Goal: Task Accomplishment & Management: Complete application form

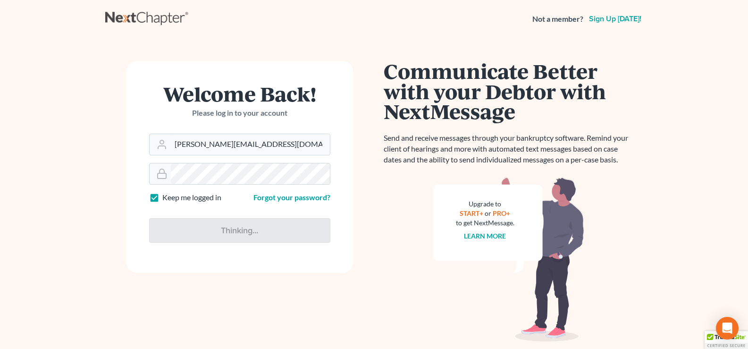
type input "Thinking..."
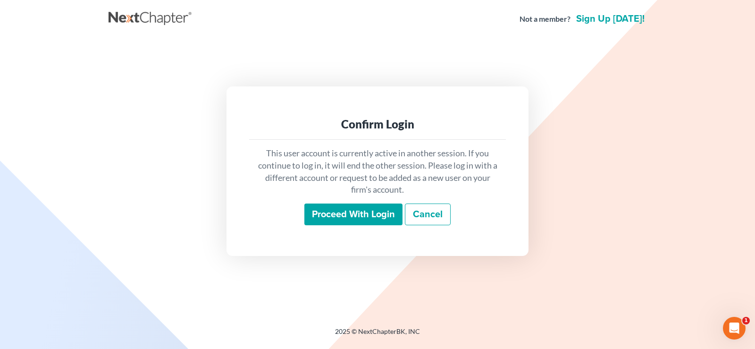
click at [344, 216] on input "Proceed with login" at bounding box center [353, 214] width 98 height 22
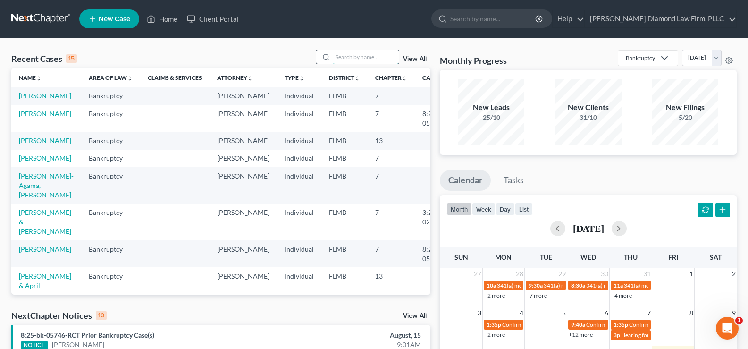
click at [344, 57] on input "search" at bounding box center [366, 57] width 66 height 14
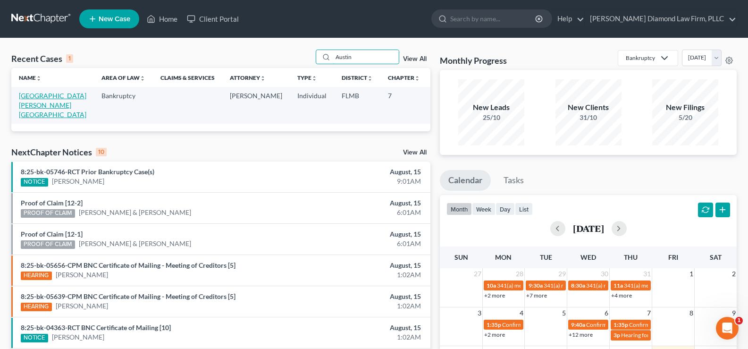
type input "Austin"
click at [31, 104] on link "[GEOGRAPHIC_DATA][PERSON_NAME][GEOGRAPHIC_DATA]" at bounding box center [52, 105] width 67 height 27
select select "7"
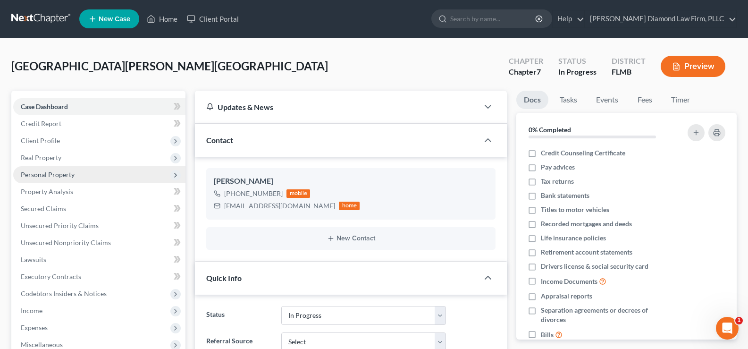
click at [81, 174] on span "Personal Property" at bounding box center [99, 174] width 172 height 17
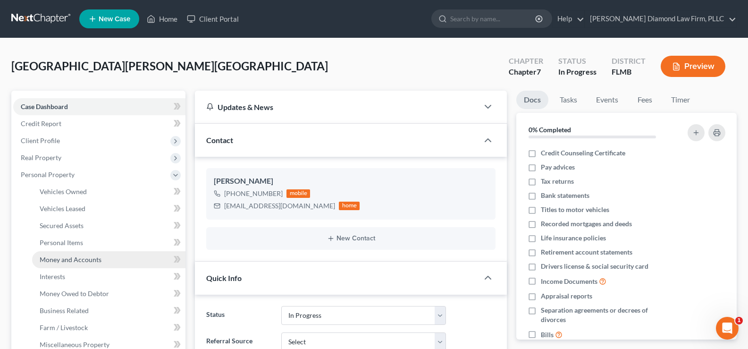
click at [91, 258] on span "Money and Accounts" at bounding box center [71, 259] width 62 height 8
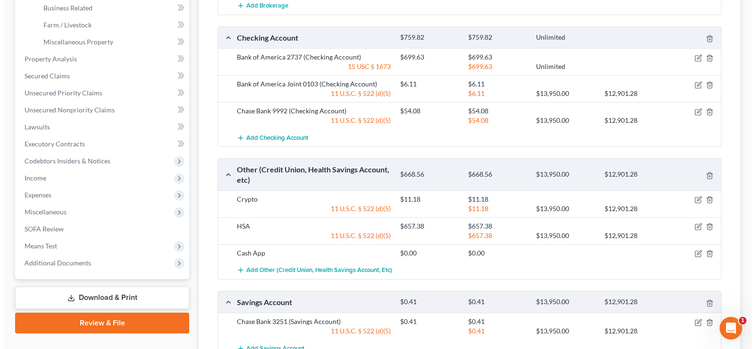
scroll to position [236, 0]
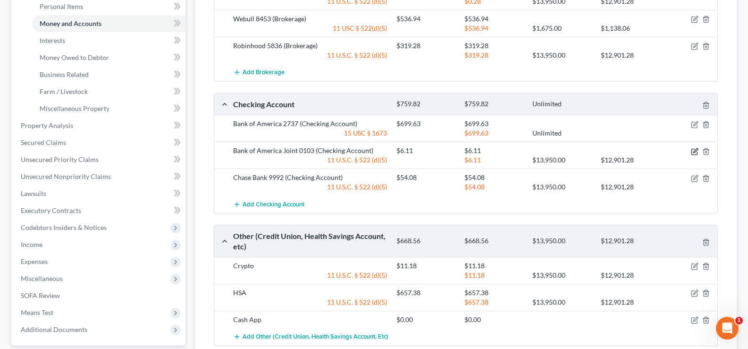
click at [694, 149] on icon "button" at bounding box center [694, 152] width 6 height 6
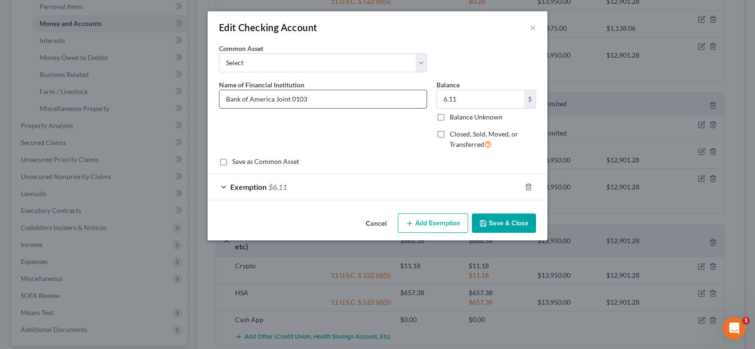
click at [343, 103] on input "Bank of America Joint 0103" at bounding box center [322, 99] width 207 height 18
type input "Bank of America Joint 0103"
click at [468, 104] on input "6.11" at bounding box center [480, 99] width 87 height 18
click at [467, 103] on input "6.11" at bounding box center [480, 99] width 87 height 18
type input "6.15"
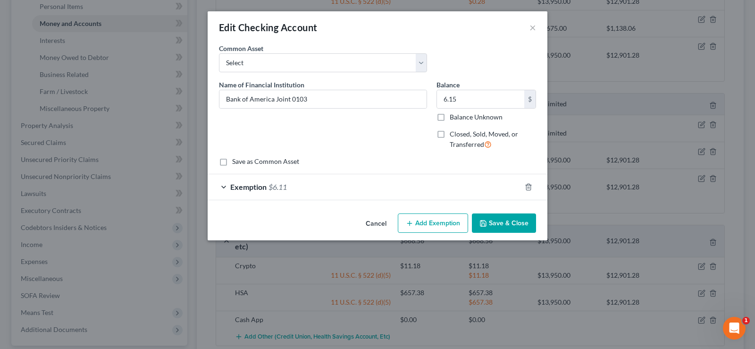
click at [278, 188] on span "$6.11" at bounding box center [277, 186] width 18 height 9
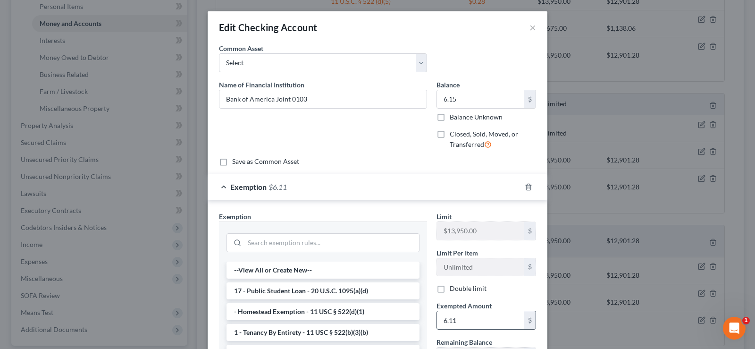
click at [470, 323] on input "6.11" at bounding box center [480, 320] width 87 height 18
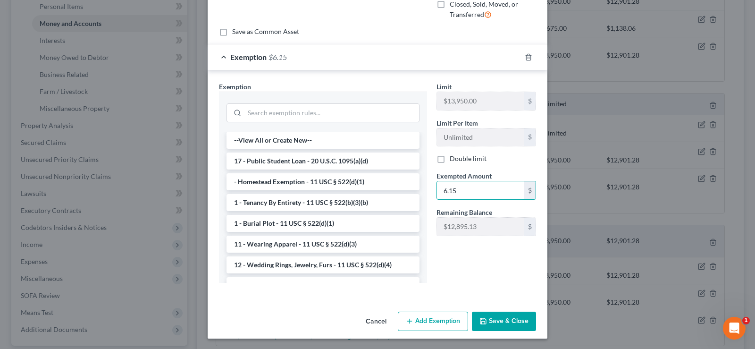
scroll to position [131, 0]
type input "6.15"
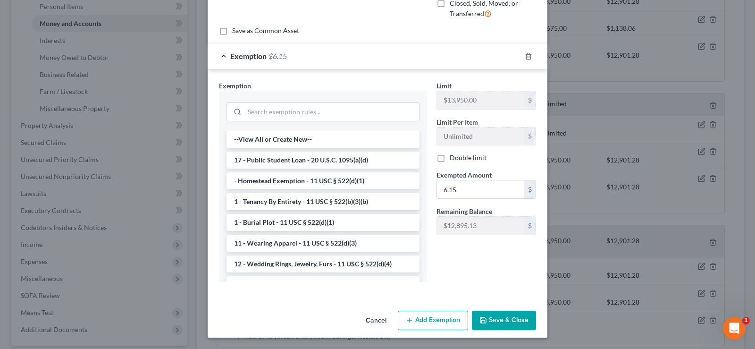
click at [505, 327] on button "Save & Close" at bounding box center [504, 320] width 64 height 20
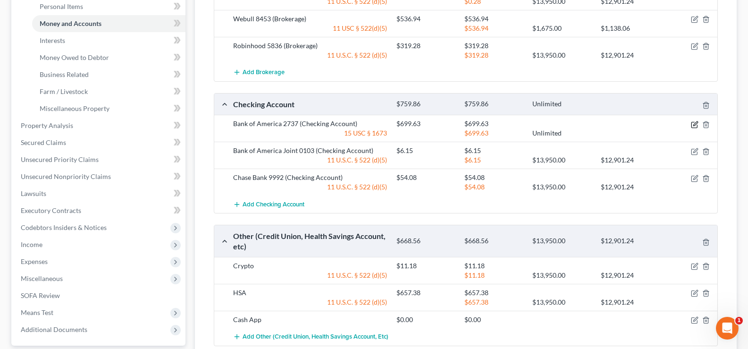
click at [694, 121] on icon "button" at bounding box center [695, 123] width 4 height 4
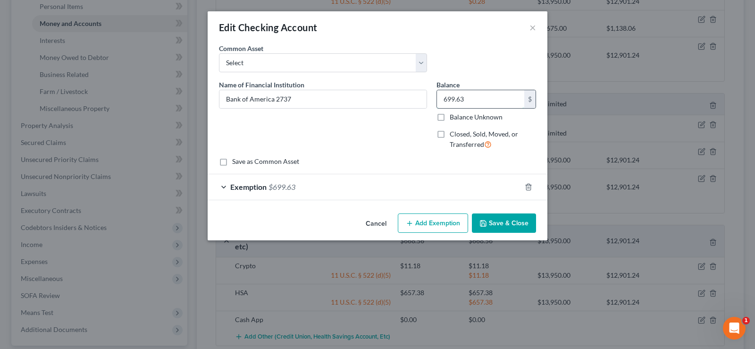
click at [476, 102] on input "699.63" at bounding box center [480, 99] width 87 height 18
type input "3,173.69"
click at [311, 191] on div "Exemption $699.63" at bounding box center [364, 186] width 313 height 25
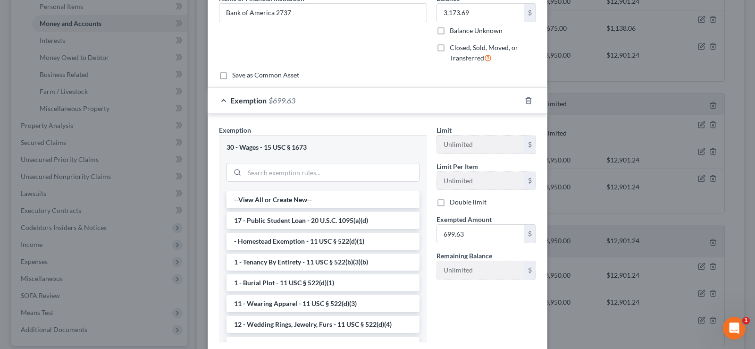
scroll to position [94, 0]
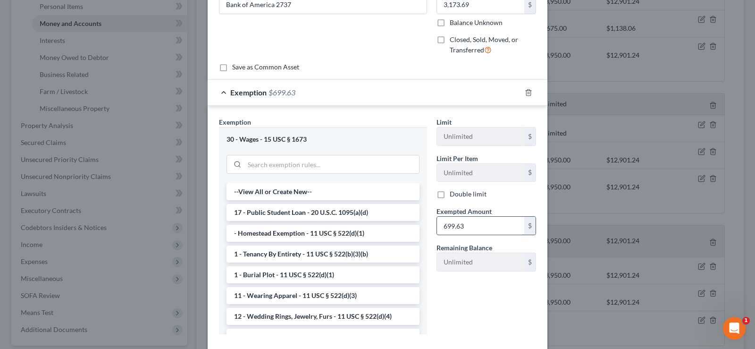
click at [472, 225] on input "699.63" at bounding box center [480, 226] width 87 height 18
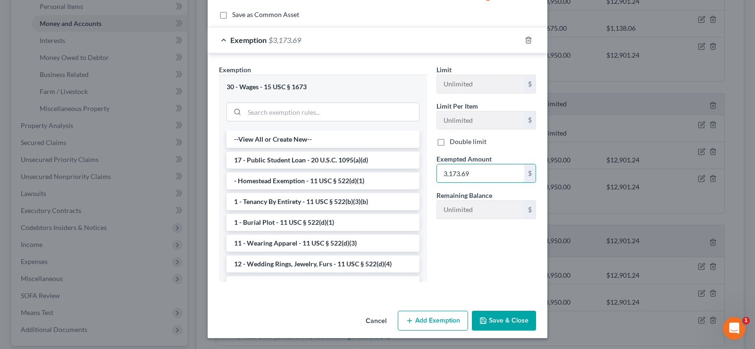
scroll to position [147, 0]
type input "3,173.69"
click at [500, 322] on button "Save & Close" at bounding box center [504, 320] width 64 height 20
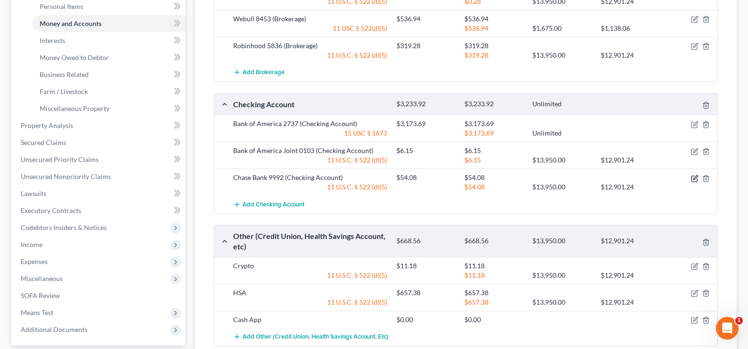
click at [693, 175] on icon "button" at bounding box center [695, 177] width 4 height 4
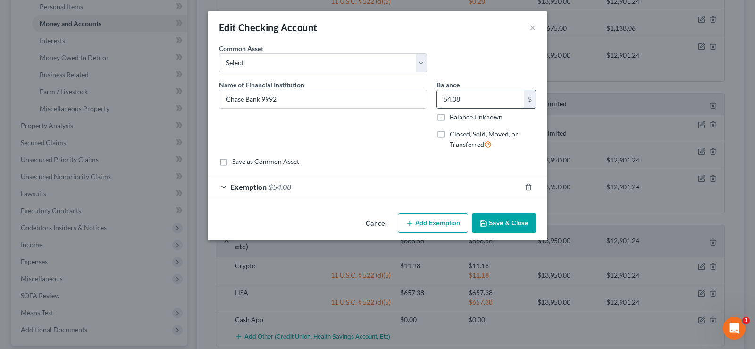
click at [464, 101] on input "54.08" at bounding box center [480, 99] width 87 height 18
type input "41.15"
click at [321, 188] on div "Exemption $54.08" at bounding box center [364, 186] width 313 height 25
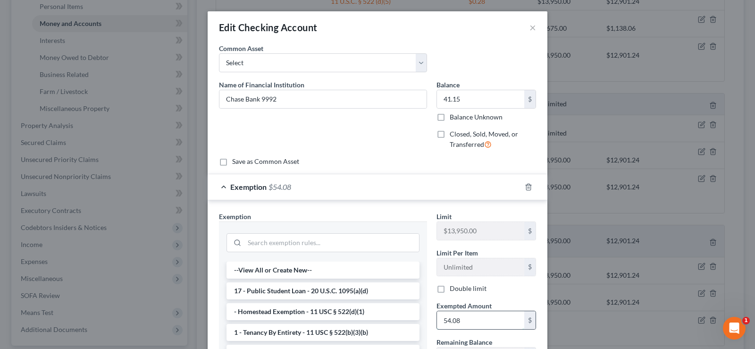
click at [476, 318] on input "54.08" at bounding box center [480, 320] width 87 height 18
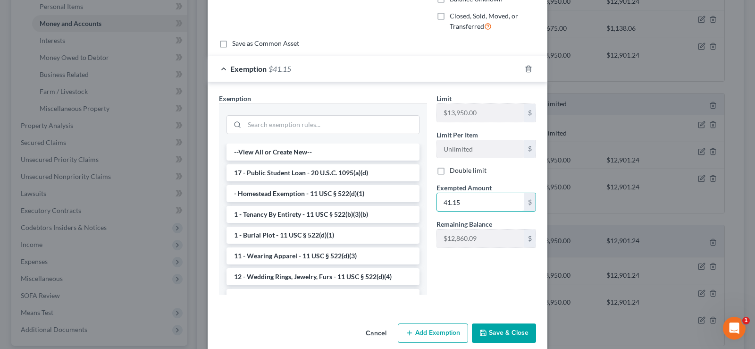
scroll to position [131, 0]
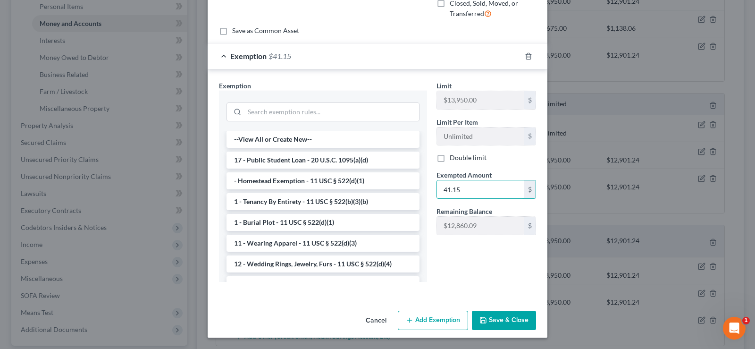
type input "41.15"
click at [512, 319] on button "Save & Close" at bounding box center [504, 320] width 64 height 20
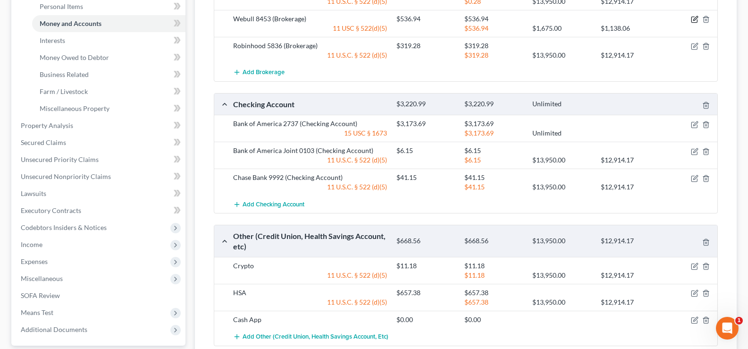
click at [695, 16] on icon "button" at bounding box center [695, 20] width 8 height 8
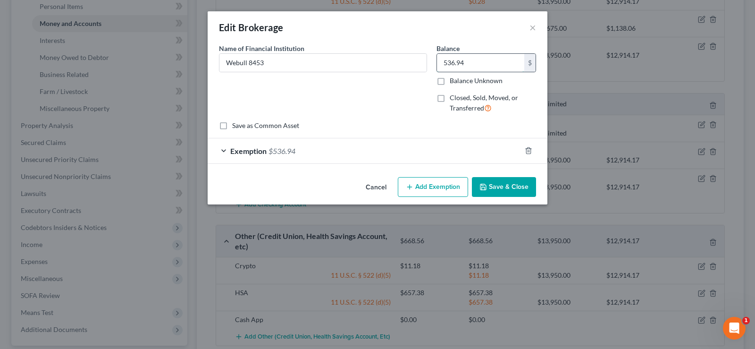
click at [477, 64] on input "536.94" at bounding box center [480, 63] width 87 height 18
type input "0.00"
click at [331, 148] on div "Exemption $536.94" at bounding box center [364, 150] width 313 height 25
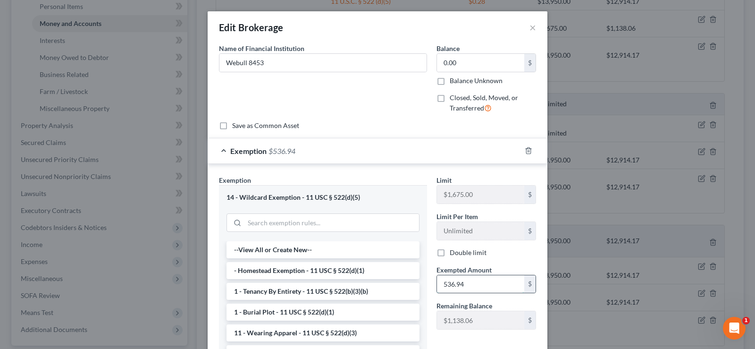
click at [470, 285] on input "536.94" at bounding box center [480, 284] width 87 height 18
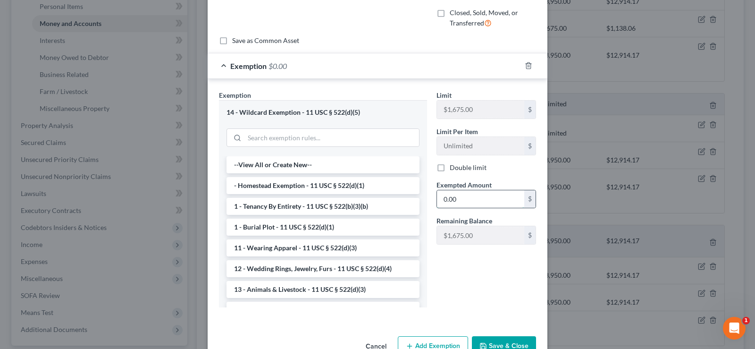
scroll to position [94, 0]
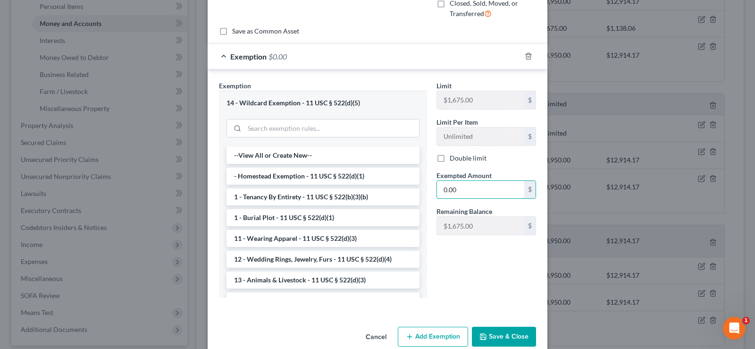
type input "0.00"
click at [502, 330] on button "Save & Close" at bounding box center [504, 337] width 64 height 20
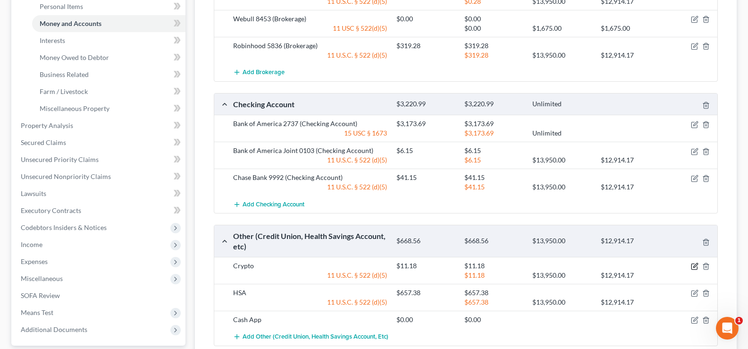
click at [694, 263] on icon "button" at bounding box center [695, 265] width 4 height 4
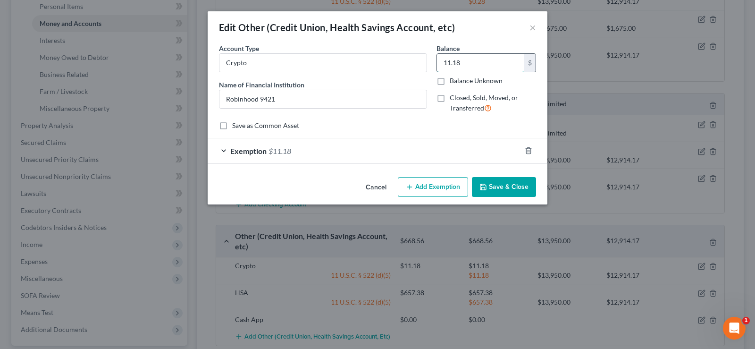
click at [467, 62] on input "11.18" at bounding box center [480, 63] width 87 height 18
type input "15.12"
click at [268, 156] on div "Exemption $11.18" at bounding box center [364, 150] width 313 height 25
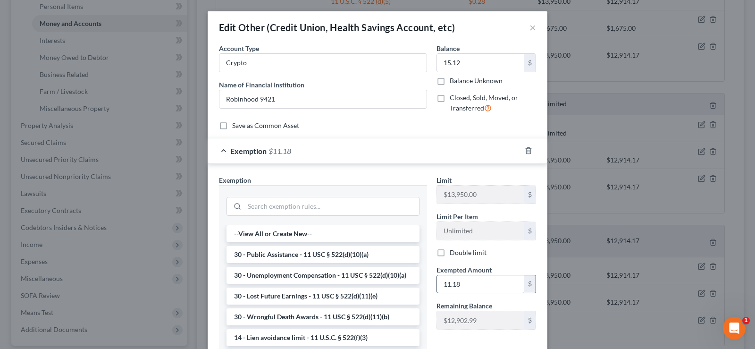
click at [463, 280] on input "11.18" at bounding box center [480, 284] width 87 height 18
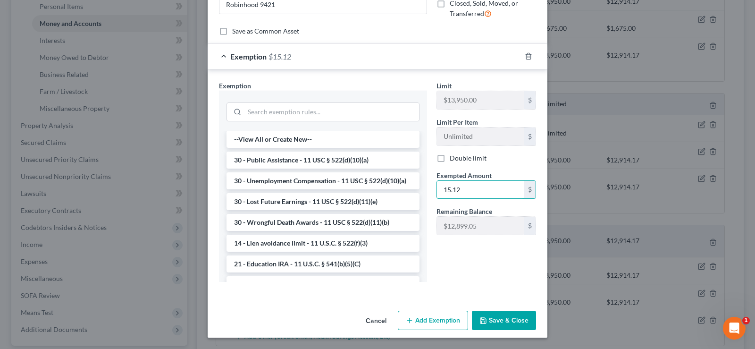
type input "15.12"
click at [503, 315] on button "Save & Close" at bounding box center [504, 320] width 64 height 20
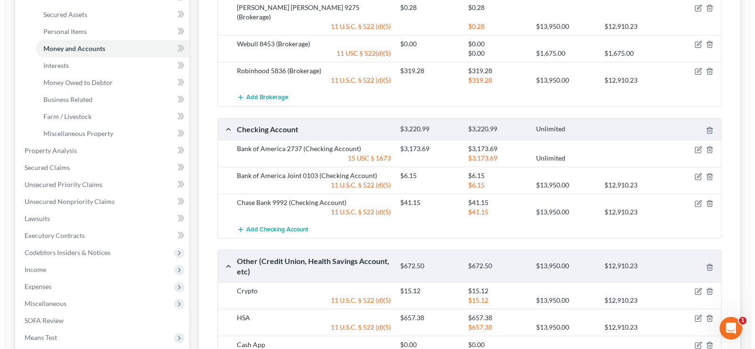
scroll to position [189, 0]
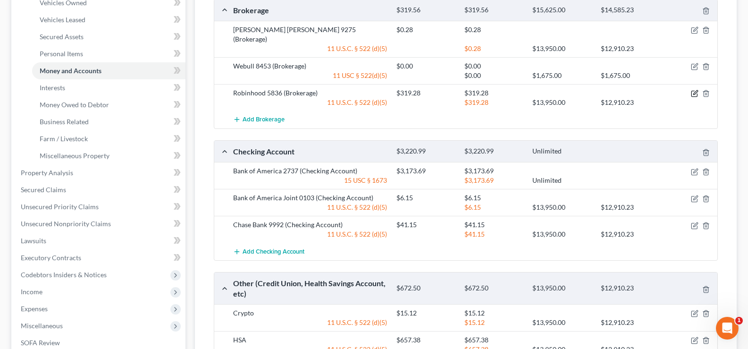
click at [694, 90] on icon "button" at bounding box center [695, 94] width 8 height 8
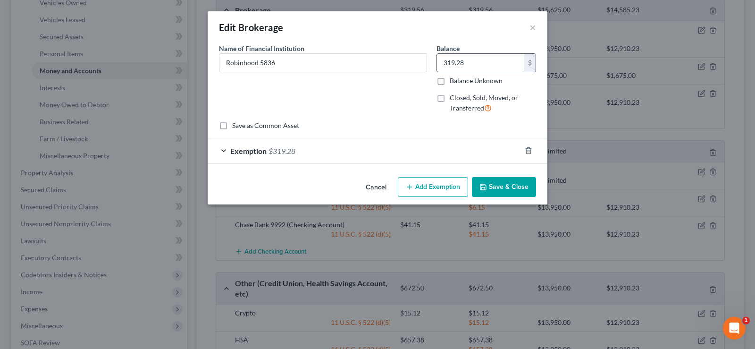
click at [498, 58] on input "319.28" at bounding box center [480, 63] width 87 height 18
type input "3.49"
click at [285, 146] on span "$319.28" at bounding box center [281, 150] width 27 height 9
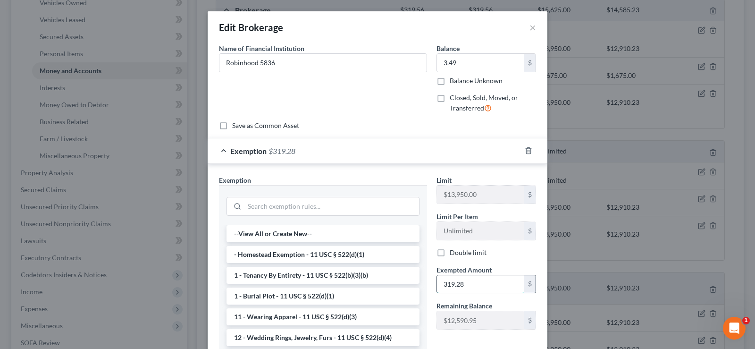
click at [469, 285] on input "319.28" at bounding box center [480, 284] width 87 height 18
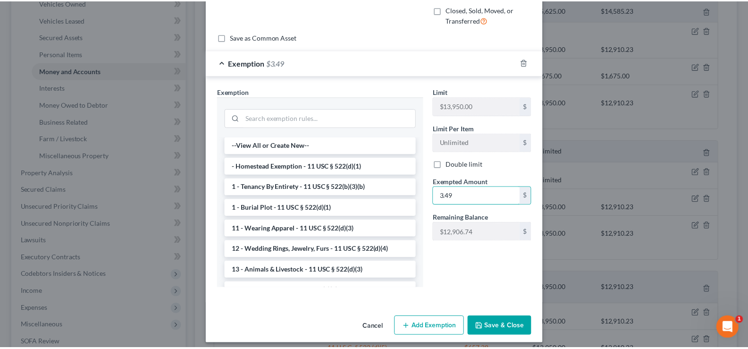
scroll to position [94, 0]
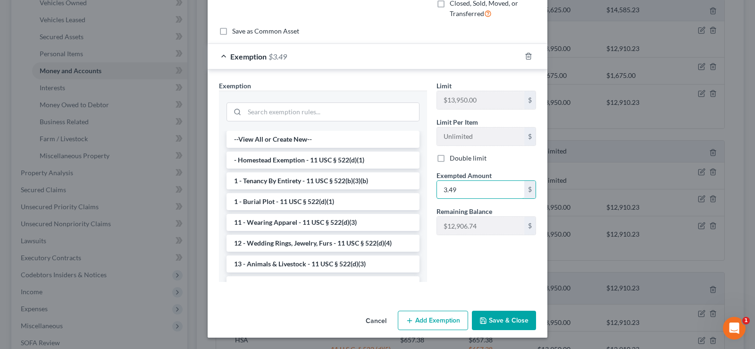
type input "3.49"
click at [501, 317] on button "Save & Close" at bounding box center [504, 320] width 64 height 20
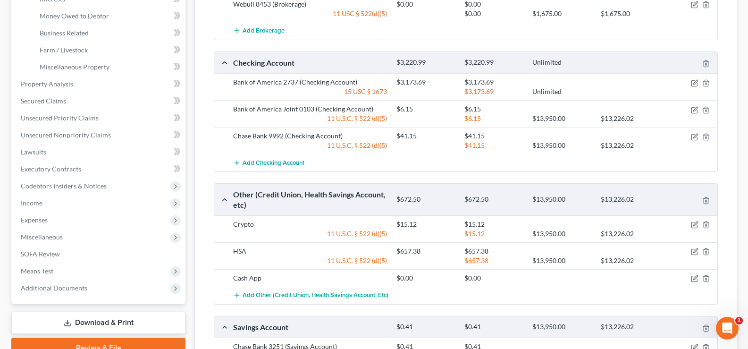
scroll to position [283, 0]
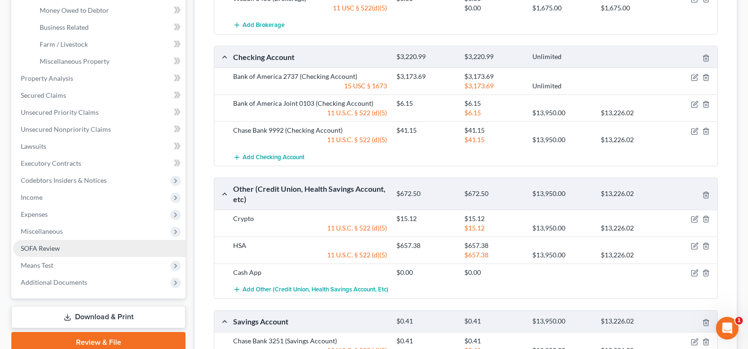
click at [44, 250] on span "SOFA Review" at bounding box center [40, 248] width 39 height 8
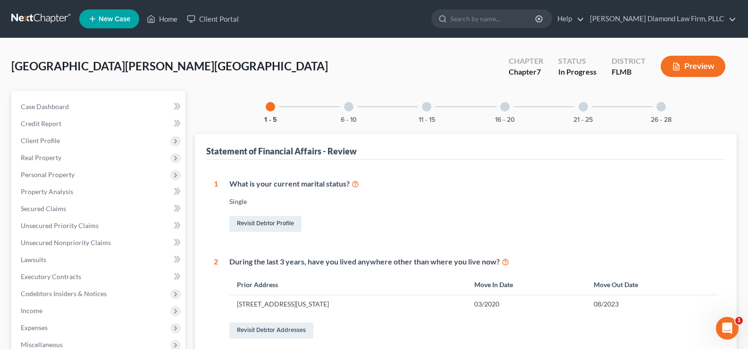
click at [350, 107] on div at bounding box center [348, 106] width 9 height 9
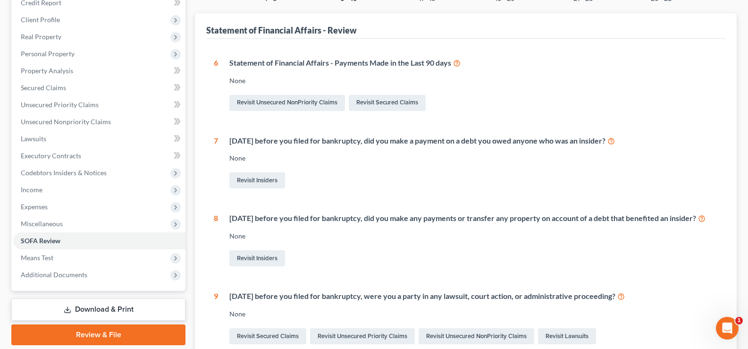
scroll to position [142, 0]
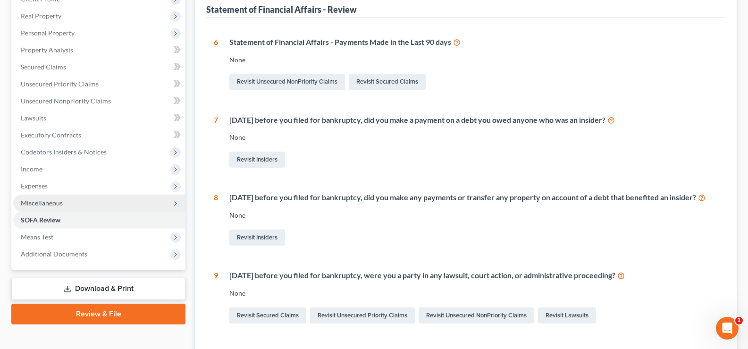
click at [65, 198] on span "Miscellaneous" at bounding box center [99, 202] width 172 height 17
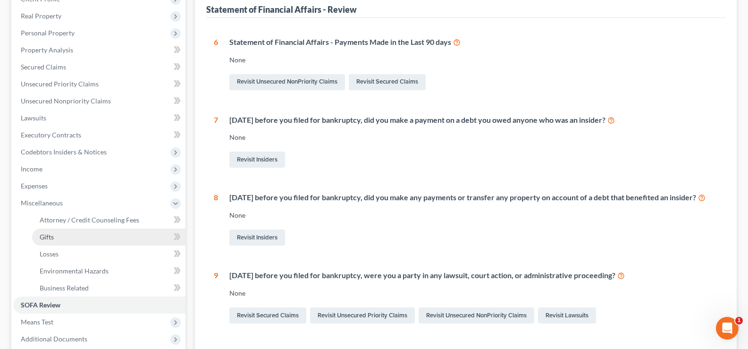
click at [70, 236] on link "Gifts" at bounding box center [108, 236] width 153 height 17
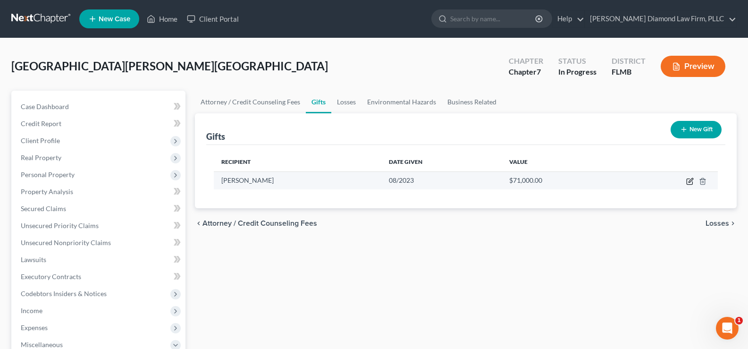
click at [690, 181] on icon "button" at bounding box center [690, 181] width 8 height 8
select select "9"
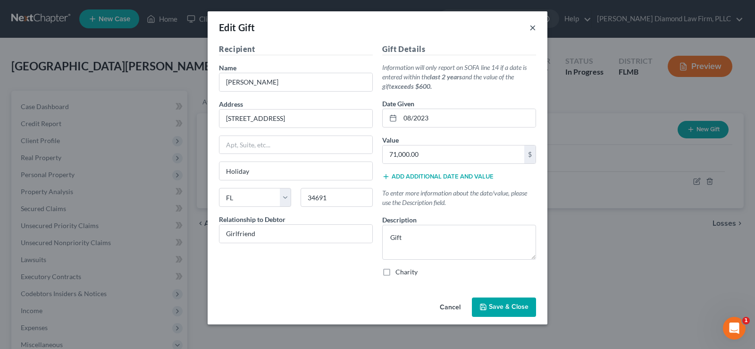
click at [533, 26] on button "×" at bounding box center [532, 27] width 7 height 11
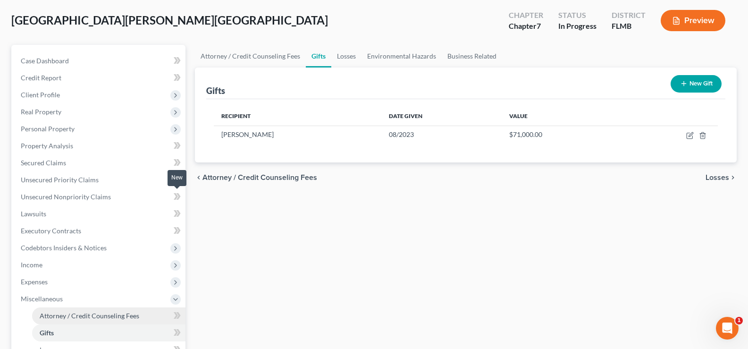
scroll to position [94, 0]
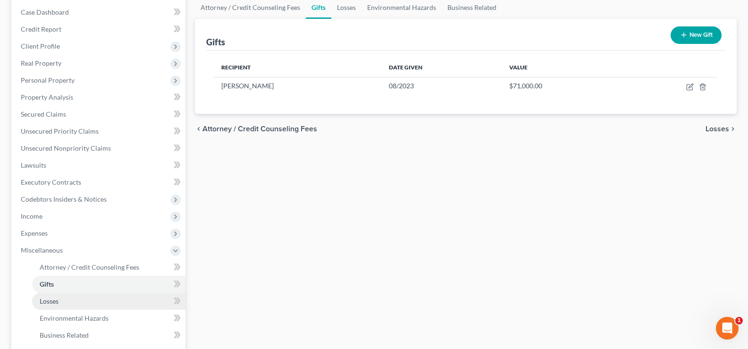
click at [73, 302] on link "Losses" at bounding box center [108, 301] width 153 height 17
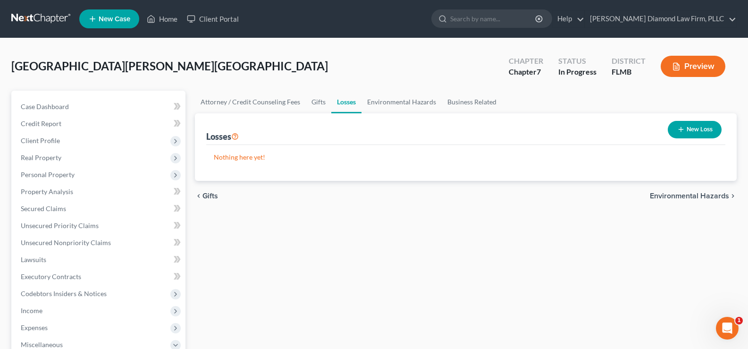
click at [698, 126] on button "New Loss" at bounding box center [695, 129] width 54 height 17
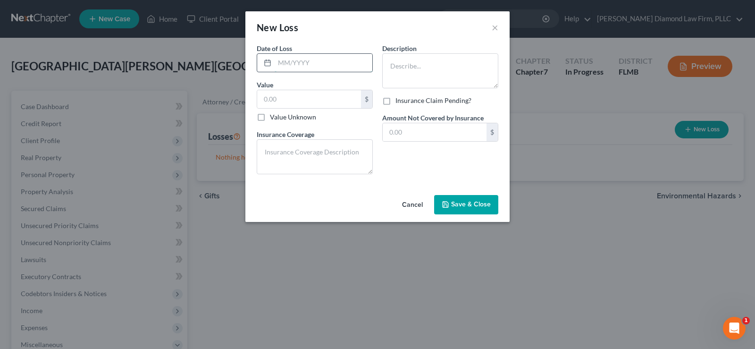
click at [321, 60] on input "text" at bounding box center [324, 63] width 98 height 18
type input "01/2025"
click at [315, 100] on input "text" at bounding box center [309, 99] width 104 height 18
type input "400"
click at [409, 64] on textarea at bounding box center [440, 70] width 116 height 35
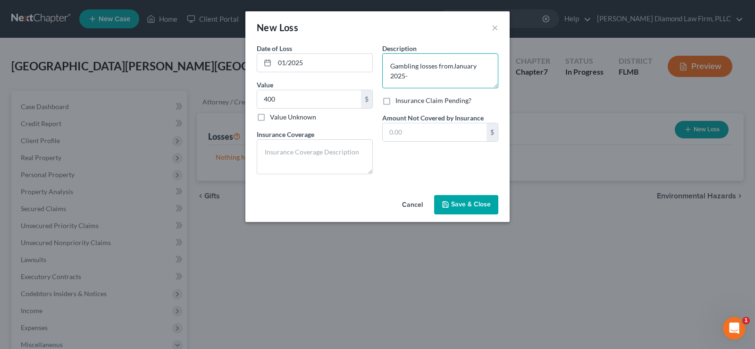
click at [450, 65] on textarea "Gambling losses fromJanuary 2025-" at bounding box center [440, 70] width 116 height 35
click at [419, 77] on textarea "Gambling losses from [DATE]-" at bounding box center [440, 70] width 116 height 35
type textarea "Gambling losses from [DATE]- [DATE]"
click at [471, 210] on button "Save & Close" at bounding box center [466, 205] width 64 height 20
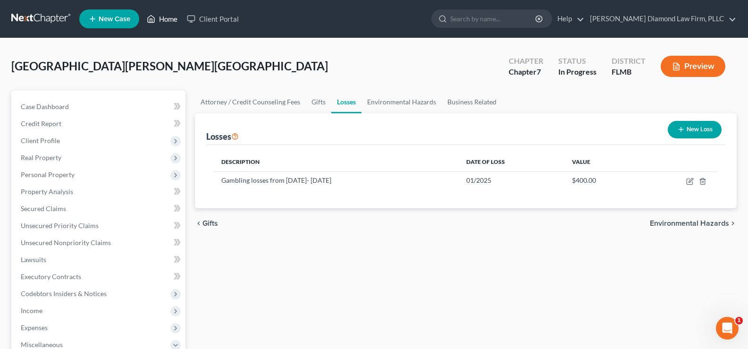
click at [170, 21] on link "Home" at bounding box center [162, 18] width 40 height 17
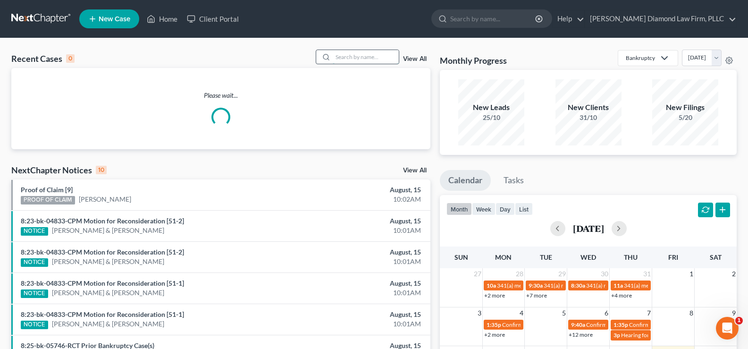
click at [346, 59] on input "search" at bounding box center [366, 57] width 66 height 14
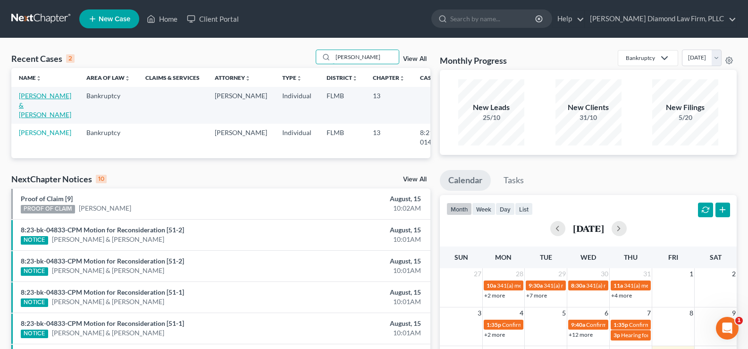
type input "[PERSON_NAME]"
click at [31, 101] on link "[PERSON_NAME] & [PERSON_NAME]" at bounding box center [45, 105] width 52 height 27
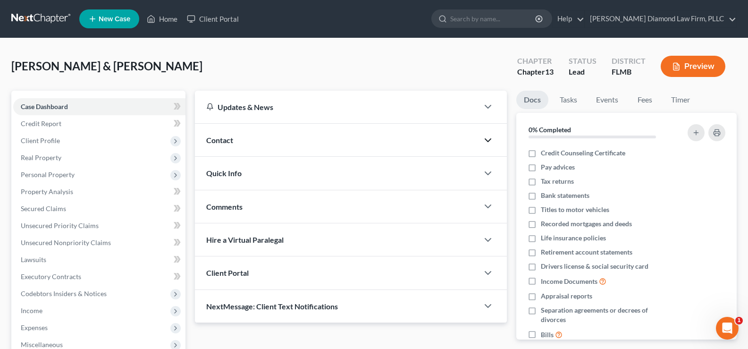
click at [486, 140] on icon "button" at bounding box center [487, 139] width 11 height 11
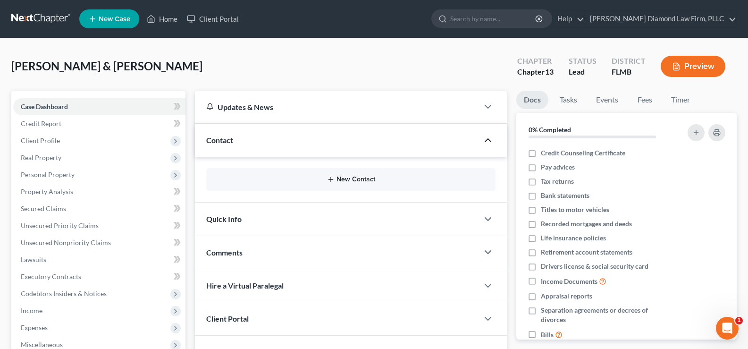
click at [345, 176] on button "New Contact" at bounding box center [351, 180] width 274 height 8
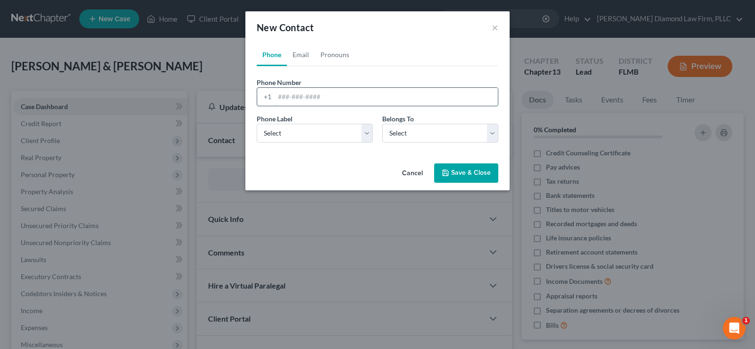
click at [296, 101] on input "tel" at bounding box center [386, 97] width 223 height 18
paste input "[PHONE_NUMBER]"
type input "[PHONE_NUMBER]"
click at [302, 133] on select "Select Mobile Home Work Other" at bounding box center [315, 133] width 116 height 19
select select "0"
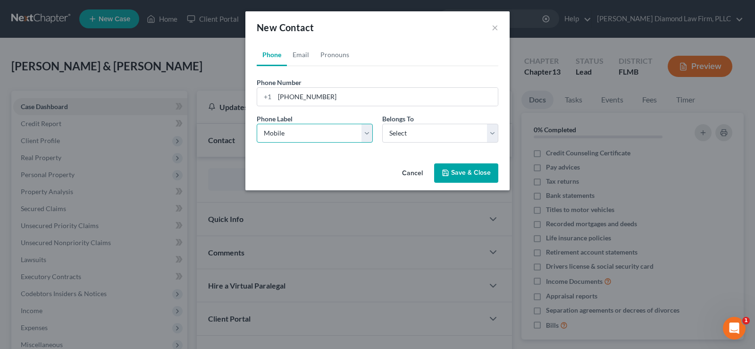
click at [257, 124] on select "Select Mobile Home Work Other" at bounding box center [315, 133] width 116 height 19
drag, startPoint x: 407, startPoint y: 130, endPoint x: 407, endPoint y: 135, distance: 5.7
click at [407, 130] on select "Select Client Spouse Other" at bounding box center [440, 133] width 116 height 19
select select "0"
click at [382, 124] on select "Select Client Spouse Other" at bounding box center [440, 133] width 116 height 19
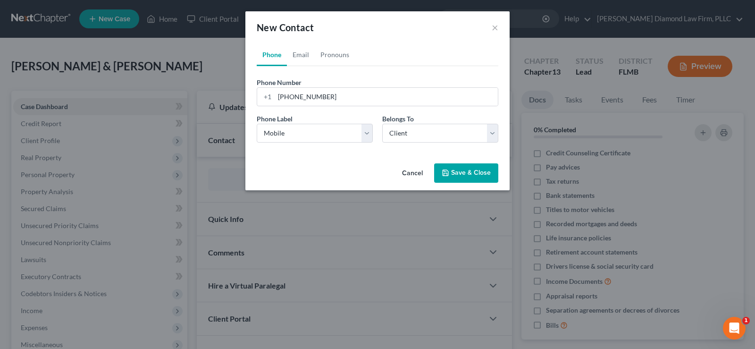
click at [467, 169] on button "Save & Close" at bounding box center [466, 173] width 64 height 20
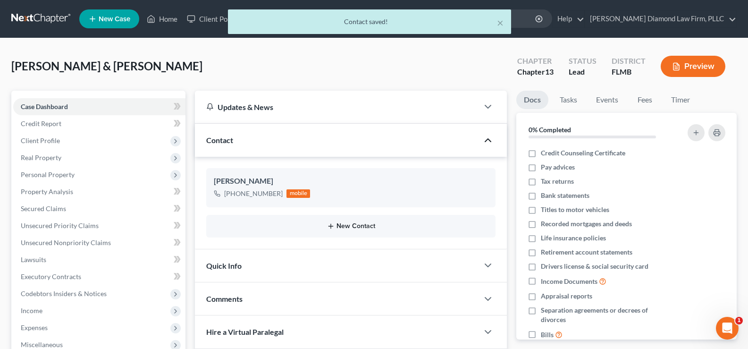
click at [357, 228] on button "New Contact" at bounding box center [351, 226] width 274 height 8
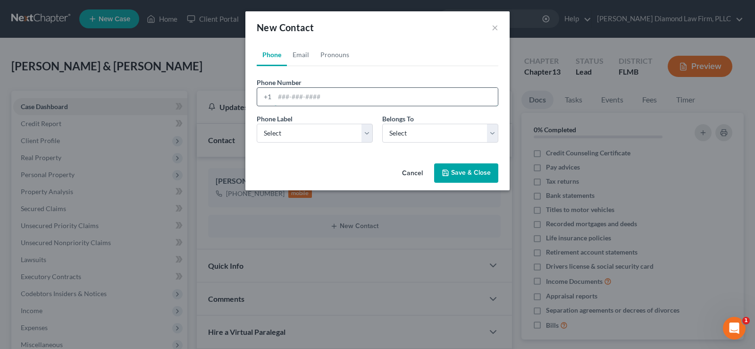
click at [318, 96] on input "tel" at bounding box center [386, 97] width 223 height 18
paste input "[PHONE_NUMBER]"
type input "[PHONE_NUMBER]"
click at [306, 133] on select "Select Mobile Home Work Other" at bounding box center [315, 133] width 116 height 19
select select "0"
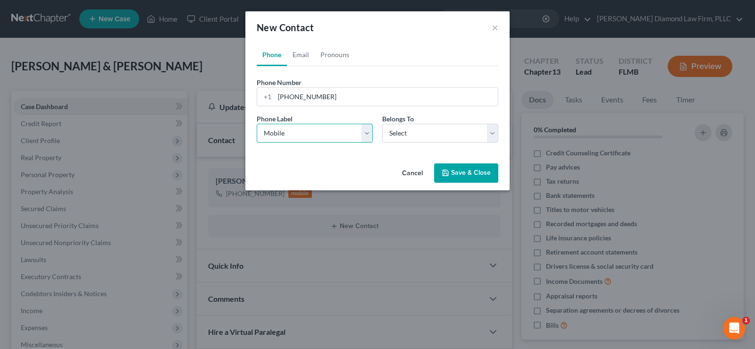
click at [257, 124] on select "Select Mobile Home Work Other" at bounding box center [315, 133] width 116 height 19
click at [401, 139] on select "Select Client Spouse Other" at bounding box center [440, 133] width 116 height 19
select select "1"
click at [382, 124] on select "Select Client Spouse Other" at bounding box center [440, 133] width 116 height 19
select select "1"
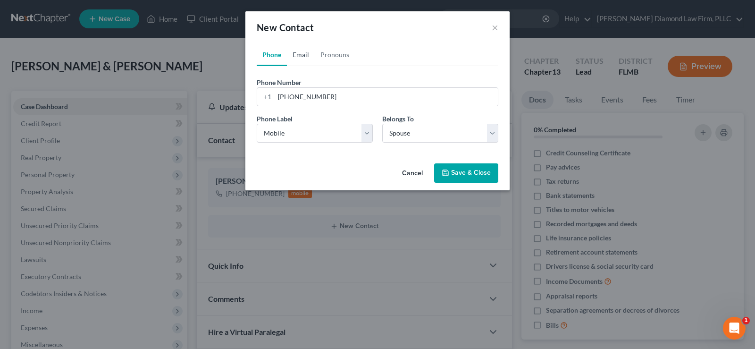
click at [303, 54] on link "Email" at bounding box center [301, 54] width 28 height 23
click at [313, 96] on input "email" at bounding box center [386, 97] width 223 height 18
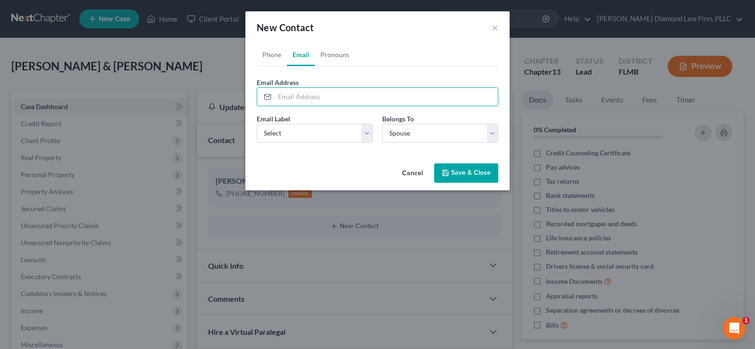
paste input "[EMAIL_ADDRESS][DOMAIN_NAME]"
type input "[EMAIL_ADDRESS][DOMAIN_NAME]"
drag, startPoint x: 313, startPoint y: 128, endPoint x: 313, endPoint y: 134, distance: 5.7
click at [313, 128] on select "Select Home Work Other" at bounding box center [315, 133] width 116 height 19
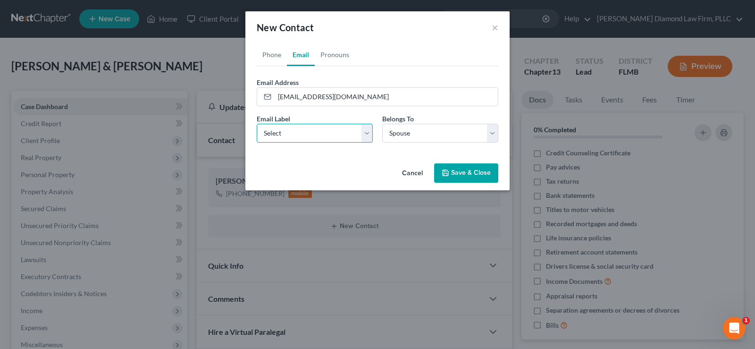
select select "0"
click at [257, 124] on select "Select Home Work Other" at bounding box center [315, 133] width 116 height 19
click at [467, 168] on button "Save & Close" at bounding box center [466, 173] width 64 height 20
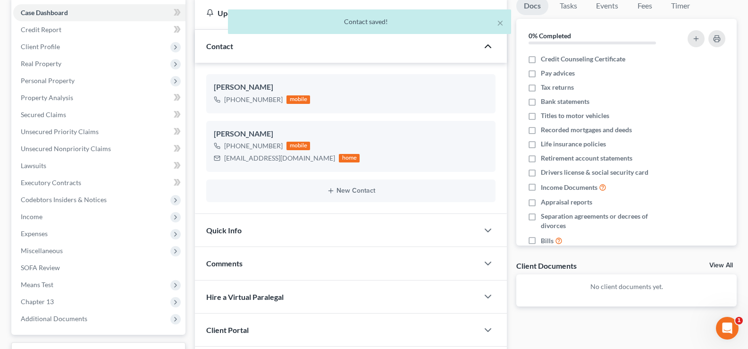
scroll to position [94, 0]
click at [488, 231] on polyline "button" at bounding box center [488, 229] width 6 height 3
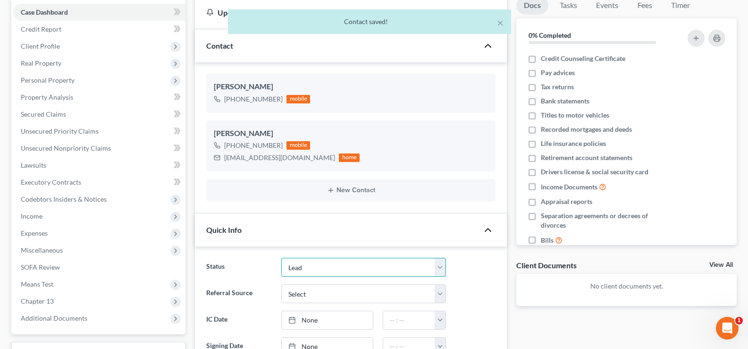
click at [329, 264] on select "Discharged Discharge Litigation Dismissal Notice Dismissed Filed Filed / Pre 34…" at bounding box center [363, 267] width 165 height 19
select select "7"
click at [281, 258] on select "Discharged Discharge Litigation Dismissal Notice Dismissed Filed Filed / Pre 34…" at bounding box center [363, 267] width 165 height 19
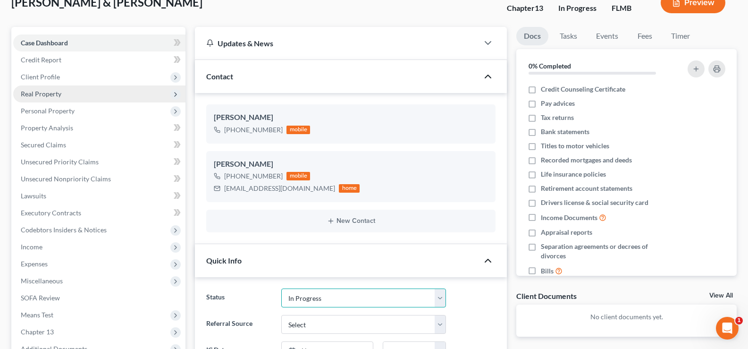
scroll to position [47, 0]
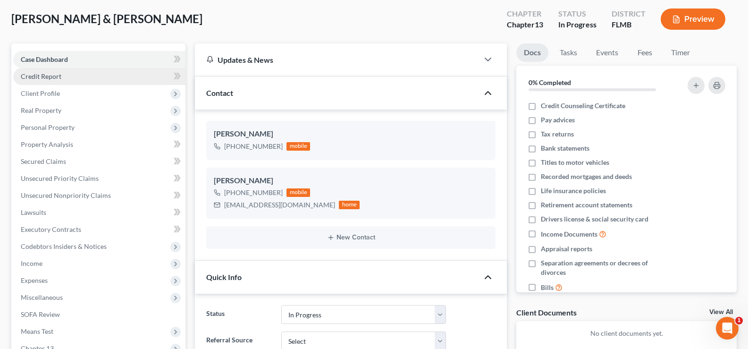
click at [74, 80] on link "Credit Report" at bounding box center [99, 76] width 172 height 17
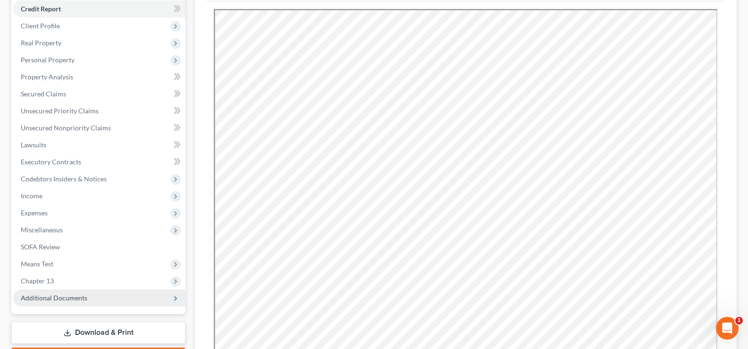
scroll to position [47, 0]
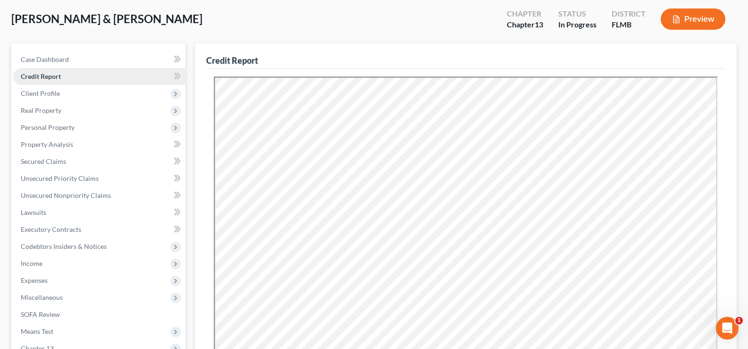
click at [72, 77] on link "Credit Report" at bounding box center [99, 76] width 172 height 17
click at [48, 92] on span "Client Profile" at bounding box center [40, 93] width 39 height 8
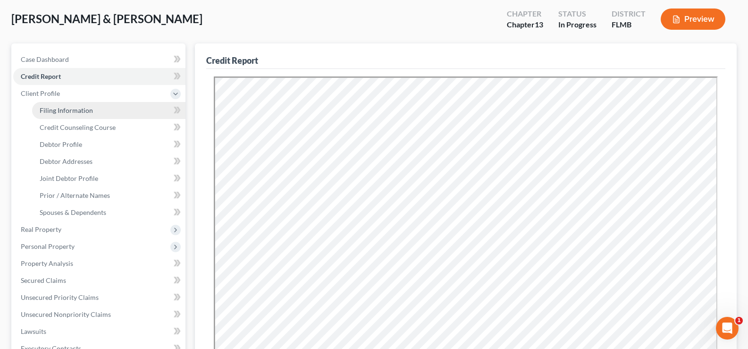
click at [73, 111] on span "Filing Information" at bounding box center [66, 110] width 53 height 8
select select "1"
select select "3"
select select "9"
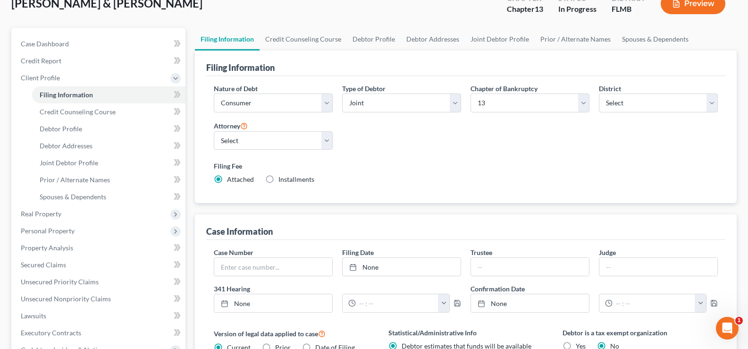
scroll to position [94, 0]
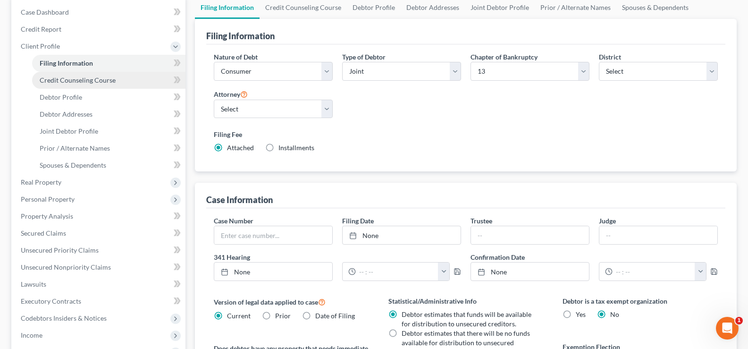
click at [95, 79] on span "Credit Counseling Course" at bounding box center [78, 80] width 76 height 8
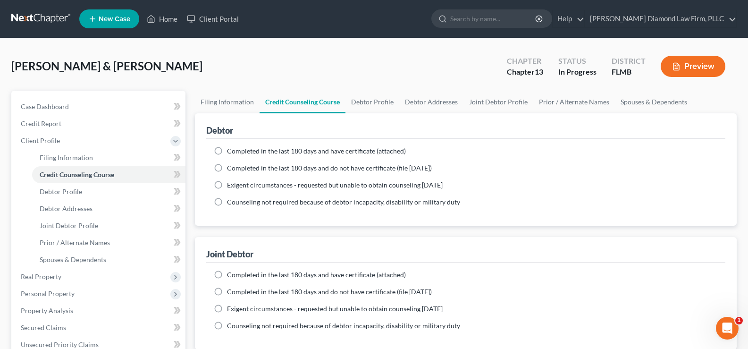
click at [296, 273] on span "Completed in the last 180 days and have certificate (attached)" at bounding box center [316, 274] width 179 height 8
click at [237, 273] on input "Completed in the last 180 days and have certificate (attached)" at bounding box center [234, 273] width 6 height 6
radio input "true"
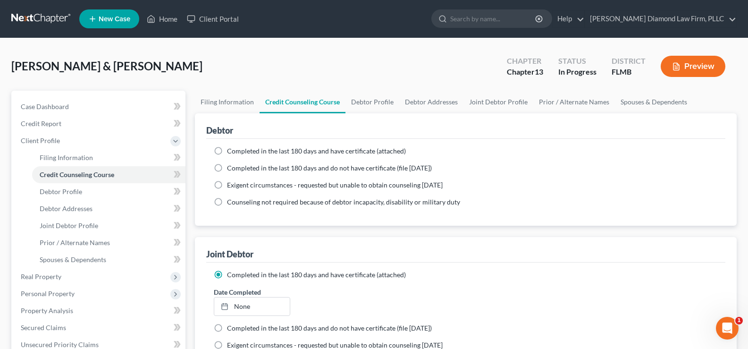
scroll to position [94, 0]
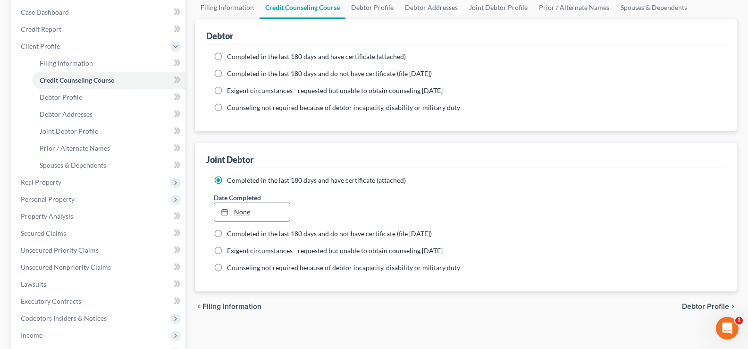
click at [273, 214] on link "None" at bounding box center [251, 212] width 75 height 18
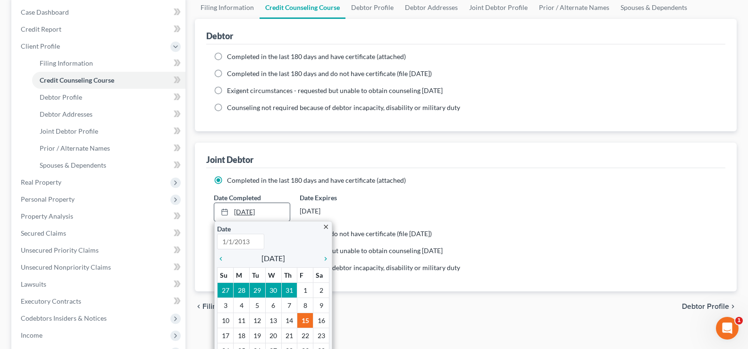
type input "[DATE]"
click at [219, 259] on icon "chevron_left" at bounding box center [223, 259] width 12 height 8
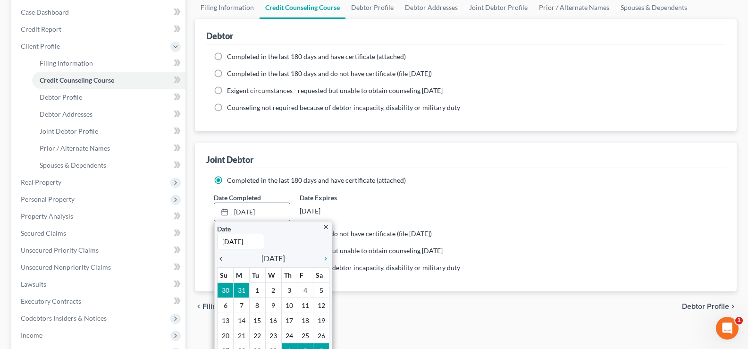
click at [219, 259] on icon "chevron_left" at bounding box center [223, 259] width 12 height 8
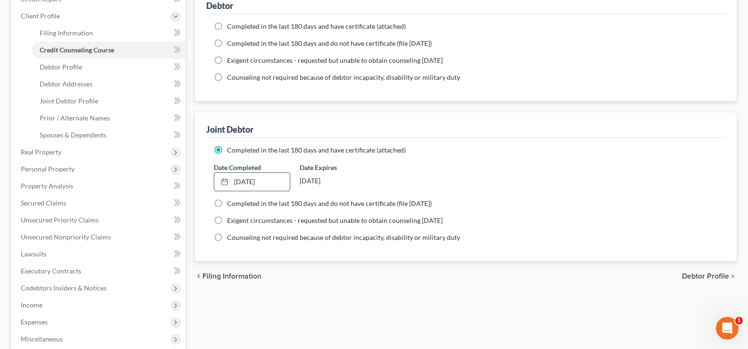
scroll to position [47, 0]
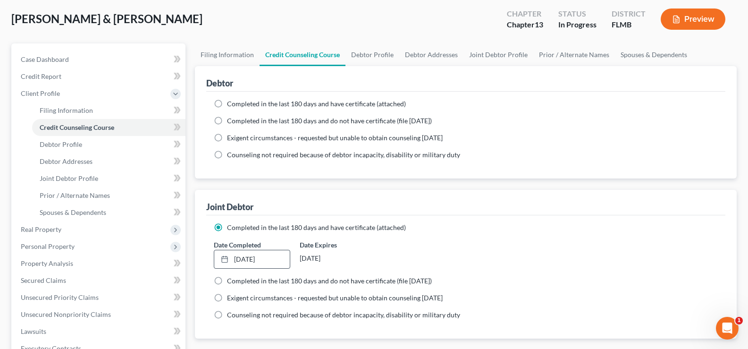
click at [338, 104] on span "Completed in the last 180 days and have certificate (attached)" at bounding box center [316, 104] width 179 height 8
click at [237, 104] on input "Completed in the last 180 days and have certificate (attached)" at bounding box center [234, 102] width 6 height 6
radio input "true"
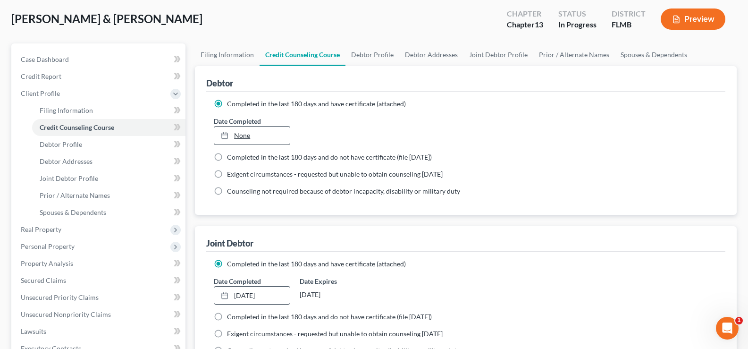
click at [286, 134] on link "None" at bounding box center [251, 135] width 75 height 18
type input "[DATE]"
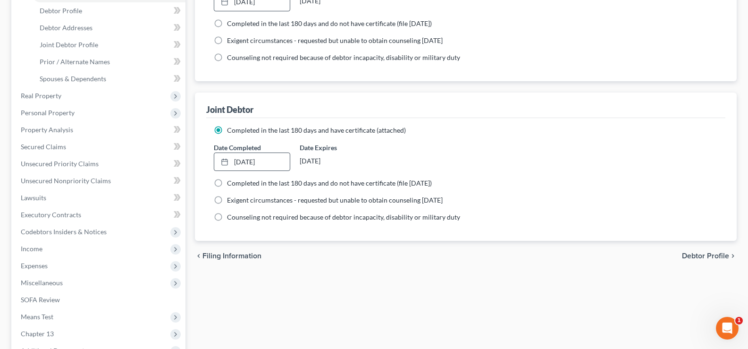
scroll to position [189, 0]
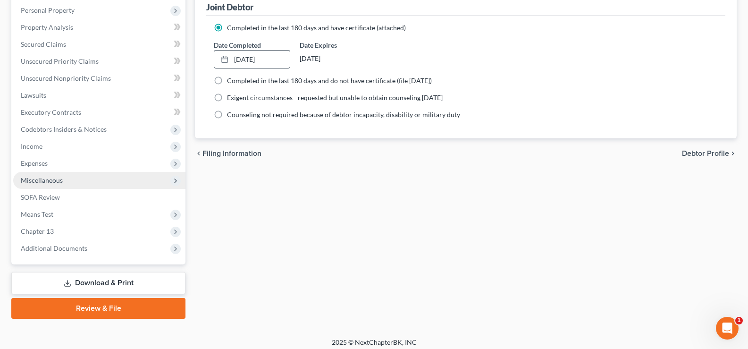
click at [46, 179] on span "Miscellaneous" at bounding box center [42, 180] width 42 height 8
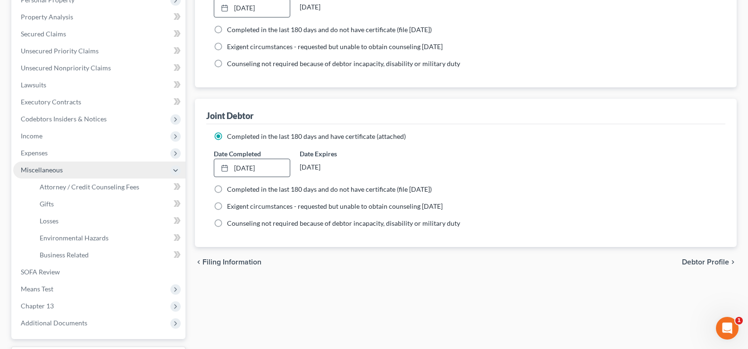
scroll to position [164, 0]
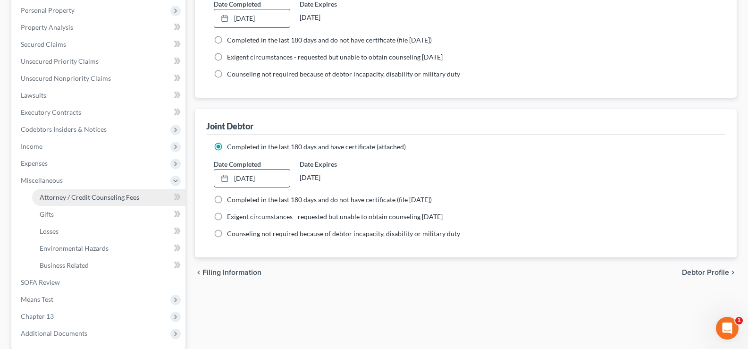
click at [102, 200] on span "Attorney / Credit Counseling Fees" at bounding box center [90, 197] width 100 height 8
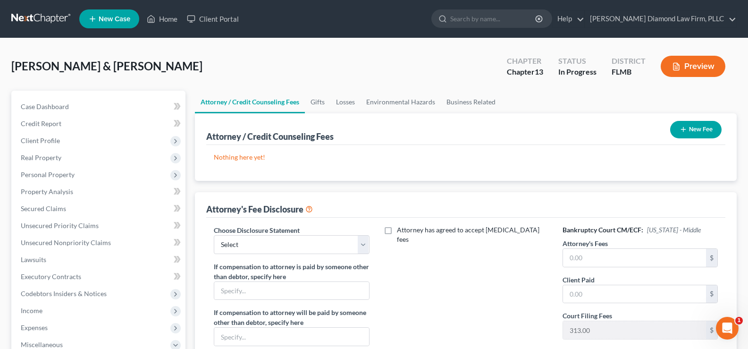
click at [695, 128] on button "New Fee" at bounding box center [695, 129] width 51 height 17
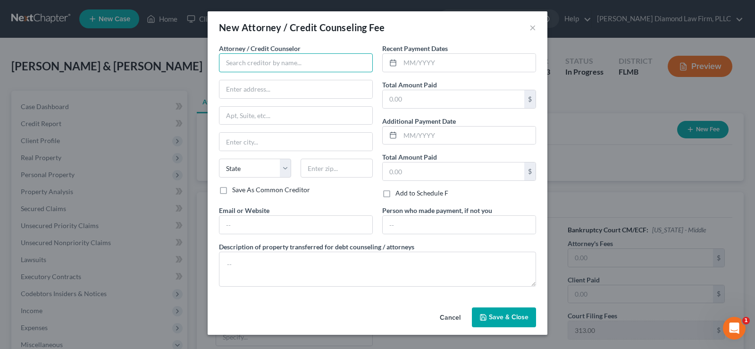
click at [303, 63] on input "text" at bounding box center [296, 62] width 154 height 19
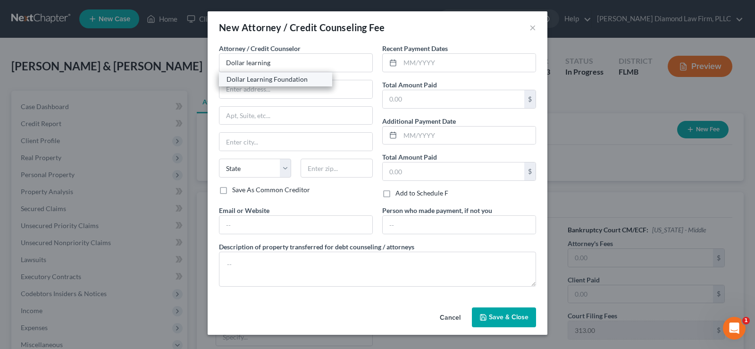
click at [291, 76] on div "Dollar Learning Foundation" at bounding box center [275, 79] width 98 height 9
type input "Dollar Learning Foundation"
type input "[STREET_ADDRESS]"
type input "PMB #001"
type input "[GEOGRAPHIC_DATA]"
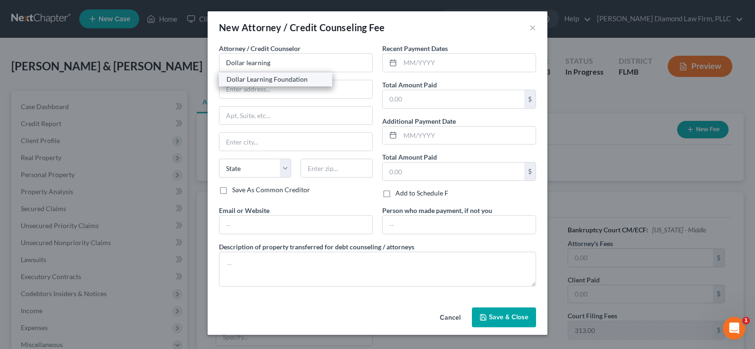
select select "4"
type input "91367"
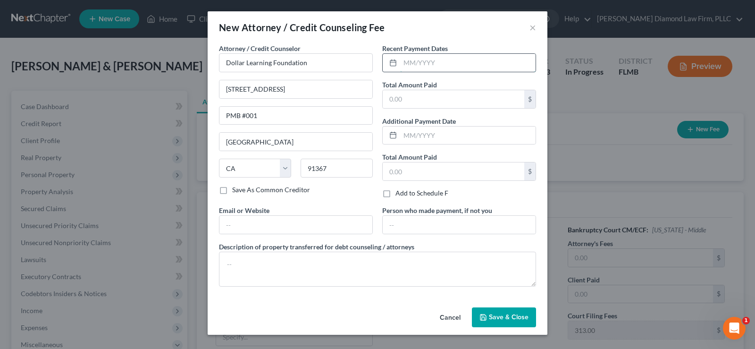
click at [431, 64] on input "text" at bounding box center [467, 63] width 135 height 18
type input "08/2025"
click at [428, 103] on input "text" at bounding box center [454, 99] width 142 height 18
type input "36.95"
click at [423, 133] on input "text" at bounding box center [467, 135] width 135 height 18
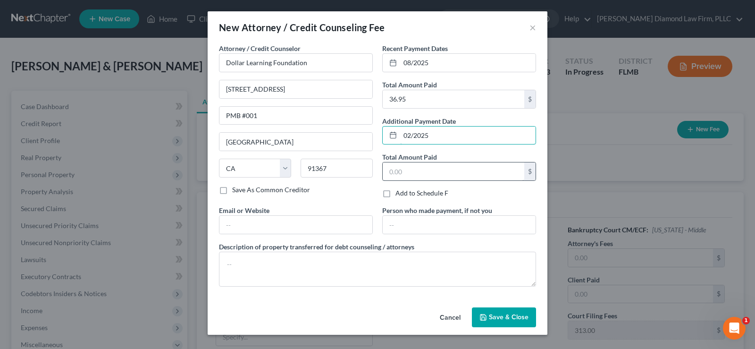
type input "02/2025"
click at [429, 164] on input "text" at bounding box center [454, 171] width 142 height 18
type input "36.95"
click at [268, 223] on input "text" at bounding box center [295, 225] width 153 height 18
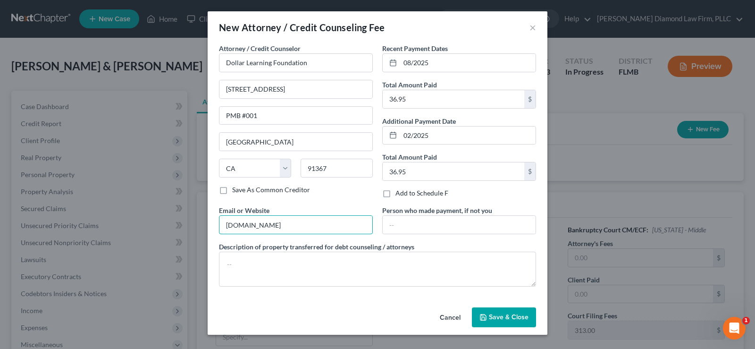
type input "[DOMAIN_NAME]"
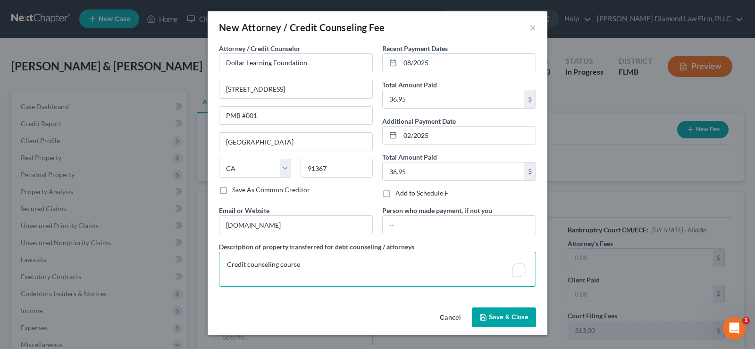
type textarea "Credit counseling course"
click at [505, 313] on span "Save & Close" at bounding box center [509, 317] width 40 height 8
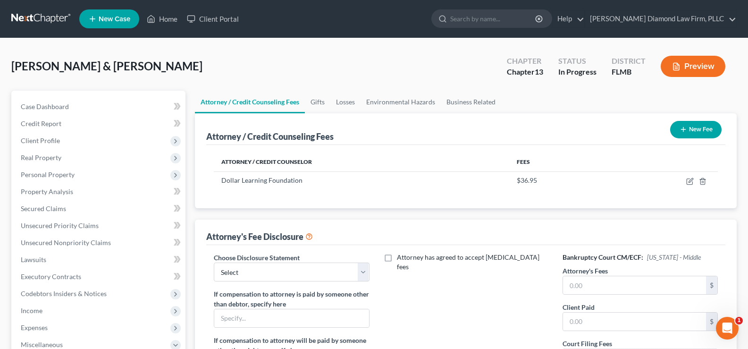
click at [698, 126] on button "New Fee" at bounding box center [695, 129] width 51 height 17
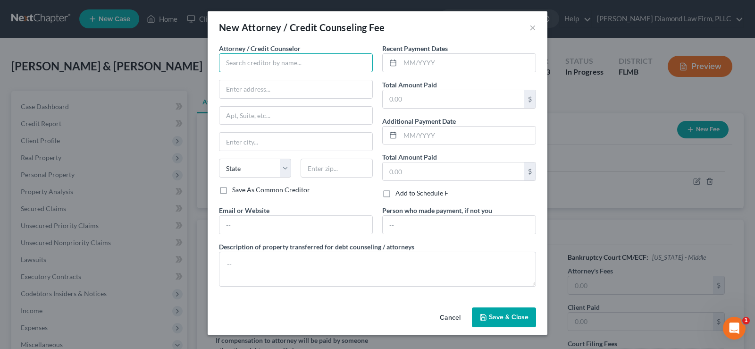
click at [298, 66] on input "text" at bounding box center [296, 62] width 154 height 19
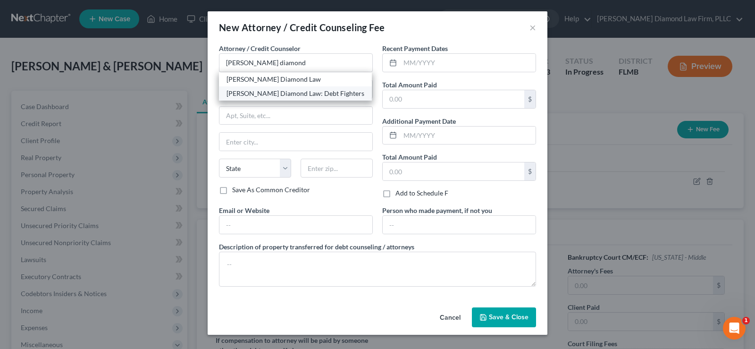
click at [307, 96] on div "[PERSON_NAME] Diamond Law: Debt Fighters" at bounding box center [295, 93] width 138 height 9
type input "[PERSON_NAME] Diamond Law: Debt Fighters"
type input "[STREET_ADDRESS]"
type input "Unit 108"
type input "Clearwater"
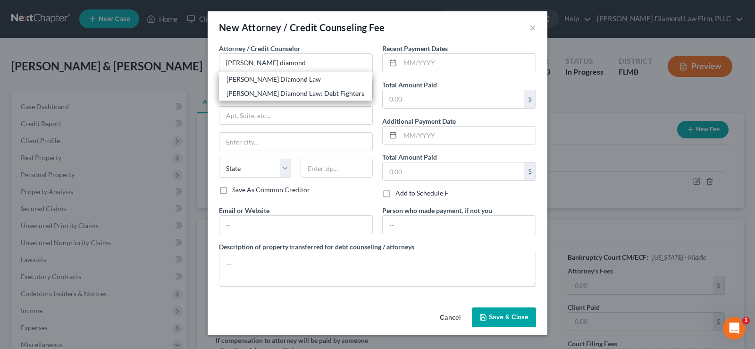
select select "9"
type input "33761"
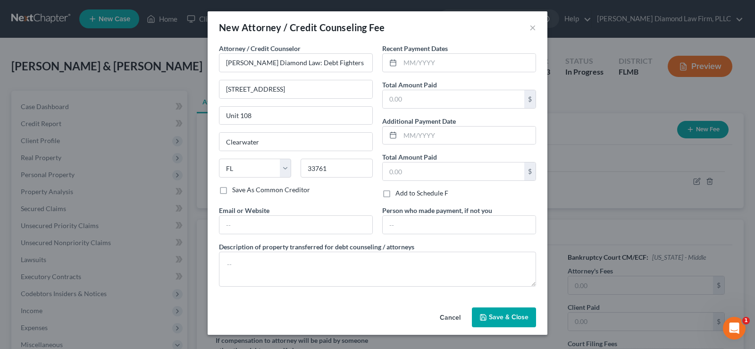
click at [448, 52] on label "Recent Payment Dates" at bounding box center [415, 48] width 66 height 10
click at [443, 58] on input "text" at bounding box center [467, 63] width 135 height 18
type input "02/2025"
type input "2,251"
click at [233, 227] on input "text" at bounding box center [295, 225] width 153 height 18
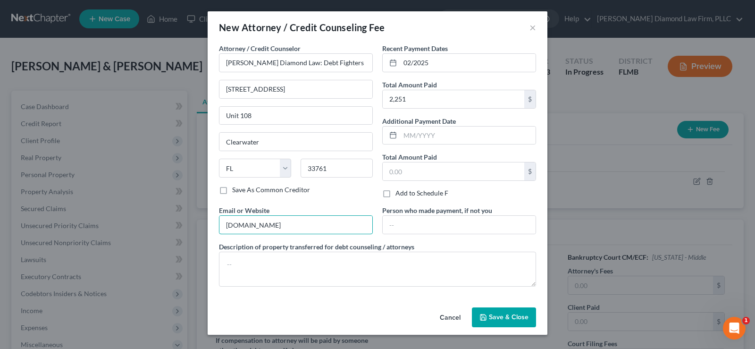
type input "[DOMAIN_NAME]"
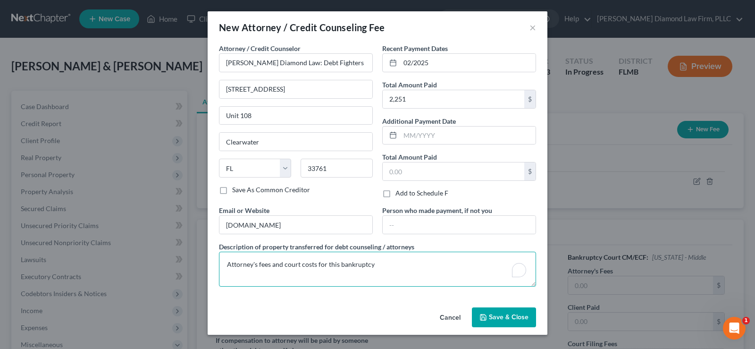
type textarea "Attorney's fees and court costs for this bankruptcy"
click at [506, 316] on span "Save & Close" at bounding box center [509, 317] width 40 height 8
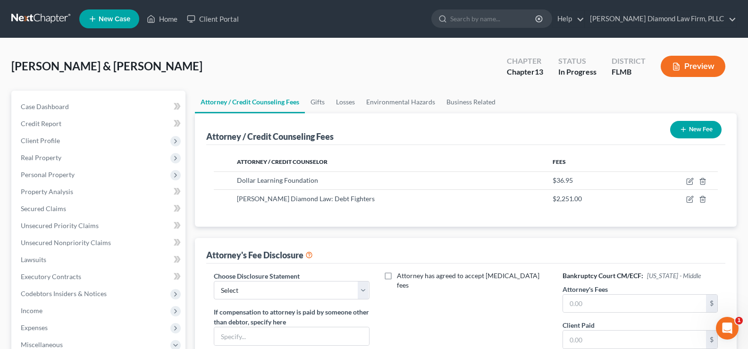
scroll to position [47, 0]
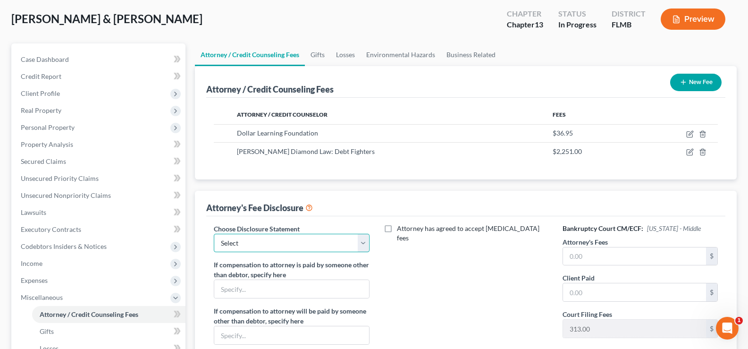
click at [296, 239] on select "Select [PERSON_NAME] Chapter 13 monitoring fees Attorney Fee" at bounding box center [291, 243] width 155 height 19
select select "2"
click at [214, 234] on select "Select [PERSON_NAME] Chapter 13 monitoring fees Attorney Fee" at bounding box center [291, 243] width 155 height 19
click at [590, 252] on input "text" at bounding box center [634, 256] width 143 height 18
type input "4,500"
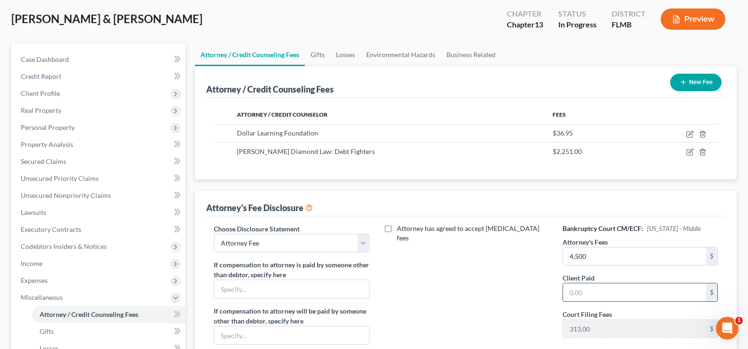
click at [590, 300] on input "text" at bounding box center [634, 292] width 143 height 18
click at [606, 283] on input "text" at bounding box center [634, 292] width 143 height 18
type input "1,938"
click at [63, 95] on span "Client Profile" at bounding box center [99, 93] width 172 height 17
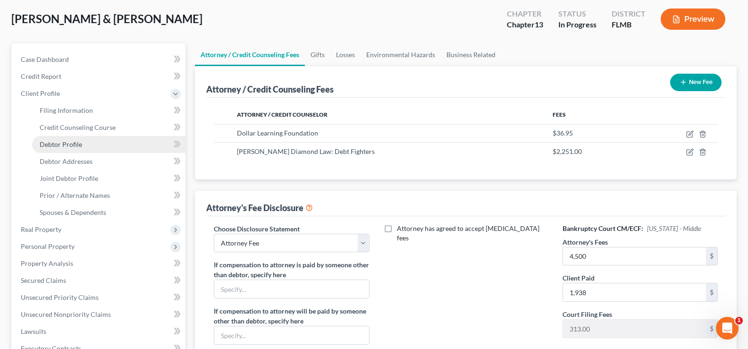
click at [89, 146] on link "Debtor Profile" at bounding box center [108, 144] width 153 height 17
select select "1"
select select "0"
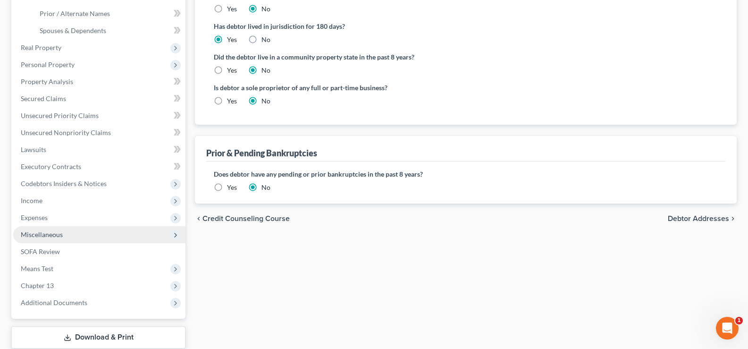
scroll to position [236, 0]
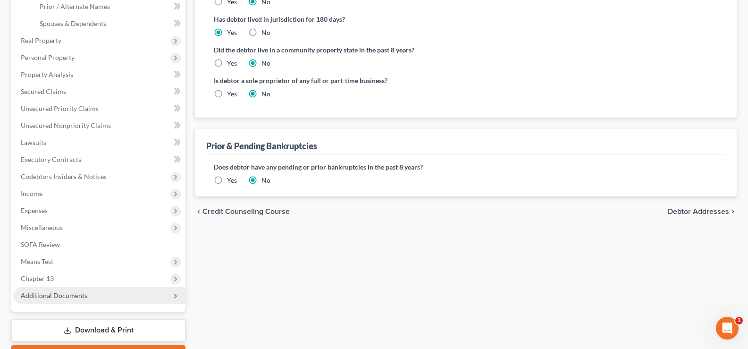
click at [96, 291] on span "Additional Documents" at bounding box center [99, 295] width 172 height 17
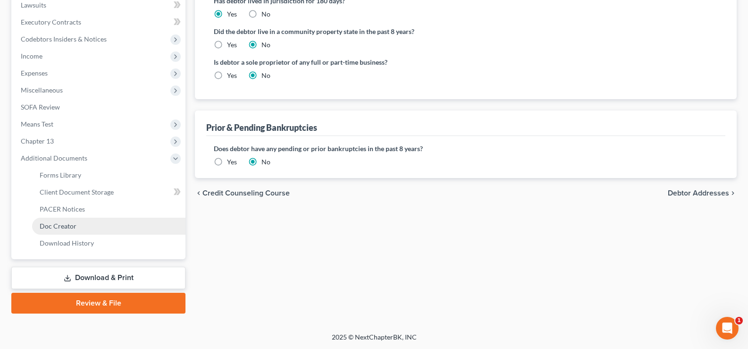
scroll to position [255, 0]
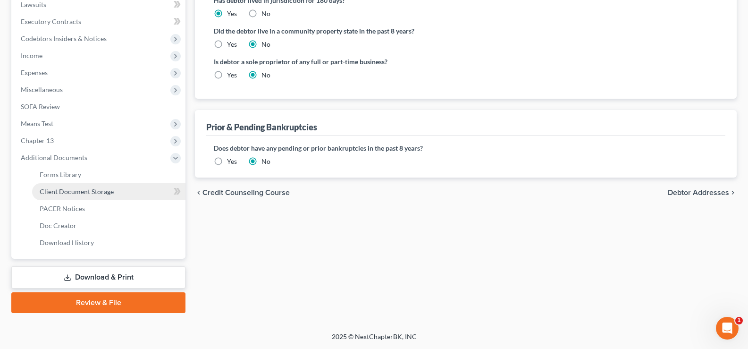
click at [116, 190] on link "Client Document Storage" at bounding box center [108, 191] width 153 height 17
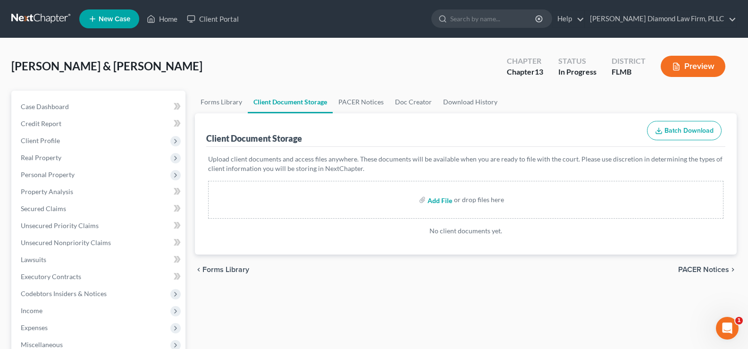
click at [437, 199] on input "file" at bounding box center [439, 199] width 23 height 17
type input "C:\fakepath\CCC1&2.pdf"
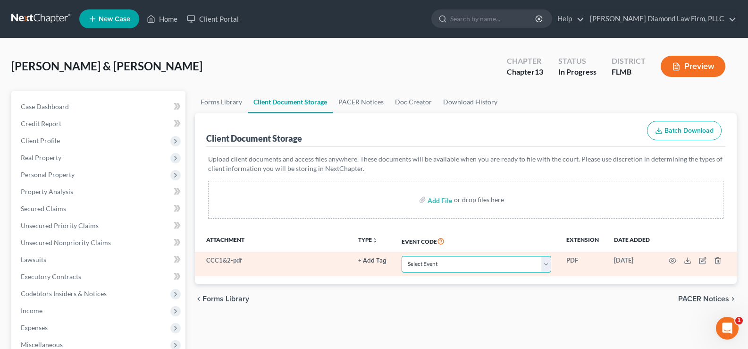
click at [492, 267] on select "Select Event 20 Largest Unsecured Creditors Amended Chapter 13 Plan Amended Cre…" at bounding box center [477, 264] width 150 height 17
select select "9"
click at [402, 256] on select "Select Event 20 Largest Unsecured Creditors Amended Chapter 13 Plan Amended Cre…" at bounding box center [477, 264] width 150 height 17
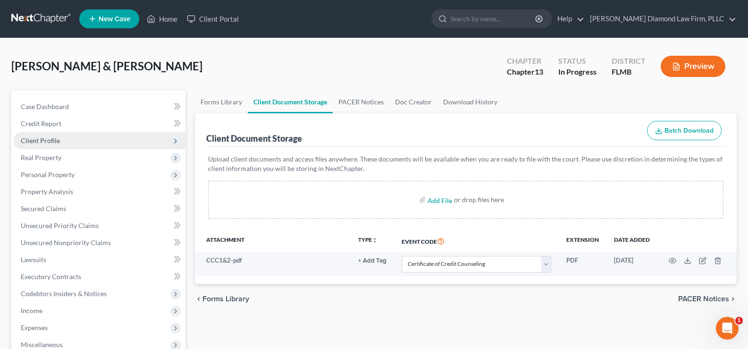
click at [74, 143] on span "Client Profile" at bounding box center [99, 140] width 172 height 17
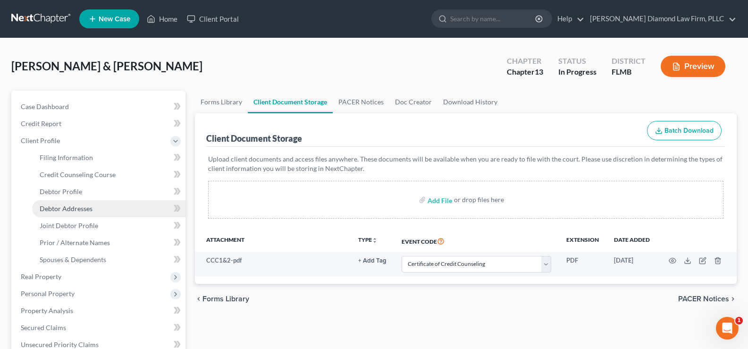
click at [100, 206] on link "Debtor Addresses" at bounding box center [108, 208] width 153 height 17
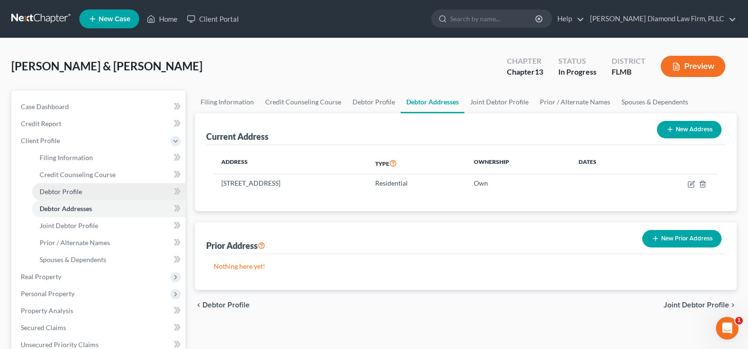
click at [91, 195] on link "Debtor Profile" at bounding box center [108, 191] width 153 height 17
select select "1"
select select "0"
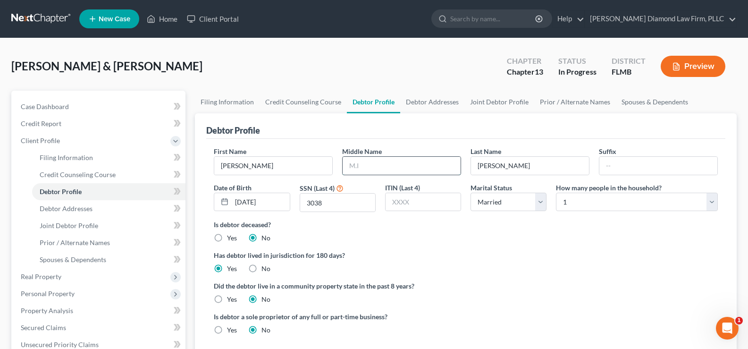
click at [364, 171] on input "text" at bounding box center [402, 166] width 118 height 18
type input "Alden"
click at [612, 201] on select "Select 1 2 3 4 5 6 7 8 9 10 11 12 13 14 15 16 17 18 19 20" at bounding box center [637, 202] width 162 height 19
select select "1"
click at [556, 193] on select "Select 1 2 3 4 5 6 7 8 9 10 11 12 13 14 15 16 17 18 19 20" at bounding box center [637, 202] width 162 height 19
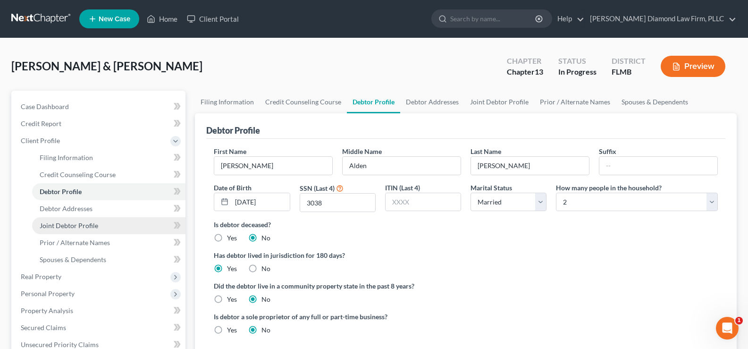
click at [67, 226] on span "Joint Debtor Profile" at bounding box center [69, 225] width 59 height 8
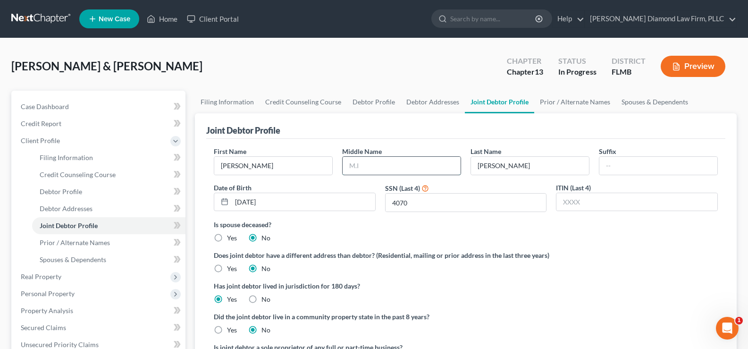
click at [401, 168] on input "text" at bounding box center [402, 166] width 118 height 18
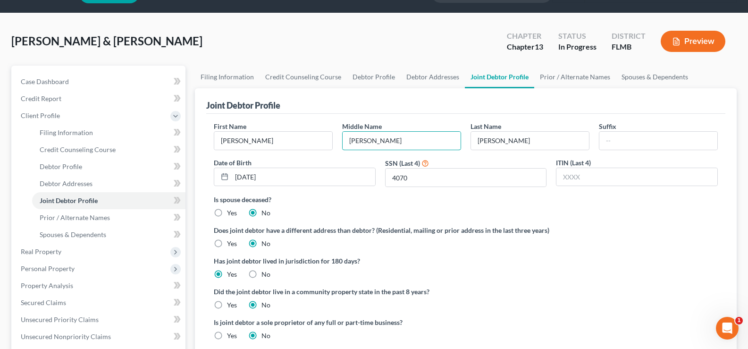
scroll to position [47, 0]
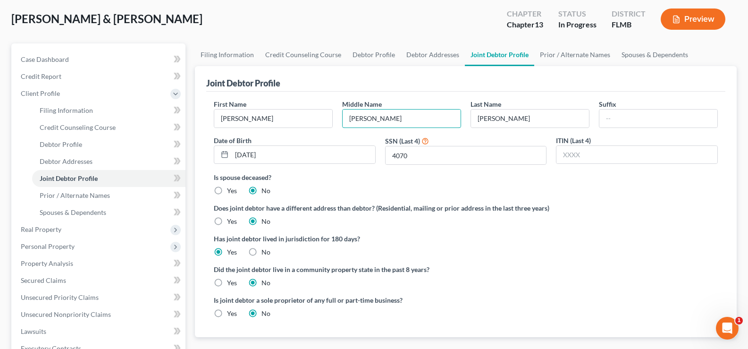
type input "[PERSON_NAME]"
click at [227, 314] on label "Yes" at bounding box center [232, 313] width 10 height 9
click at [231, 314] on input "Yes" at bounding box center [234, 312] width 6 height 6
radio input "true"
radio input "false"
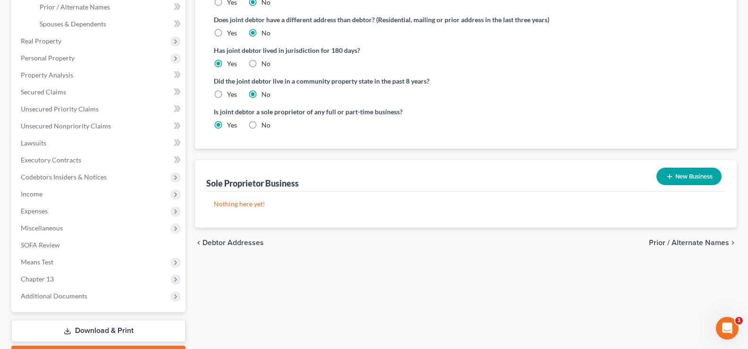
scroll to position [236, 0]
click at [681, 173] on button "New Business" at bounding box center [688, 175] width 65 height 17
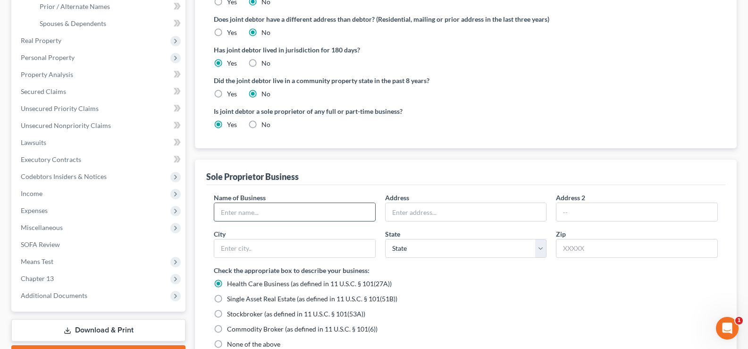
click at [265, 207] on input "text" at bounding box center [294, 212] width 161 height 18
type input "Mama's Toy Box"
click at [455, 210] on input "text" at bounding box center [466, 212] width 161 height 18
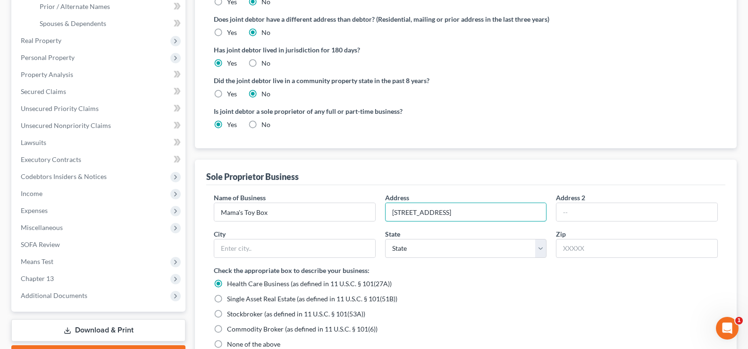
type input "[STREET_ADDRESS]"
type input "33781"
type input "[GEOGRAPHIC_DATA]"
select select "9"
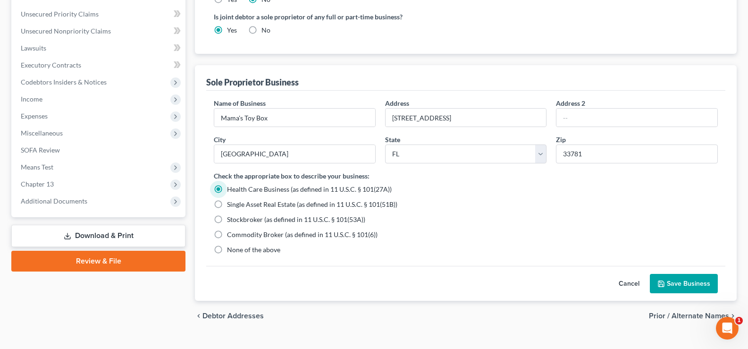
click at [227, 250] on label "None of the above" at bounding box center [253, 249] width 53 height 9
click at [231, 250] on input "None of the above" at bounding box center [234, 248] width 6 height 6
radio input "true"
radio input "false"
click at [690, 280] on button "Save Business" at bounding box center [684, 284] width 68 height 20
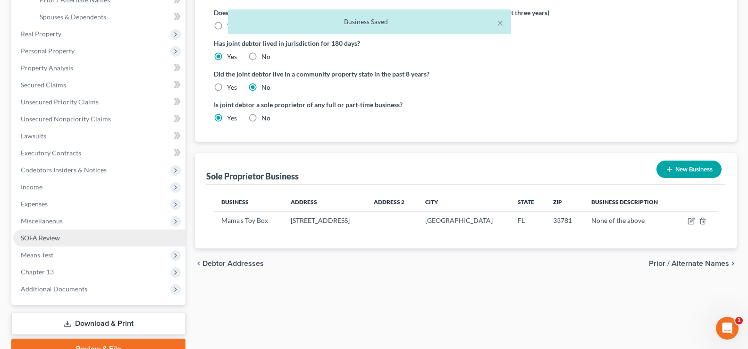
scroll to position [147, 0]
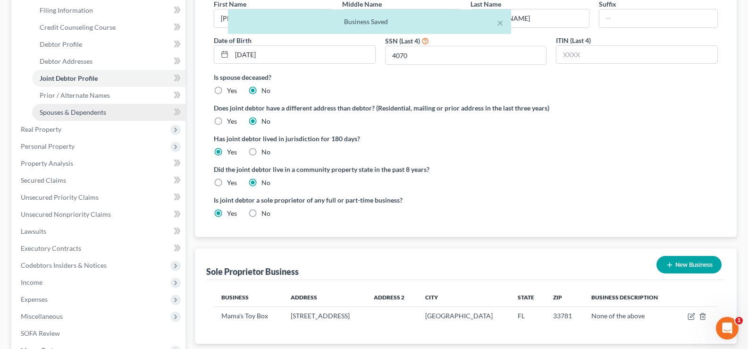
click at [82, 109] on span "Spouses & Dependents" at bounding box center [73, 112] width 67 height 8
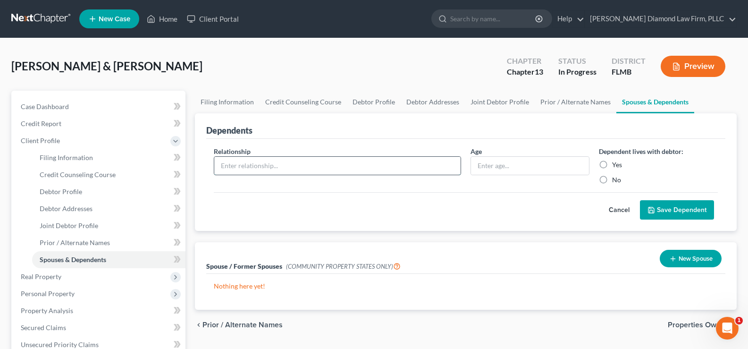
click at [277, 161] on input "text" at bounding box center [337, 166] width 246 height 18
type input "Son"
type input "14"
click at [612, 163] on label "Yes" at bounding box center [617, 164] width 10 height 9
click at [616, 163] on input "Yes" at bounding box center [619, 163] width 6 height 6
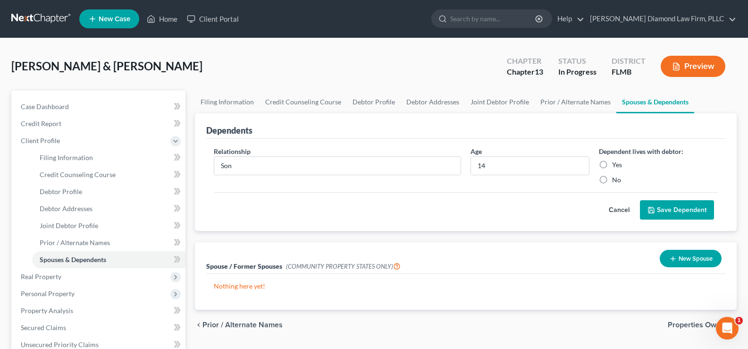
radio input "true"
click at [665, 210] on button "Save Dependent" at bounding box center [677, 210] width 74 height 20
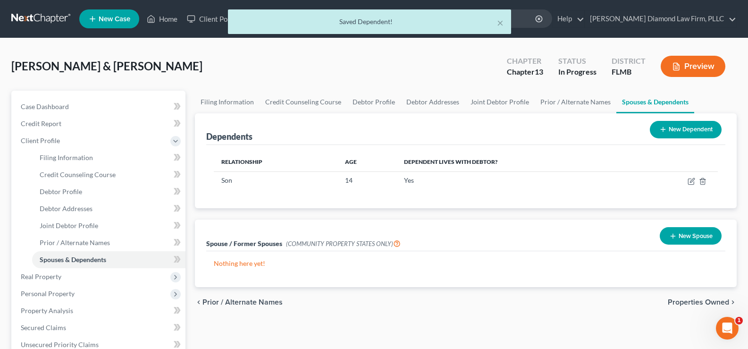
click at [710, 125] on button "New Dependent" at bounding box center [686, 129] width 72 height 17
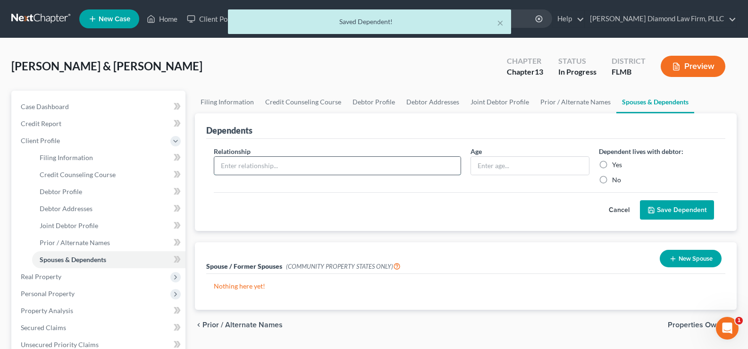
click at [245, 164] on input "text" at bounding box center [337, 166] width 246 height 18
type input "Son"
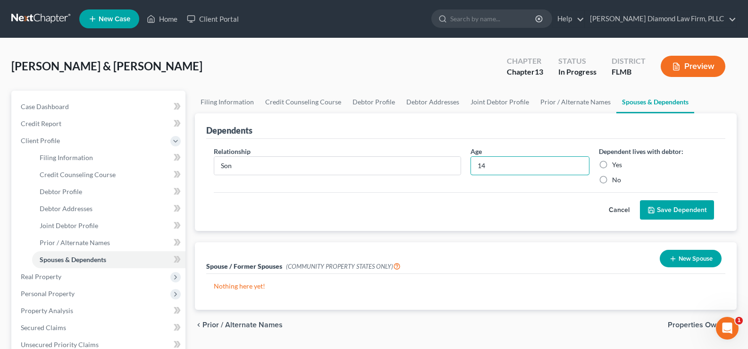
type input "14"
click at [612, 163] on label "Yes" at bounding box center [617, 164] width 10 height 9
click at [616, 163] on input "Yes" at bounding box center [619, 163] width 6 height 6
radio input "true"
click at [676, 214] on button "Save Dependent" at bounding box center [677, 210] width 74 height 20
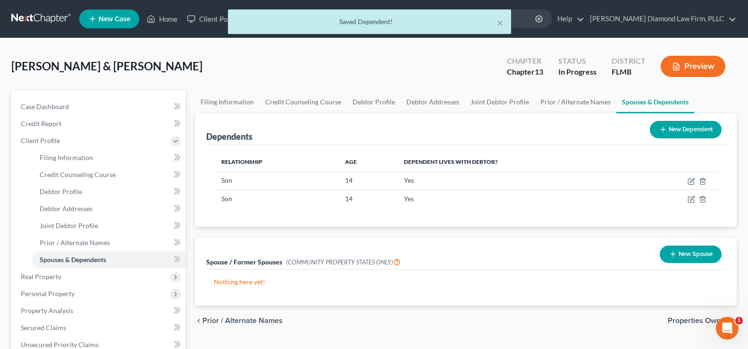
click at [691, 131] on button "New Dependent" at bounding box center [686, 129] width 72 height 17
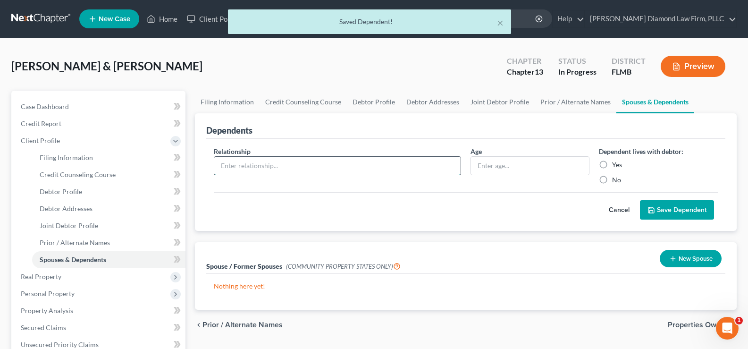
click at [291, 161] on input "text" at bounding box center [337, 166] width 246 height 18
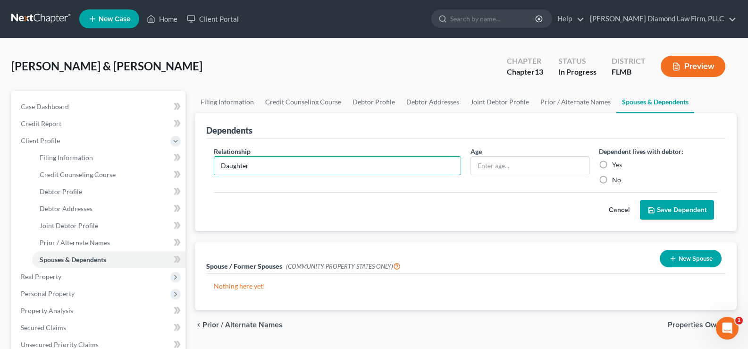
type input "Daughter"
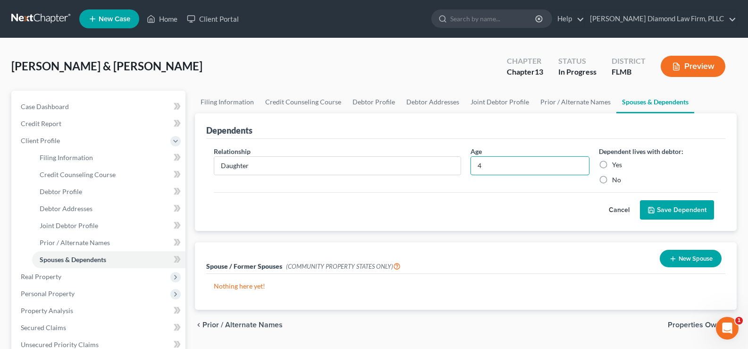
type input "4"
click at [612, 163] on label "Yes" at bounding box center [617, 164] width 10 height 9
click at [616, 163] on input "Yes" at bounding box center [619, 163] width 6 height 6
radio input "true"
click at [679, 216] on button "Save Dependent" at bounding box center [677, 210] width 74 height 20
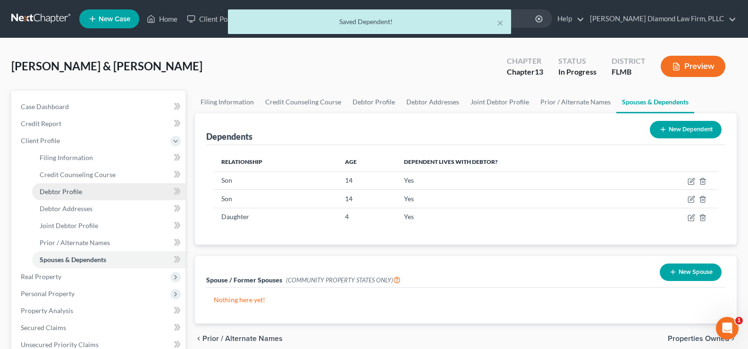
click at [85, 189] on link "Debtor Profile" at bounding box center [108, 191] width 153 height 17
select select "1"
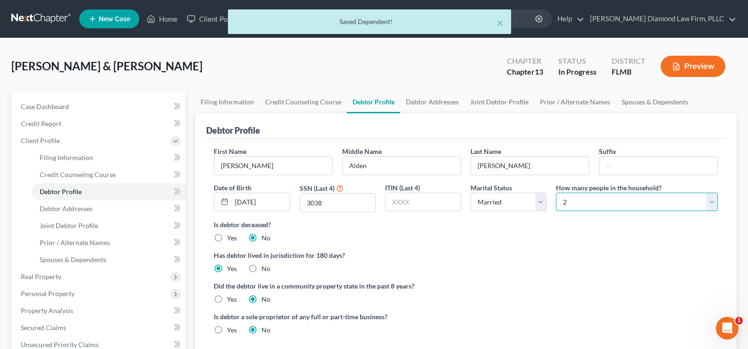
click at [621, 203] on select "Select 1 2 3 4 5 6 7 8 9 10 11 12 13 14 15 16 17 18 19 20" at bounding box center [637, 202] width 162 height 19
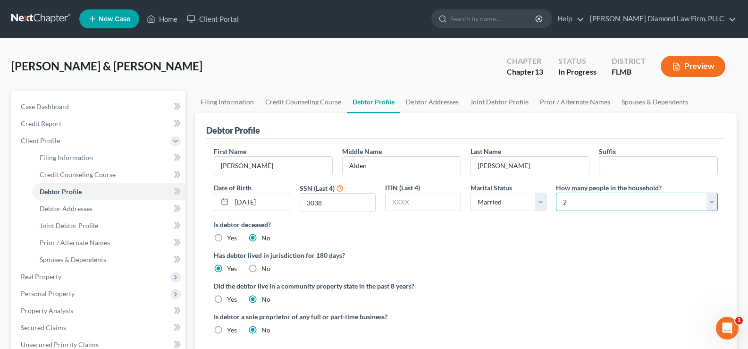
select select "4"
click at [556, 193] on select "Select 1 2 3 4 5 6 7 8 9 10 11 12 13 14 15 16 17 18 19 20" at bounding box center [637, 202] width 162 height 19
click at [69, 212] on link "Debtor Addresses" at bounding box center [108, 208] width 153 height 17
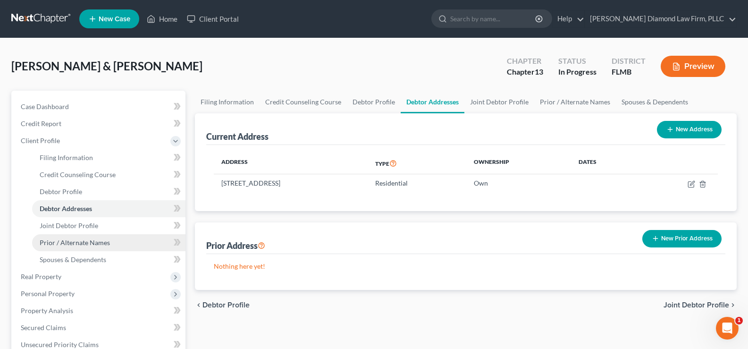
click at [95, 240] on span "Prior / Alternate Names" at bounding box center [75, 242] width 70 height 8
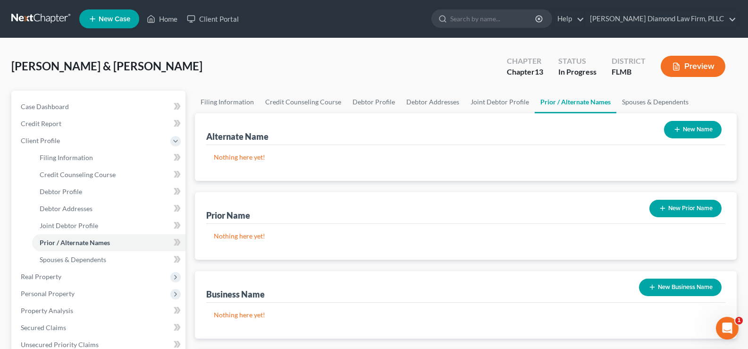
click at [687, 212] on button "New Prior Name" at bounding box center [685, 208] width 72 height 17
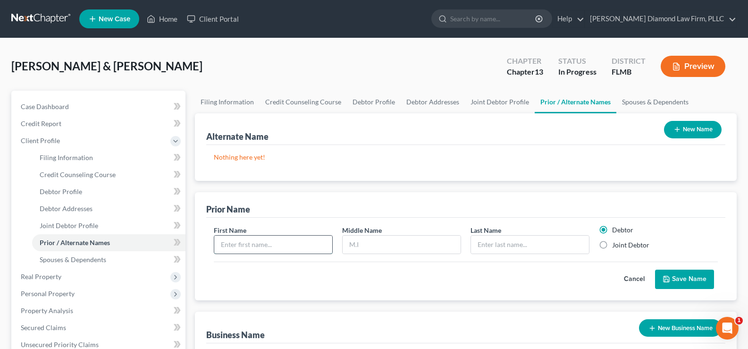
click at [287, 251] on input "text" at bounding box center [273, 244] width 118 height 18
type input "[PERSON_NAME]"
click at [632, 243] on label "Joint Debtor" at bounding box center [630, 244] width 37 height 9
click at [622, 243] on input "Joint Debtor" at bounding box center [619, 243] width 6 height 6
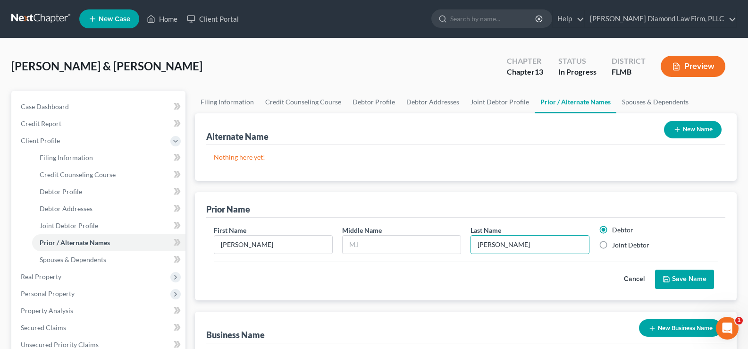
radio input "true"
radio input "false"
click at [687, 279] on button "Save Name" at bounding box center [684, 279] width 59 height 20
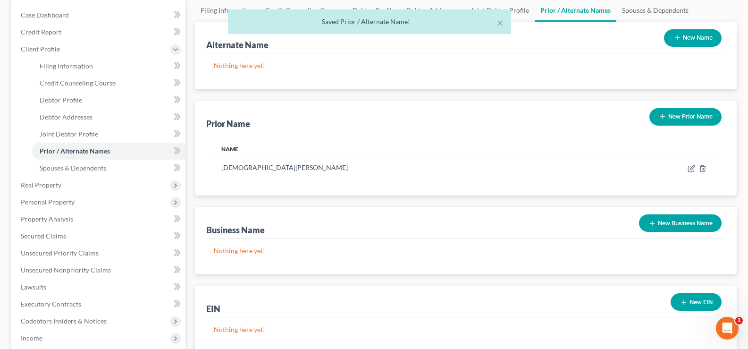
scroll to position [94, 0]
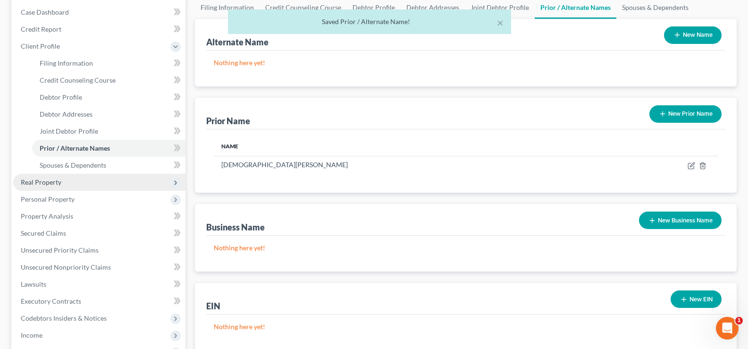
click at [75, 184] on span "Real Property" at bounding box center [99, 182] width 172 height 17
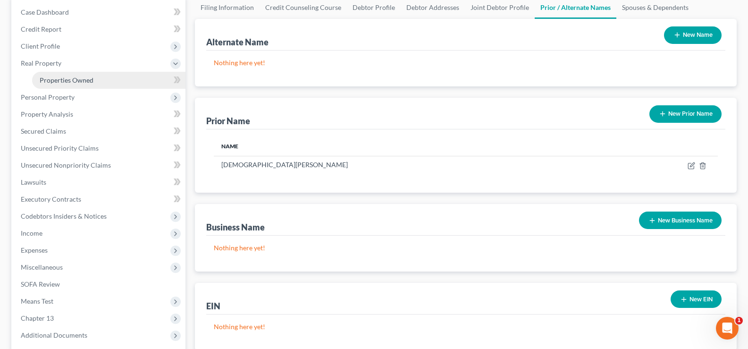
click at [83, 76] on span "Properties Owned" at bounding box center [67, 80] width 54 height 8
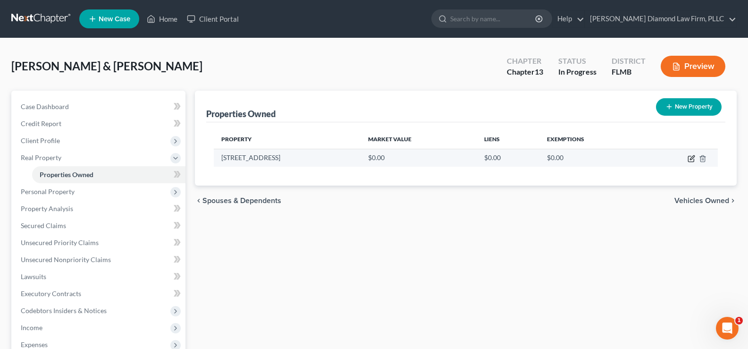
click at [689, 157] on icon "button" at bounding box center [692, 159] width 8 height 8
select select "9"
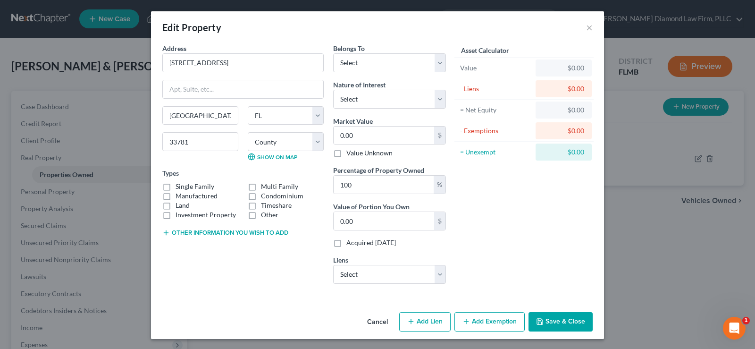
click at [176, 184] on label "Single Family" at bounding box center [195, 186] width 39 height 9
click at [179, 184] on input "Single Family" at bounding box center [182, 185] width 6 height 6
checkbox input "true"
click at [378, 133] on input "0.00" at bounding box center [384, 135] width 101 height 18
type input "3"
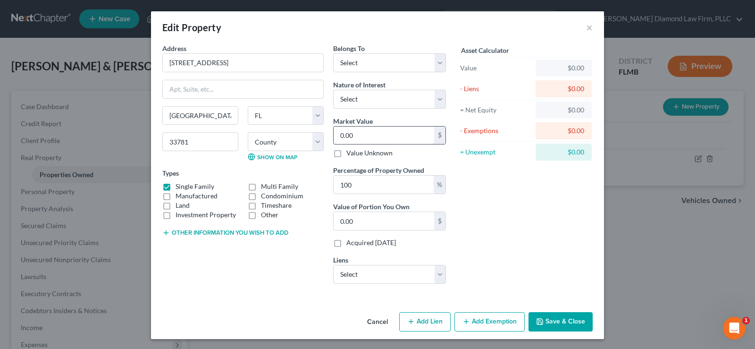
type input "3.00"
type input "38"
type input "38.00"
type input "380"
type input "380.00"
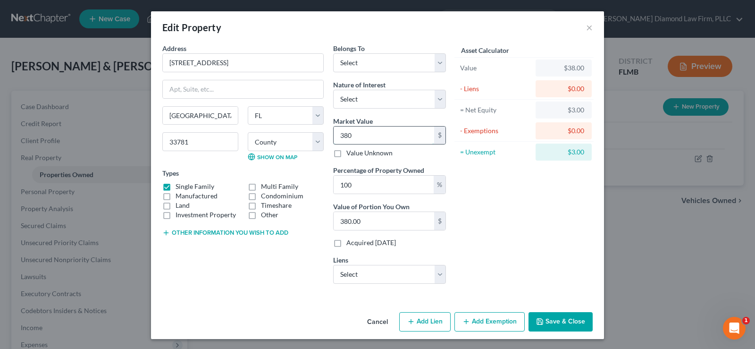
type input "3806"
type input "3,806.00"
type input "3,8060"
type input "38,060.00"
type input "38,0600"
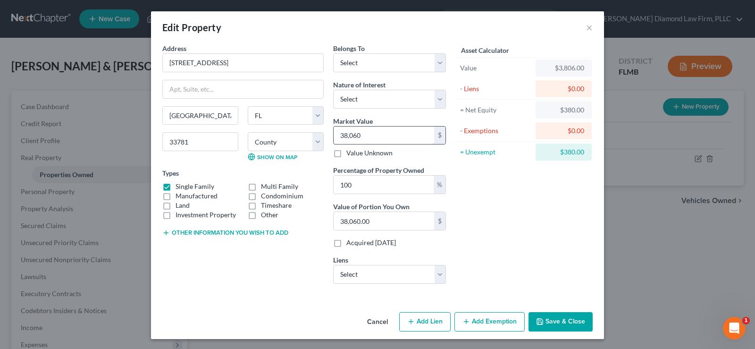
type input "380,600.00"
type input "380,600"
click at [193, 231] on button "Other information you wish to add" at bounding box center [225, 233] width 126 height 8
click at [190, 246] on textarea at bounding box center [242, 254] width 161 height 35
type textarea "Valuation per [DOMAIN_NAME]"
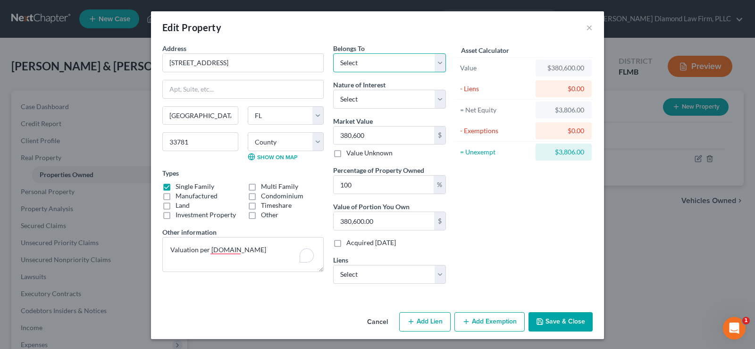
click at [403, 61] on select "Select Debtor 1 Only Debtor 2 Only Debtor 1 And Debtor 2 Only At Least One Of T…" at bounding box center [389, 62] width 113 height 19
select select "2"
click at [333, 53] on select "Select Debtor 1 Only Debtor 2 Only Debtor 1 And Debtor 2 Only At Least One Of T…" at bounding box center [389, 62] width 113 height 19
click at [379, 101] on select "Select Fee Simple Joint Tenant Life Estate Equitable Interest Future Interest T…" at bounding box center [389, 99] width 113 height 19
select select "0"
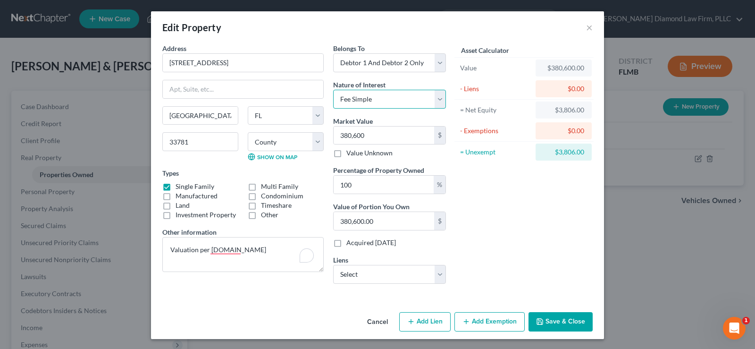
click at [333, 90] on select "Select Fee Simple Joint Tenant Life Estate Equitable Interest Future Interest T…" at bounding box center [389, 99] width 113 height 19
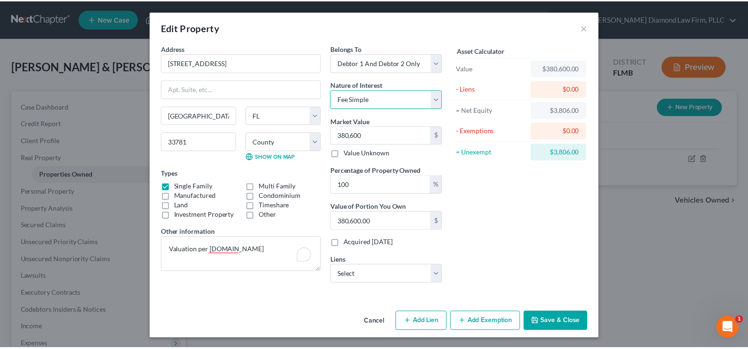
scroll to position [1, 0]
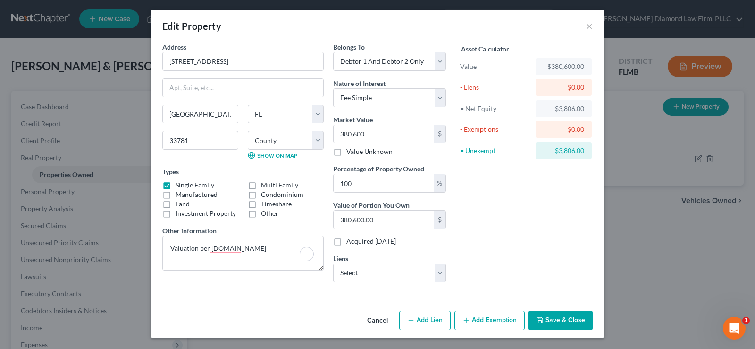
click at [555, 313] on button "Save & Close" at bounding box center [560, 320] width 64 height 20
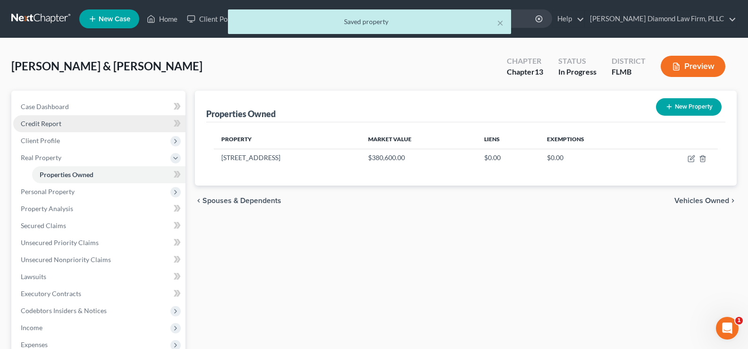
click at [68, 124] on link "Credit Report" at bounding box center [99, 123] width 172 height 17
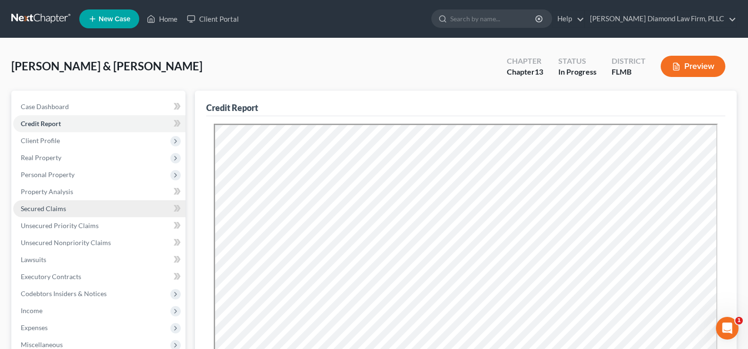
click at [62, 208] on span "Secured Claims" at bounding box center [43, 208] width 45 height 8
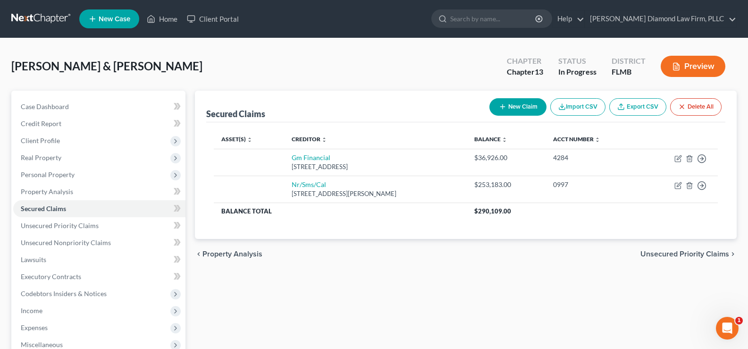
click at [702, 106] on button "Delete All" at bounding box center [695, 106] width 51 height 17
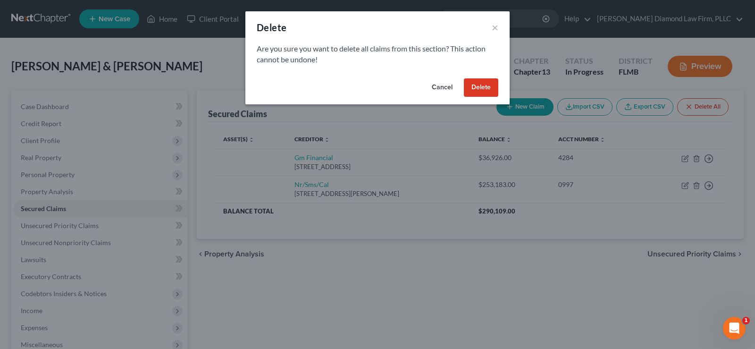
click at [486, 85] on button "Delete" at bounding box center [481, 87] width 34 height 19
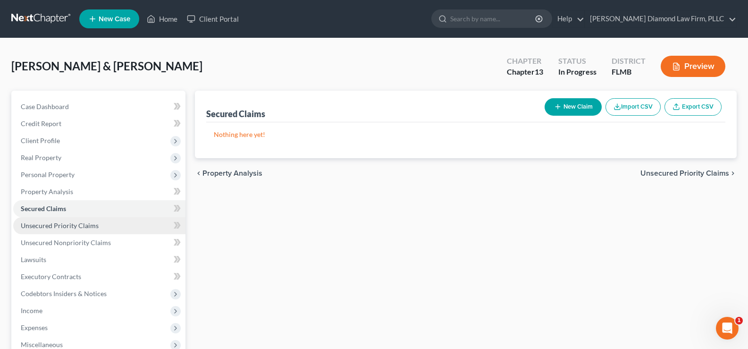
click at [61, 227] on span "Unsecured Priority Claims" at bounding box center [60, 225] width 78 height 8
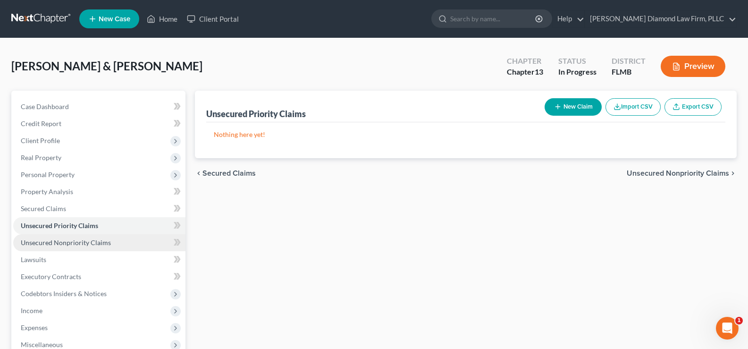
click at [66, 243] on span "Unsecured Nonpriority Claims" at bounding box center [66, 242] width 90 height 8
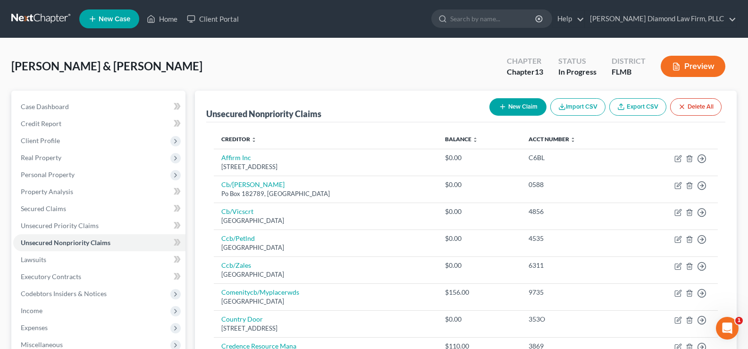
click at [696, 103] on button "Delete All" at bounding box center [695, 106] width 51 height 17
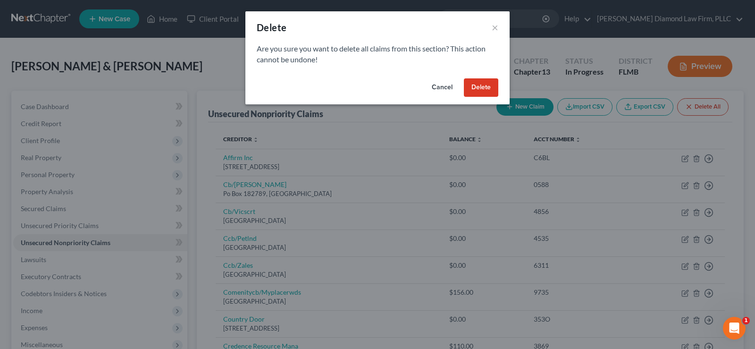
click at [494, 87] on button "Delete" at bounding box center [481, 87] width 34 height 19
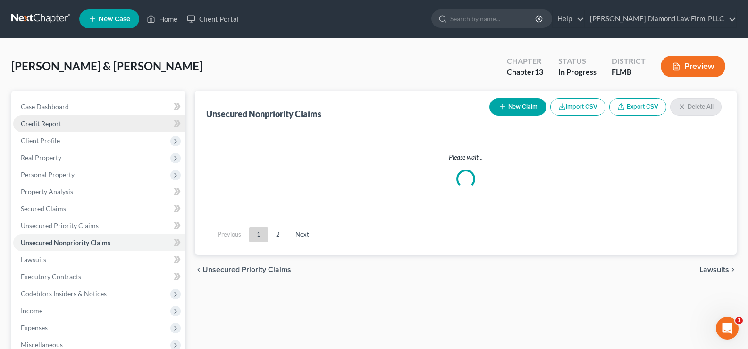
click at [65, 126] on link "Credit Report" at bounding box center [99, 123] width 172 height 17
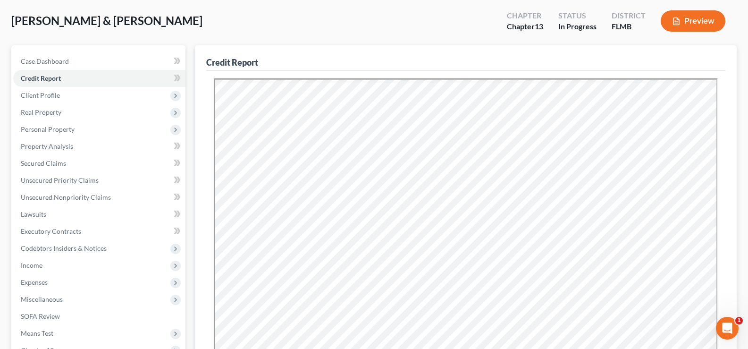
scroll to position [189, 0]
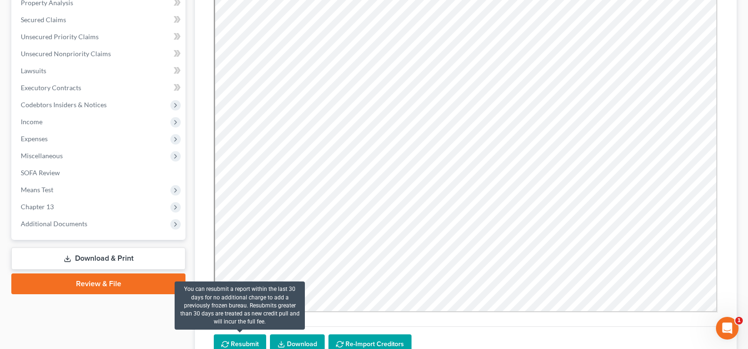
click at [229, 341] on button "Resubmit" at bounding box center [240, 344] width 52 height 20
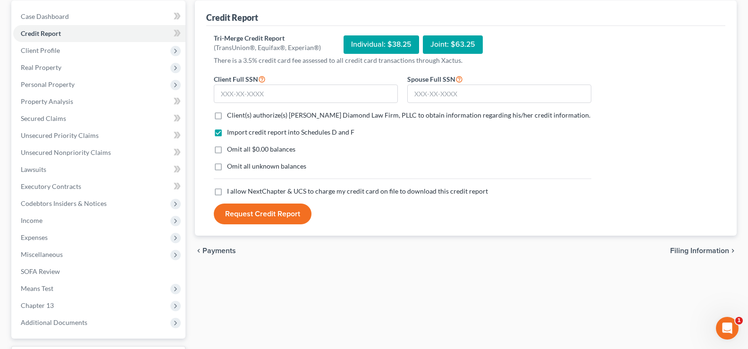
scroll to position [0, 0]
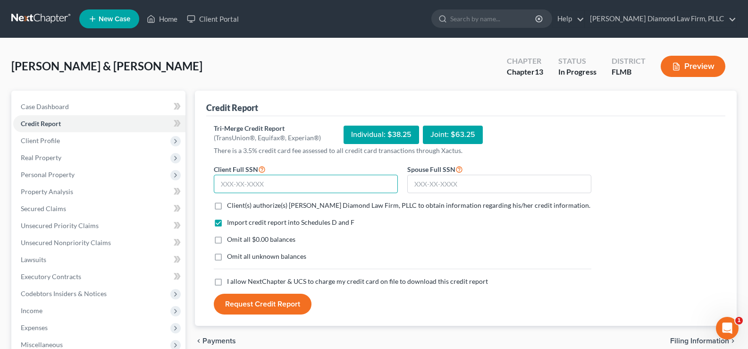
click at [287, 189] on input "text" at bounding box center [306, 184] width 184 height 19
click at [284, 181] on input "text" at bounding box center [306, 184] width 184 height 19
type input "514-04-3038"
click at [440, 180] on input "text" at bounding box center [499, 184] width 184 height 19
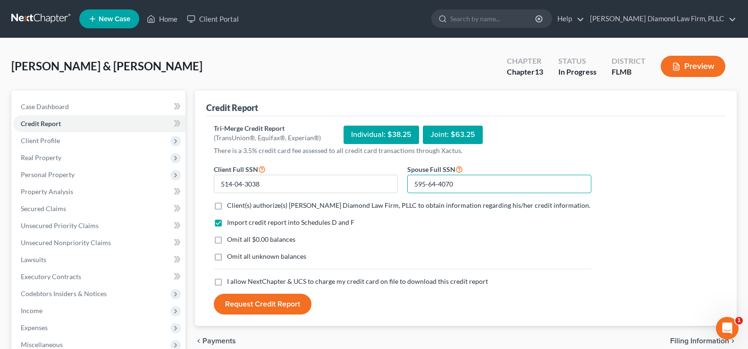
type input "595-64-4070"
click at [227, 206] on label "Client(s) authorize(s) [PERSON_NAME] Diamond Law Firm, PLLC to obtain informati…" at bounding box center [408, 205] width 363 height 9
click at [231, 206] on input "Client(s) authorize(s) [PERSON_NAME] Diamond Law Firm, PLLC to obtain informati…" at bounding box center [234, 204] width 6 height 6
checkbox input "true"
click at [227, 282] on label "I allow NextChapter & UCS to charge my credit card on file to download this cre…" at bounding box center [357, 281] width 261 height 9
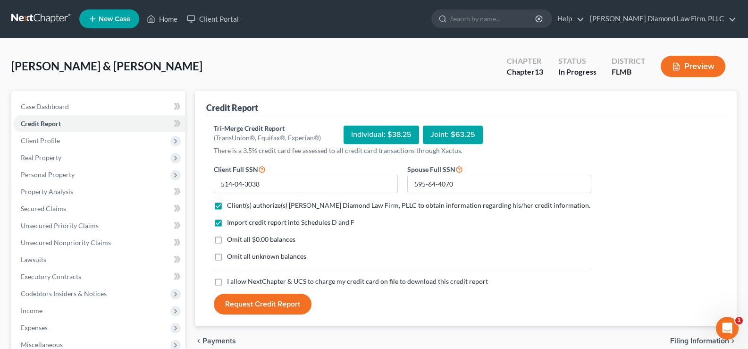
click at [231, 282] on input "I allow NextChapter & UCS to charge my credit card on file to download this cre…" at bounding box center [234, 280] width 6 height 6
checkbox input "true"
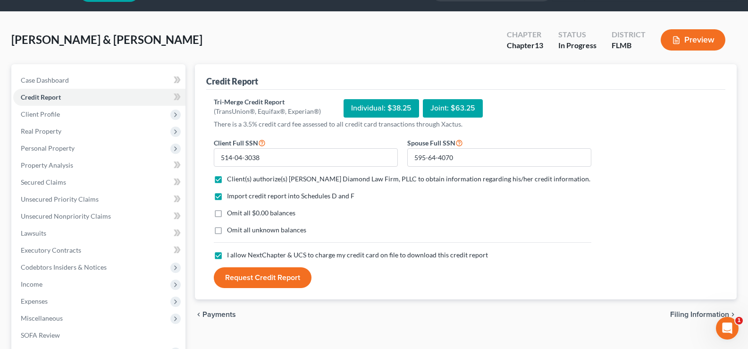
scroll to position [47, 0]
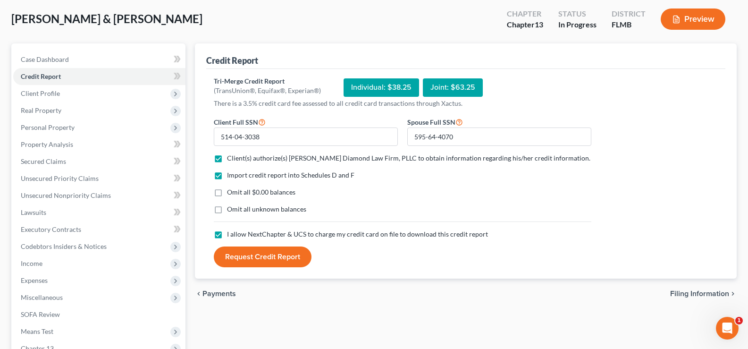
click at [274, 258] on button "Request Credit Report" at bounding box center [263, 256] width 98 height 21
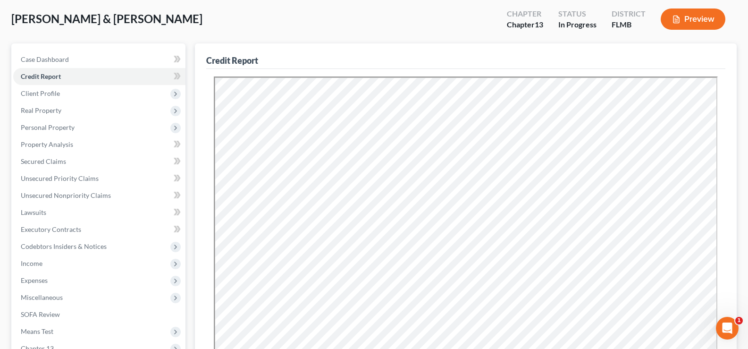
scroll to position [0, 0]
click at [31, 159] on span "Secured Claims" at bounding box center [43, 161] width 45 height 8
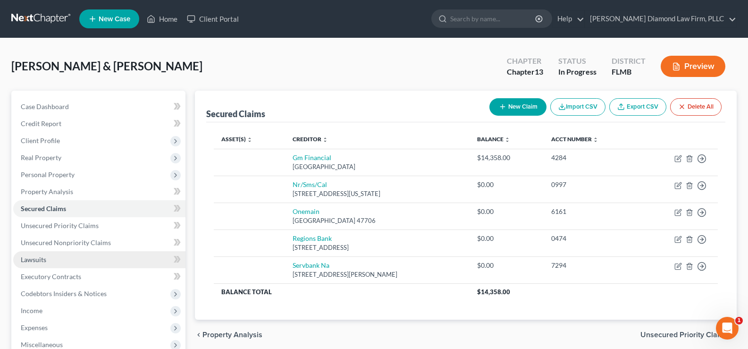
click at [34, 260] on span "Lawsuits" at bounding box center [33, 259] width 25 height 8
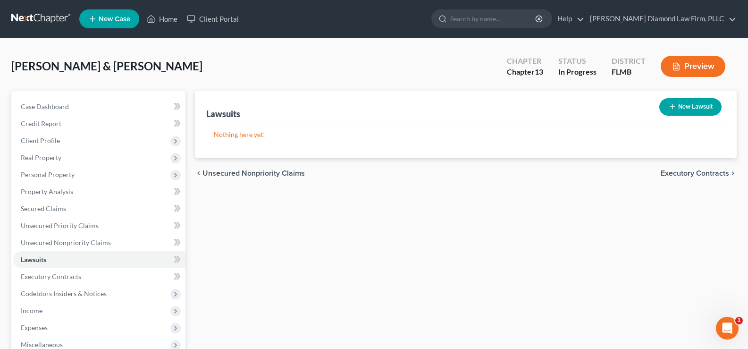
click at [700, 105] on button "New Lawsuit" at bounding box center [690, 106] width 62 height 17
select select "0"
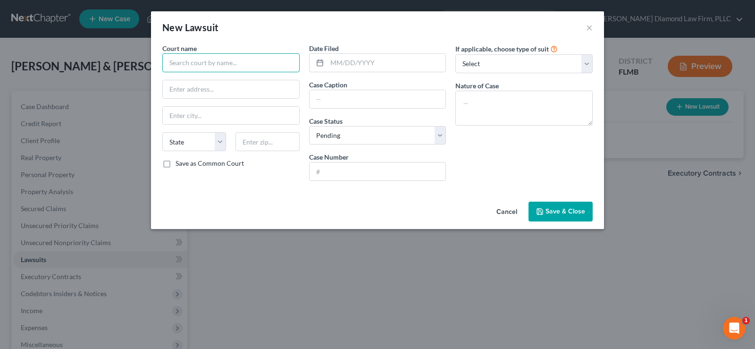
click at [204, 61] on input "text" at bounding box center [230, 62] width 137 height 19
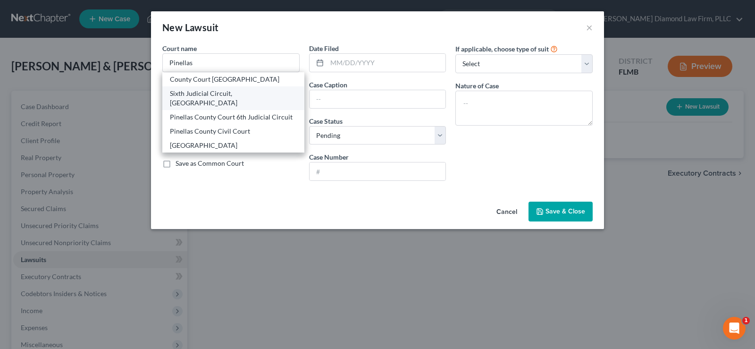
click at [226, 92] on div "Sixth Judicial Circuit, [GEOGRAPHIC_DATA]" at bounding box center [233, 98] width 127 height 19
type input "Sixth Judicial Circuit, [GEOGRAPHIC_DATA]"
type input "[STREET_ADDRESS]"
type input "Clearwater"
select select "9"
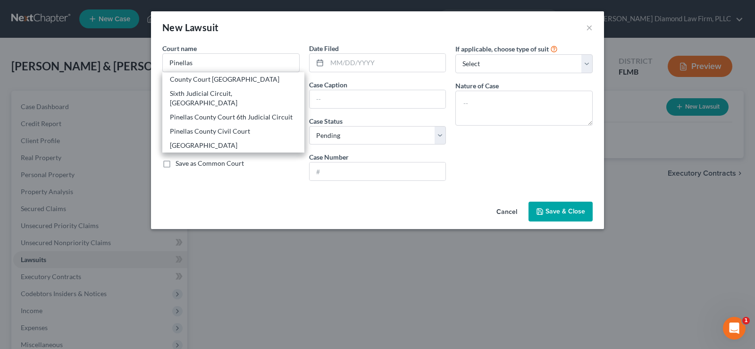
type input "33756"
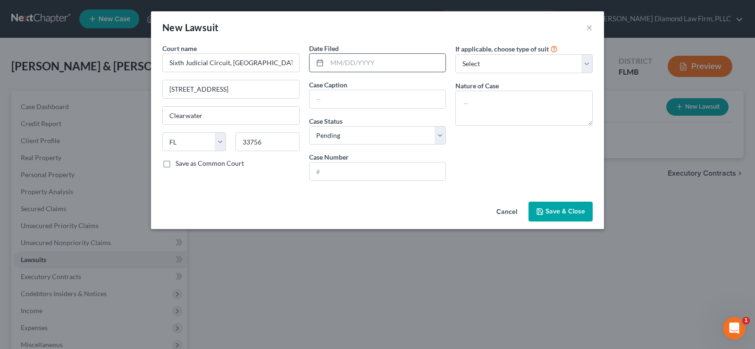
click at [341, 68] on input "text" at bounding box center [386, 63] width 119 height 18
type input "[DATE]"
type input "Manufacturers and Traders Trust Company Vs, [PERSON_NAME] [PERSON_NAME]"
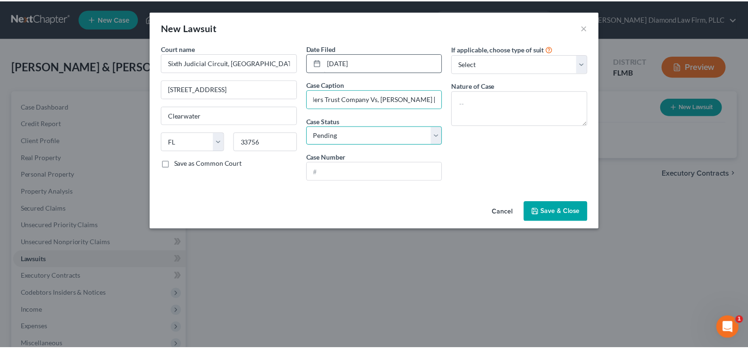
scroll to position [0, 0]
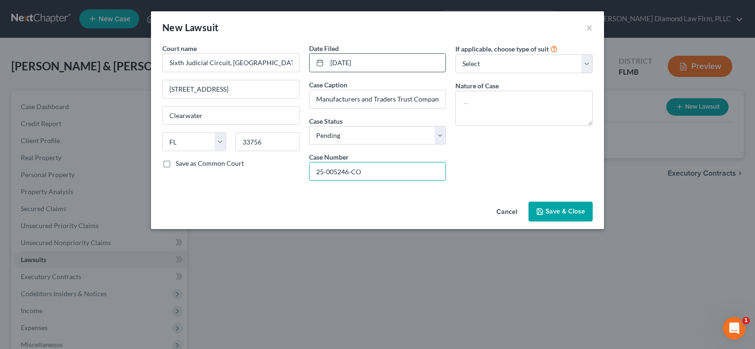
type input "25-005246-CO"
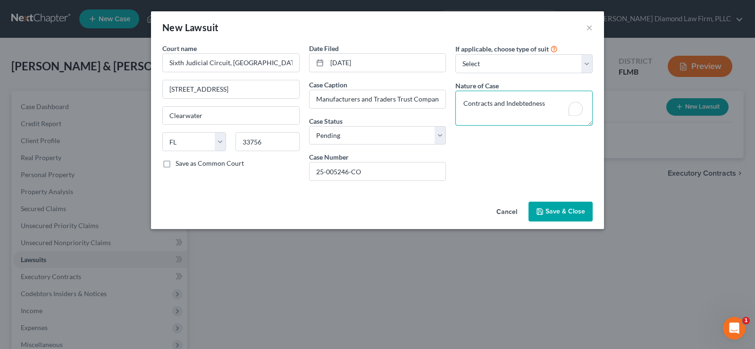
type textarea "Contracts and Indebtedness"
click at [558, 212] on span "Save & Close" at bounding box center [565, 211] width 40 height 8
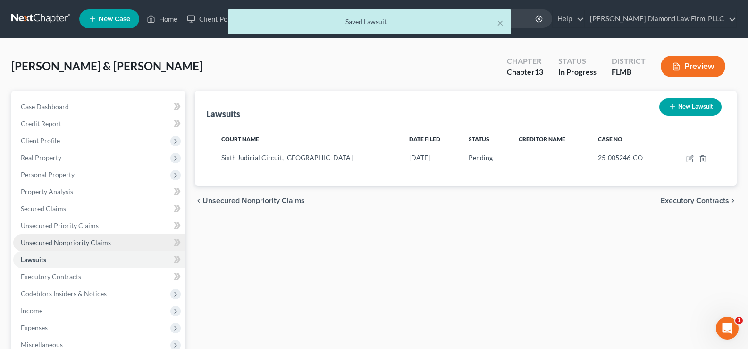
click at [86, 246] on link "Unsecured Nonpriority Claims" at bounding box center [99, 242] width 172 height 17
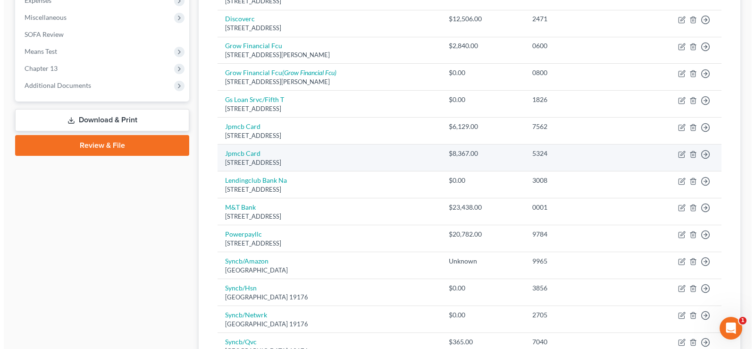
scroll to position [330, 0]
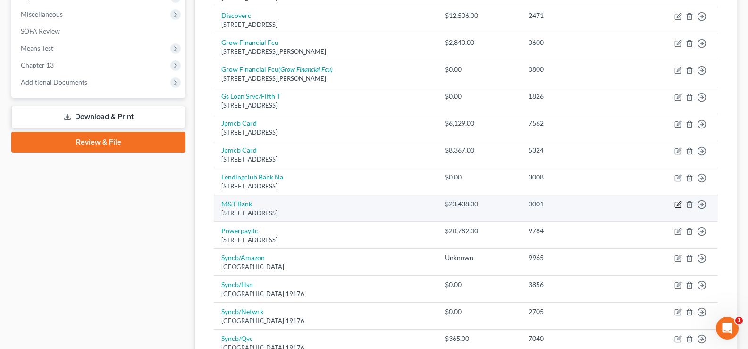
click at [678, 202] on icon "button" at bounding box center [678, 205] width 8 height 8
select select "35"
select select "1"
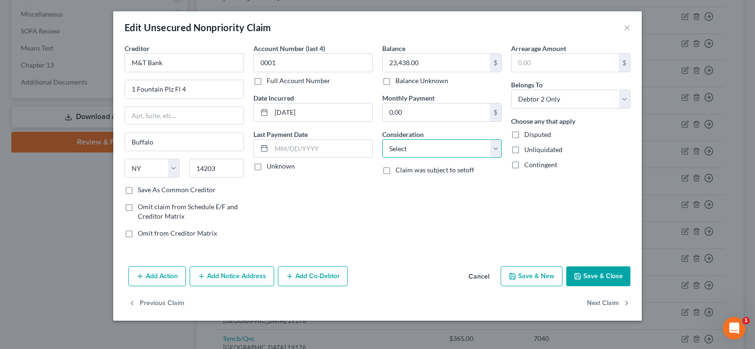
click at [460, 145] on select "Select Cable / Satellite Services Collection Agency Credit Card Debt Debt Couns…" at bounding box center [441, 148] width 119 height 19
select select "4"
click at [382, 139] on select "Select Cable / Satellite Services Collection Agency Credit Card Debt Debt Couns…" at bounding box center [441, 148] width 119 height 19
click at [226, 275] on button "Add Notice Address" at bounding box center [232, 276] width 84 height 20
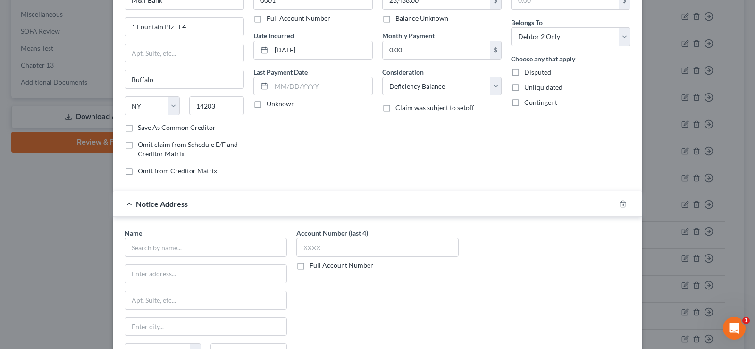
scroll to position [94, 0]
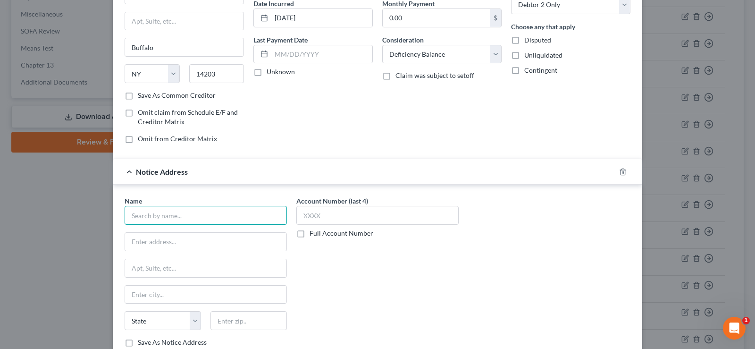
click at [156, 217] on input "text" at bounding box center [206, 215] width 162 height 19
click at [154, 217] on input "text" at bounding box center [206, 215] width 162 height 19
click at [153, 217] on input "M & T" at bounding box center [206, 215] width 162 height 19
drag, startPoint x: 153, startPoint y: 217, endPoint x: 124, endPoint y: 213, distance: 30.0
click at [125, 213] on input "M & T" at bounding box center [206, 215] width 162 height 19
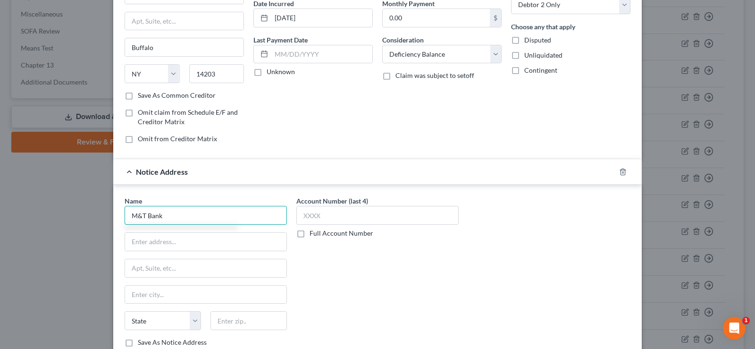
type input "M&T Bank"
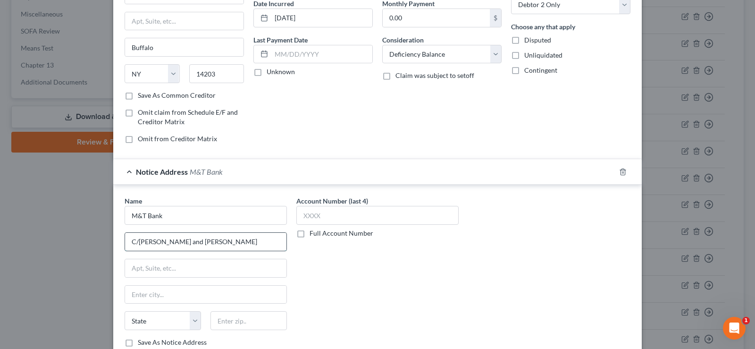
type input "C/[PERSON_NAME] and [PERSON_NAME]"
type input "[STREET_ADDRESS]"
type input "33634"
type input "[GEOGRAPHIC_DATA]"
select select "9"
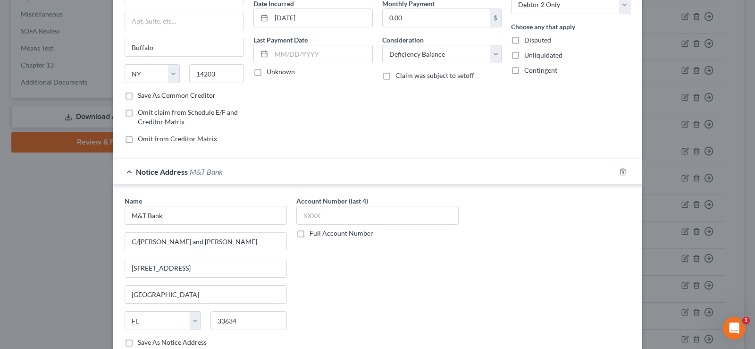
click at [310, 234] on label "Full Account Number" at bounding box center [342, 232] width 64 height 9
click at [313, 234] on input "Full Account Number" at bounding box center [316, 231] width 6 height 6
click at [320, 223] on input "text" at bounding box center [377, 215] width 162 height 19
click at [325, 212] on input "text" at bounding box center [377, 215] width 162 height 19
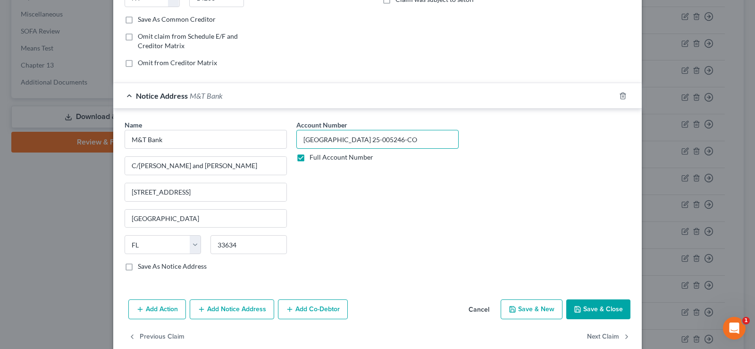
scroll to position [186, 0]
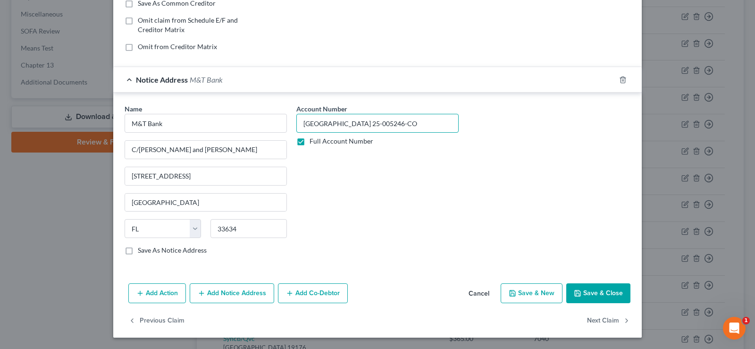
type input "[GEOGRAPHIC_DATA] 25-005246-CO"
click at [158, 294] on button "Add Action" at bounding box center [157, 293] width 58 height 20
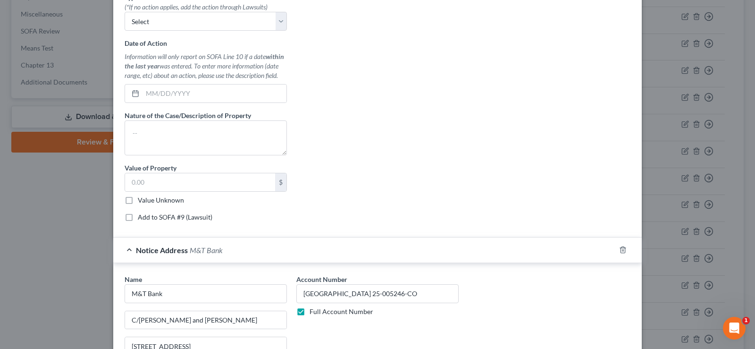
scroll to position [307, 0]
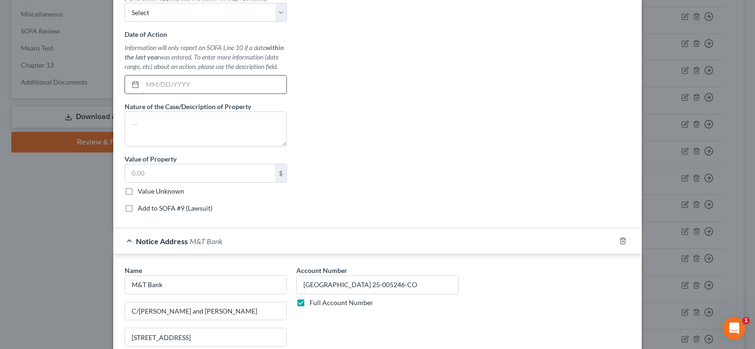
click at [170, 85] on input "text" at bounding box center [215, 84] width 144 height 18
type input "[DATE]"
click at [151, 117] on textarea "To enrich screen reader interactions, please activate Accessibility in Grammarl…" at bounding box center [206, 128] width 162 height 35
type textarea "R"
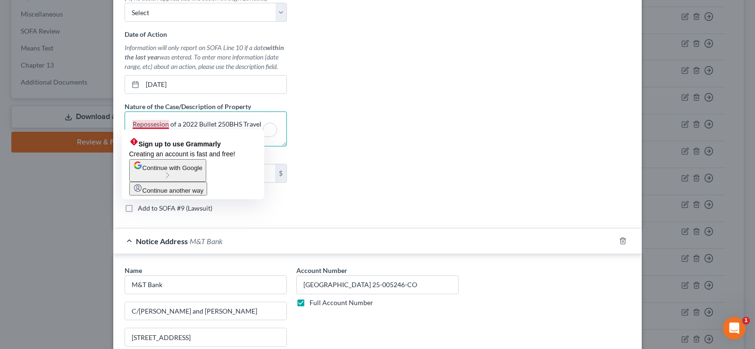
click at [154, 124] on textarea "Repossesion of a 2022 Bullet 250BHS Travel Trailer" at bounding box center [206, 128] width 162 height 35
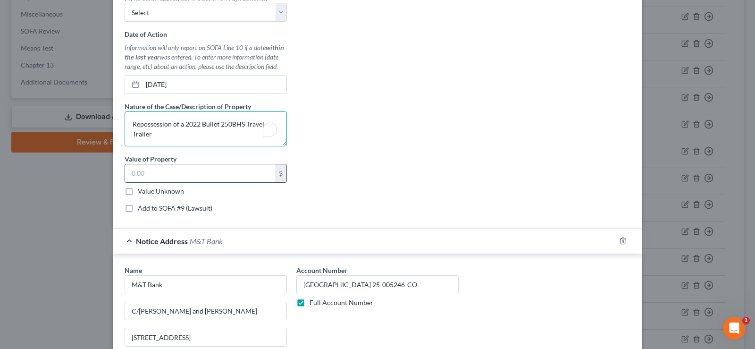
type textarea "Repossession of a 2022 Bullet 250BHS Travel Trailer"
click at [166, 171] on input "text" at bounding box center [200, 173] width 150 height 18
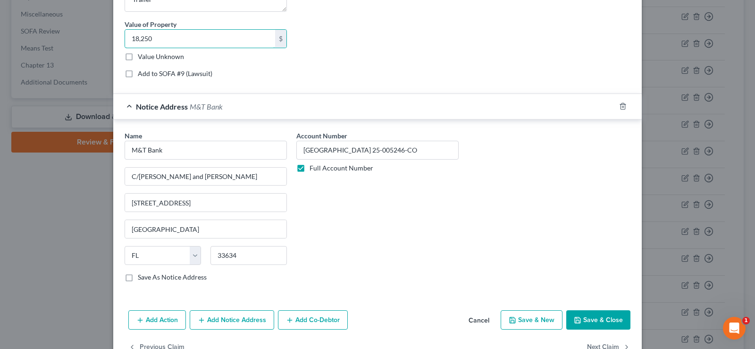
scroll to position [468, 0]
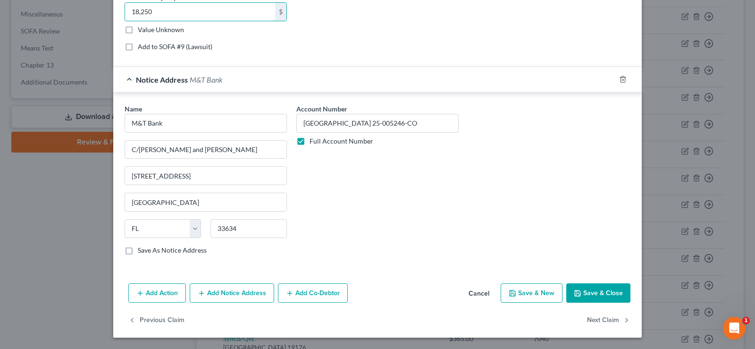
type input "18,250"
click at [600, 294] on button "Save & Close" at bounding box center [598, 293] width 64 height 20
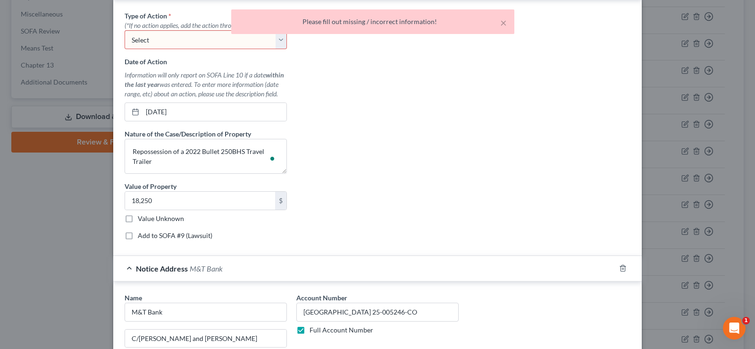
scroll to position [138, 0]
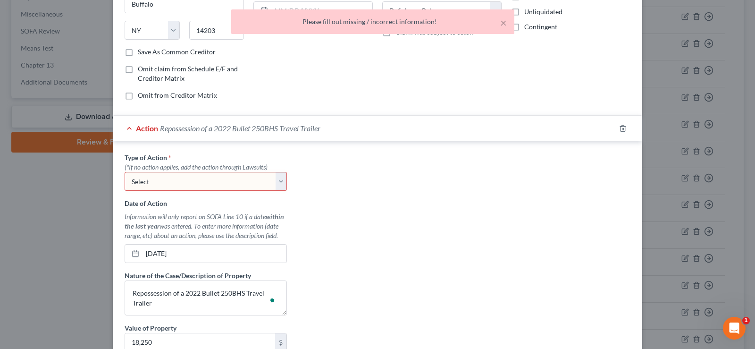
click at [182, 176] on select "Select Repossession Garnishment Foreclosure Personal Injury Attached, Seized, O…" at bounding box center [206, 181] width 162 height 19
select select "0"
click at [125, 172] on select "Select Repossession Garnishment Foreclosure Personal Injury Attached, Seized, O…" at bounding box center [206, 181] width 162 height 19
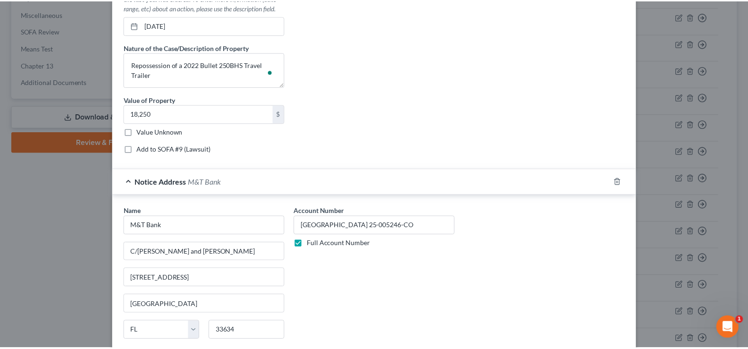
scroll to position [421, 0]
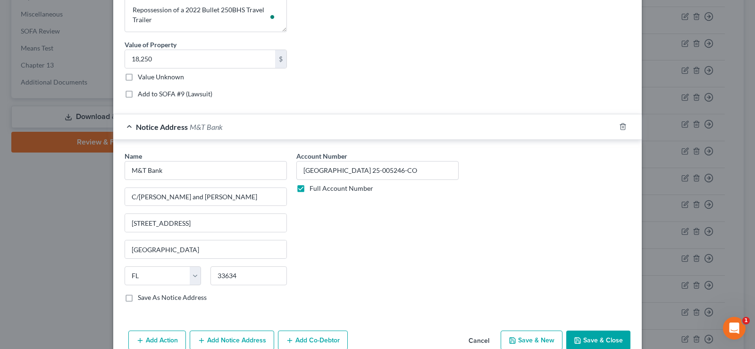
click at [578, 334] on button "Save & Close" at bounding box center [598, 340] width 64 height 20
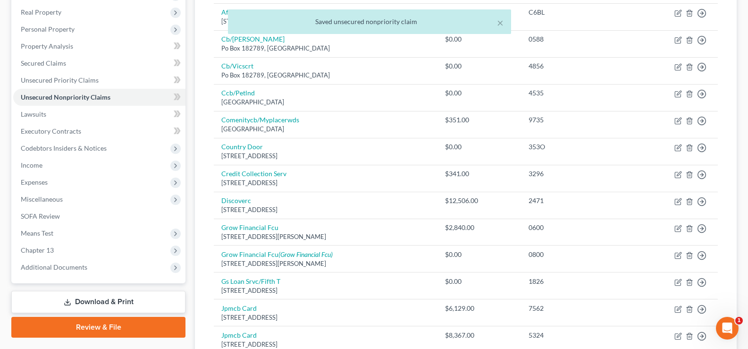
scroll to position [94, 0]
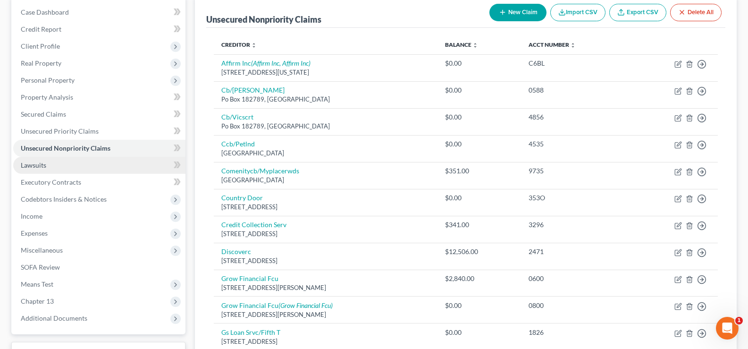
click at [46, 165] on link "Lawsuits" at bounding box center [99, 165] width 172 height 17
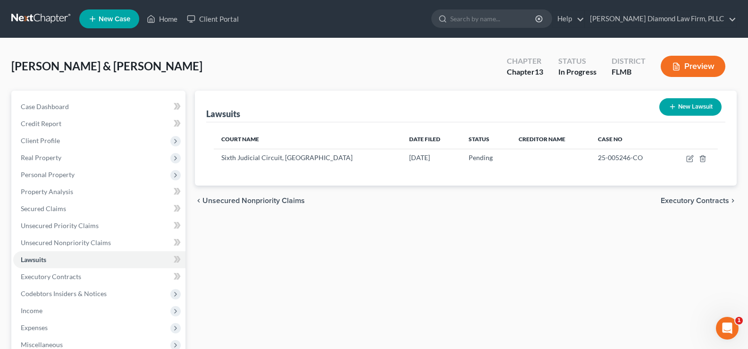
click at [688, 106] on button "New Lawsuit" at bounding box center [690, 106] width 62 height 17
select select "0"
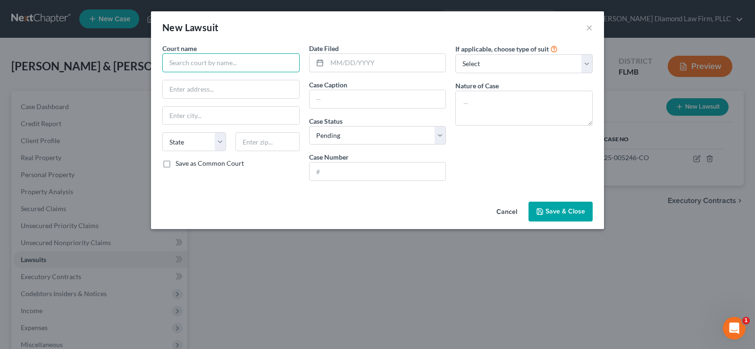
click at [247, 58] on input "text" at bounding box center [230, 62] width 137 height 19
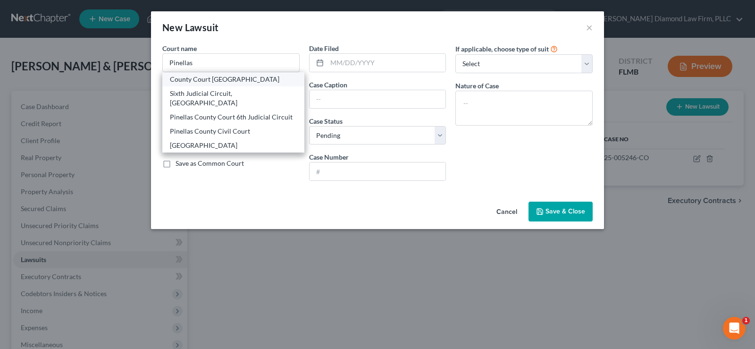
click at [259, 81] on div "County Court [GEOGRAPHIC_DATA]" at bounding box center [233, 79] width 127 height 9
type input "County Court [GEOGRAPHIC_DATA]"
type input "[STREET_ADDRESS][PERSON_NAME]"
type input "Clearwater"
select select "9"
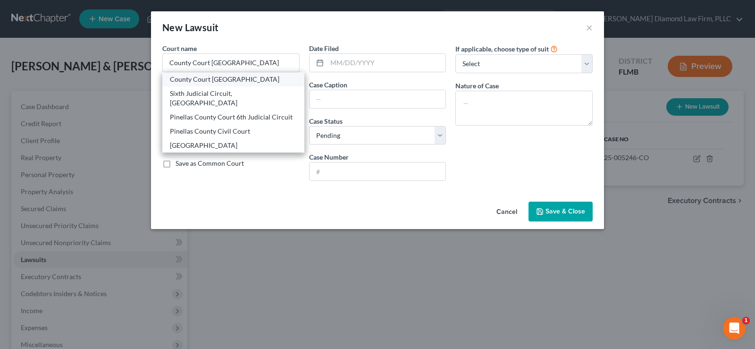
type input "33756"
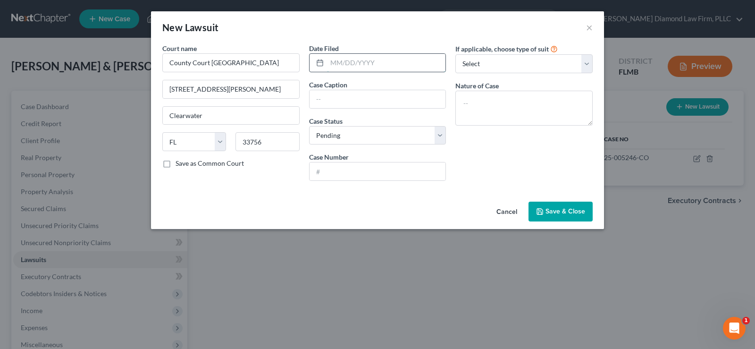
click at [367, 63] on input "text" at bounding box center [386, 63] width 119 height 18
click at [355, 63] on input "text" at bounding box center [386, 63] width 119 height 18
type input "[DATE]"
type input "Citibank NA Vs. [PERSON_NAME]"
select select "2"
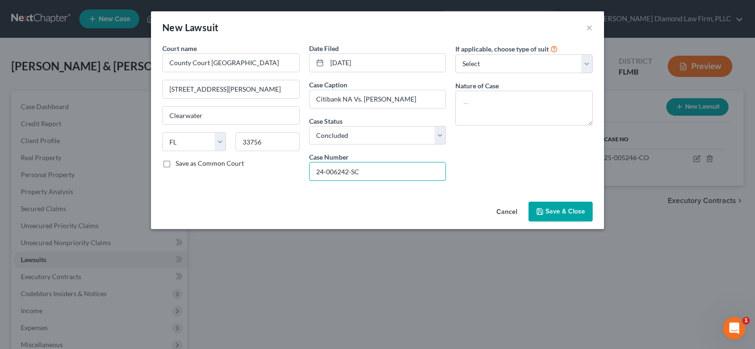
type input "24-006242-SC"
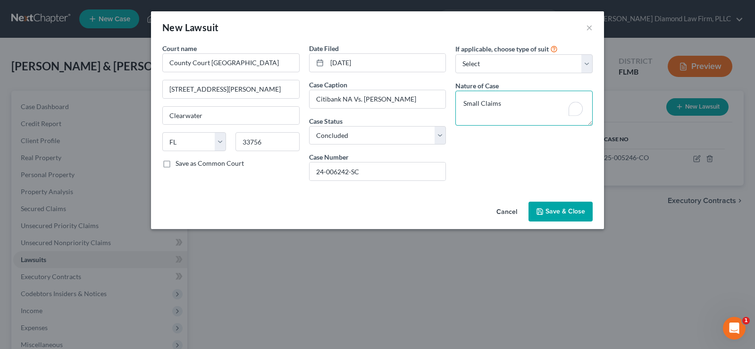
type textarea "Small Claims"
click at [565, 207] on button "Save & Close" at bounding box center [560, 211] width 64 height 20
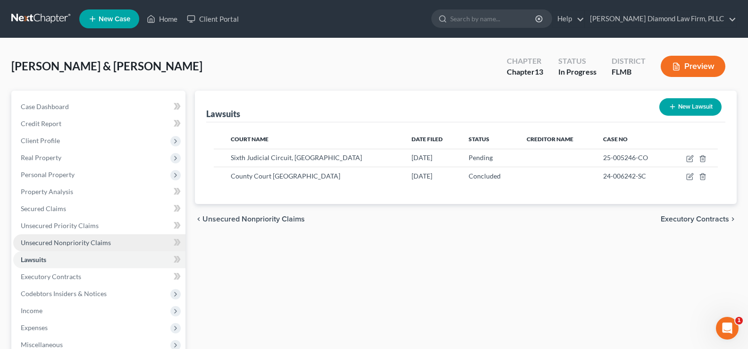
click at [60, 239] on span "Unsecured Nonpriority Claims" at bounding box center [66, 242] width 90 height 8
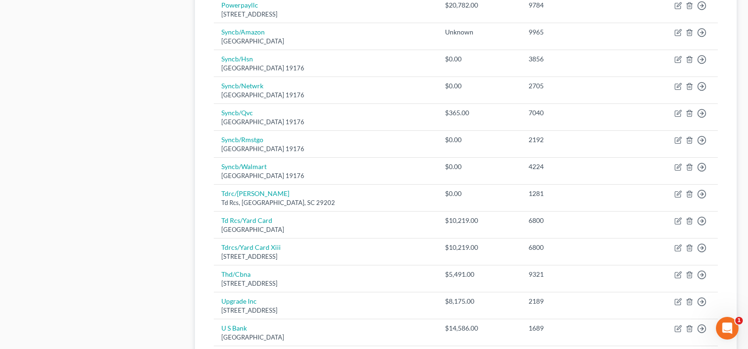
scroll to position [566, 0]
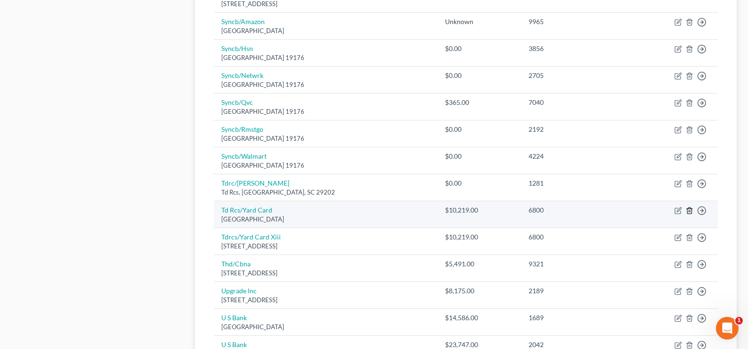
click at [690, 210] on line "button" at bounding box center [690, 211] width 0 height 2
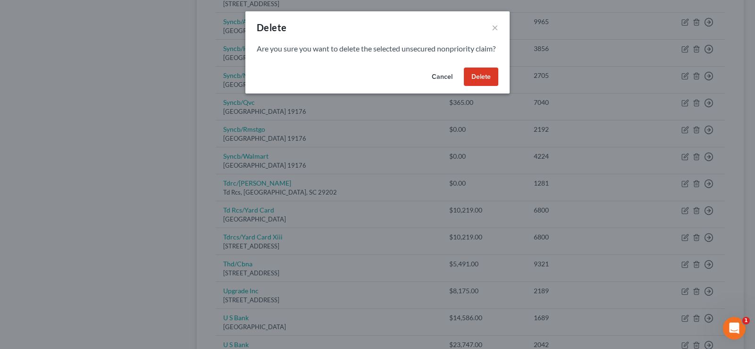
click at [477, 86] on button "Delete" at bounding box center [481, 76] width 34 height 19
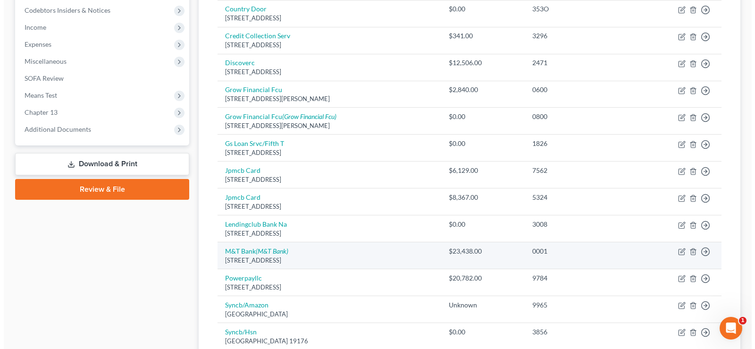
scroll to position [0, 0]
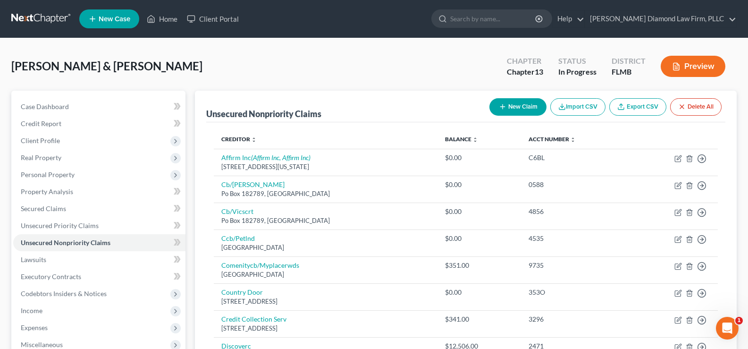
click at [507, 106] on button "New Claim" at bounding box center [517, 106] width 57 height 17
select select "2"
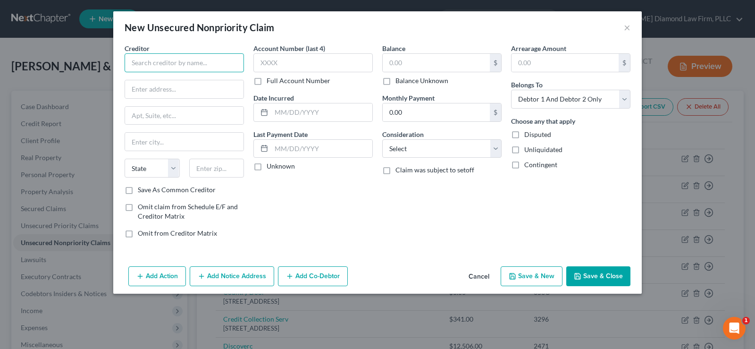
click at [171, 59] on input "text" at bounding box center [184, 62] width 119 height 19
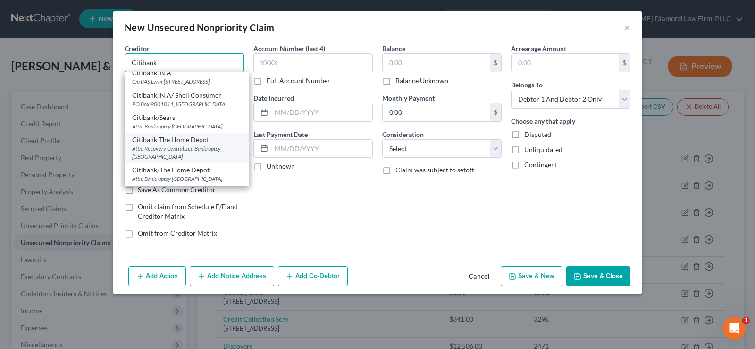
scroll to position [174, 0]
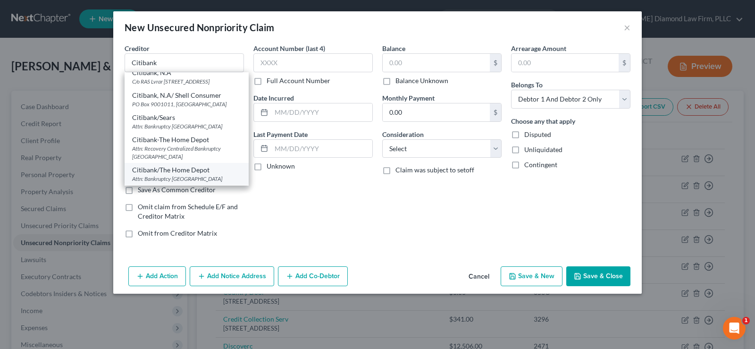
click at [183, 166] on div "Citibank/The Home Depot" at bounding box center [186, 169] width 109 height 9
type input "Citibank/The Home Depot"
type input "Attn: Bankruptcy"
type input "PO Box 790040"
type input "Saint Louis"
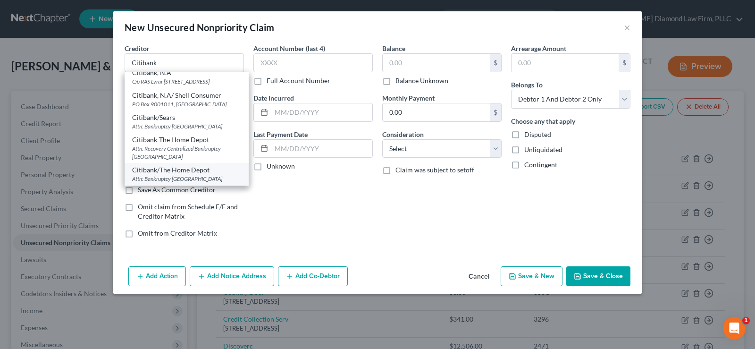
select select "26"
type input "63129"
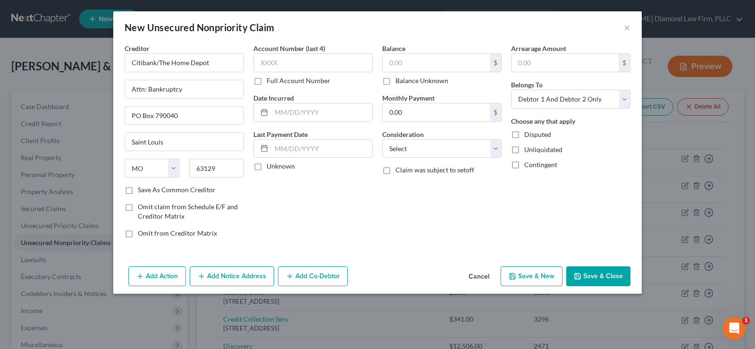
scroll to position [0, 0]
click at [297, 59] on input "text" at bounding box center [312, 62] width 119 height 19
click at [403, 65] on input "text" at bounding box center [436, 63] width 107 height 18
type input "5,491"
click at [442, 151] on select "Select Cable / Satellite Services Collection Agency Credit Card Debt Debt Couns…" at bounding box center [441, 148] width 119 height 19
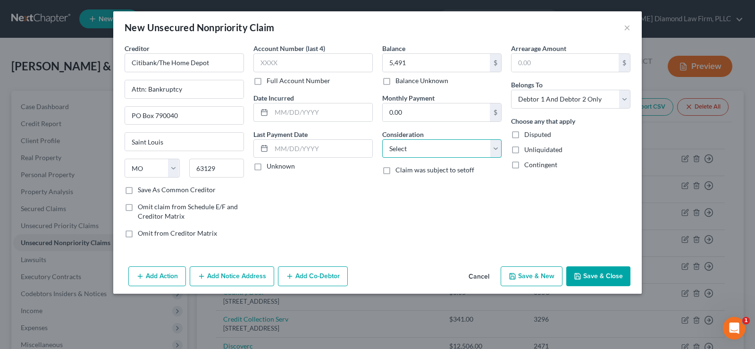
select select "2"
click at [382, 139] on select "Select Cable / Satellite Services Collection Agency Credit Card Debt Debt Couns…" at bounding box center [441, 148] width 119 height 19
click at [590, 103] on select "Select Debtor 1 Only Debtor 2 Only Debtor 1 And Debtor 2 Only At Least One Of T…" at bounding box center [570, 99] width 119 height 19
select select "1"
click at [511, 90] on select "Select Debtor 1 Only Debtor 2 Only Debtor 1 And Debtor 2 Only At Least One Of T…" at bounding box center [570, 99] width 119 height 19
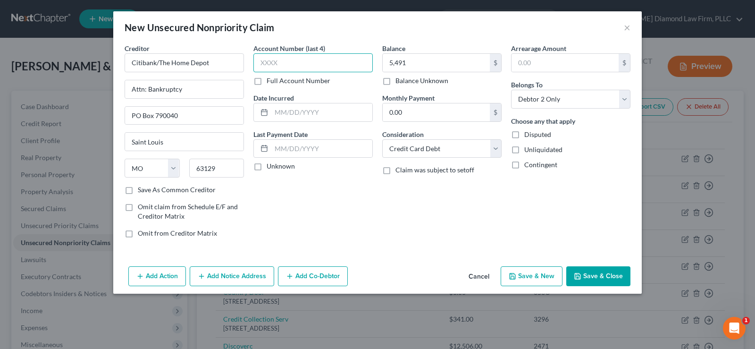
click at [289, 60] on input "text" at bounding box center [312, 62] width 119 height 19
type input "9321"
click at [295, 110] on input "text" at bounding box center [321, 112] width 101 height 18
type input "03/2023"
click at [245, 276] on button "Add Notice Address" at bounding box center [232, 276] width 84 height 20
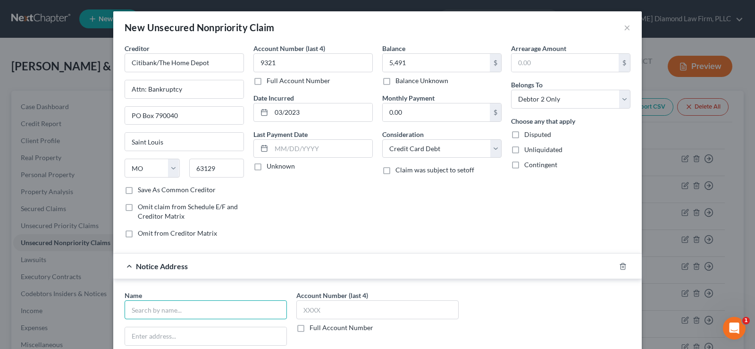
click at [141, 307] on input "text" at bounding box center [206, 309] width 162 height 19
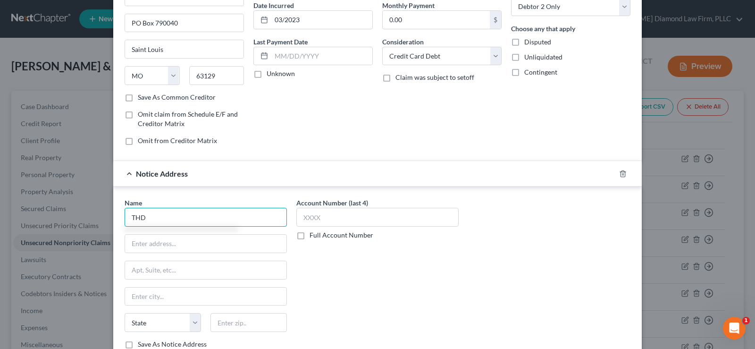
scroll to position [94, 0]
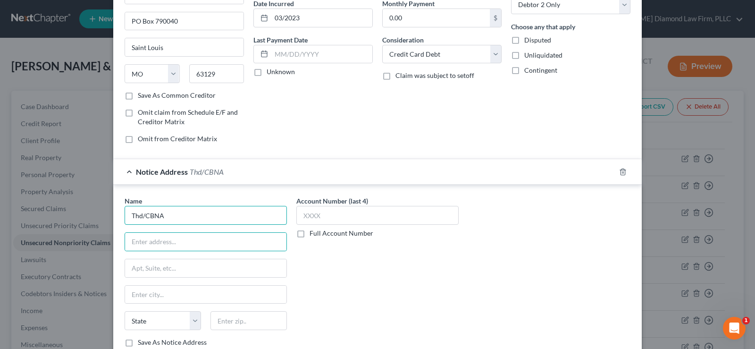
click at [137, 215] on input "Thd/CBNA" at bounding box center [206, 215] width 162 height 19
type input "THD/CBNA"
click at [143, 244] on input "text" at bounding box center [205, 242] width 161 height 18
type input "PO Box 9714"
type input "37615"
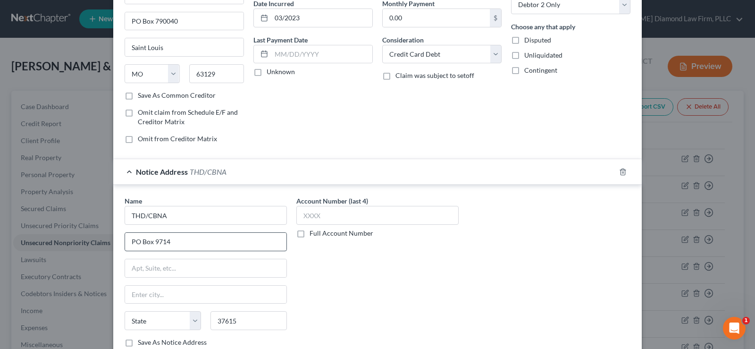
type input "[GEOGRAPHIC_DATA]"
select select "44"
click at [334, 222] on input "text" at bounding box center [377, 215] width 162 height 19
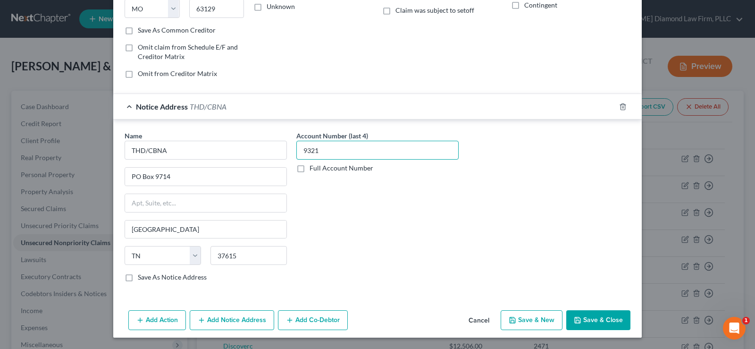
type input "9321"
click at [228, 314] on button "Add Notice Address" at bounding box center [232, 320] width 84 height 20
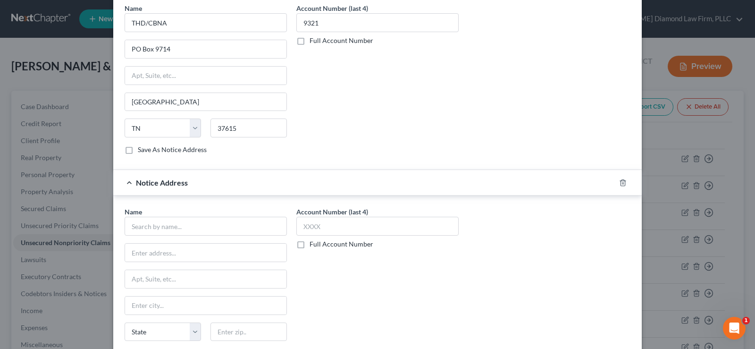
scroll to position [301, 0]
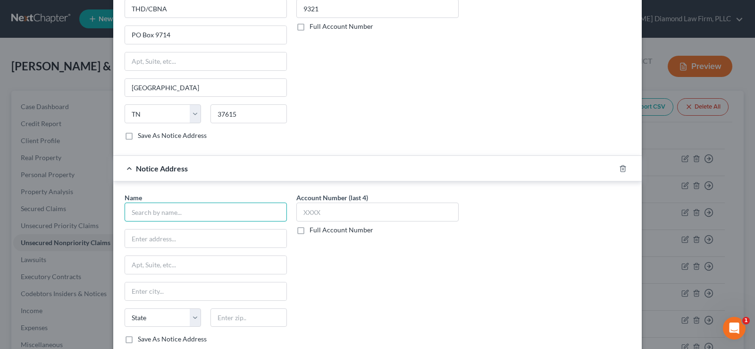
click at [215, 211] on input "text" at bounding box center [206, 211] width 162 height 19
click at [205, 210] on input "text" at bounding box center [206, 211] width 162 height 19
type input "Citibank N.A."
type input "C/o Ras LaVrar"
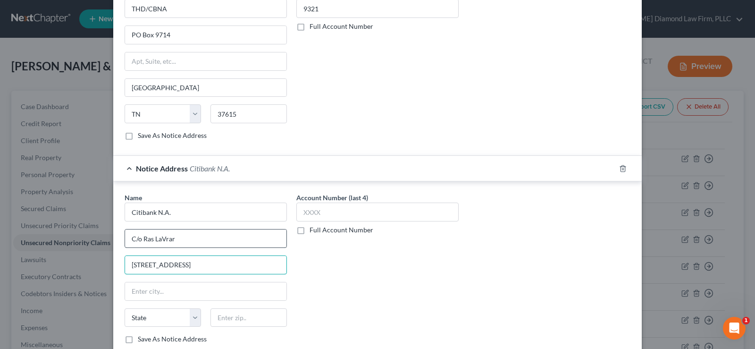
type input "[STREET_ADDRESS]"
type input "33324"
type input "[GEOGRAPHIC_DATA]"
select select "9"
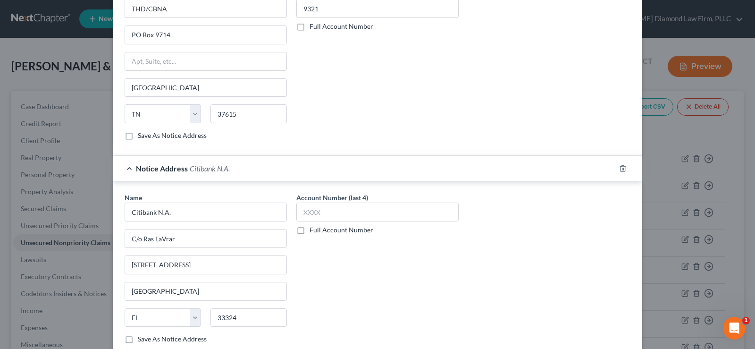
click at [480, 258] on div "Name * Citibank N.A. C/o Ras LaVrar [STREET_ADDRESS][GEOGRAPHIC_DATA][US_STATE]…" at bounding box center [377, 272] width 515 height 159
click at [310, 228] on label "Full Account Number" at bounding box center [342, 229] width 64 height 9
click at [313, 228] on input "Full Account Number" at bounding box center [316, 228] width 6 height 6
click at [322, 214] on input "text" at bounding box center [377, 211] width 162 height 19
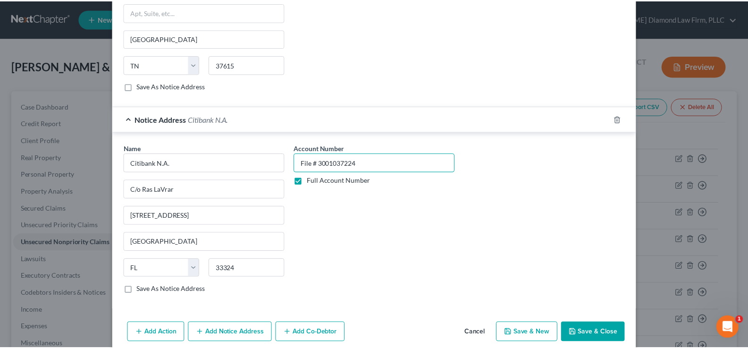
scroll to position [363, 0]
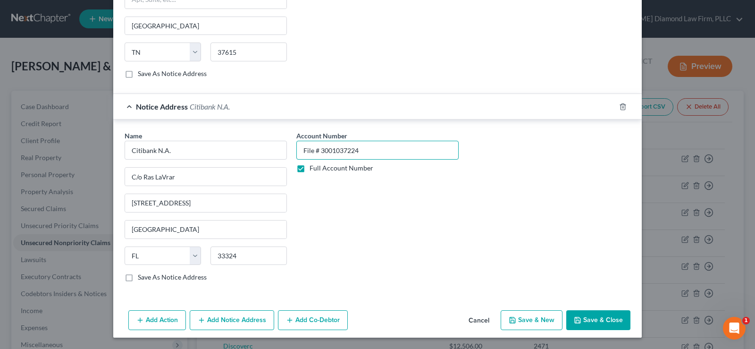
type input "File # 3001037224"
click at [601, 323] on button "Save & Close" at bounding box center [598, 320] width 64 height 20
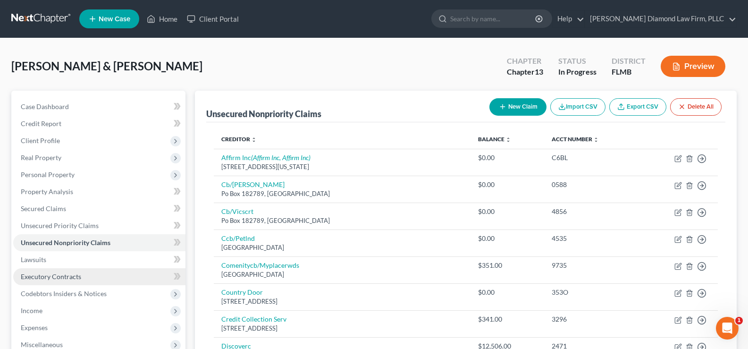
scroll to position [47, 0]
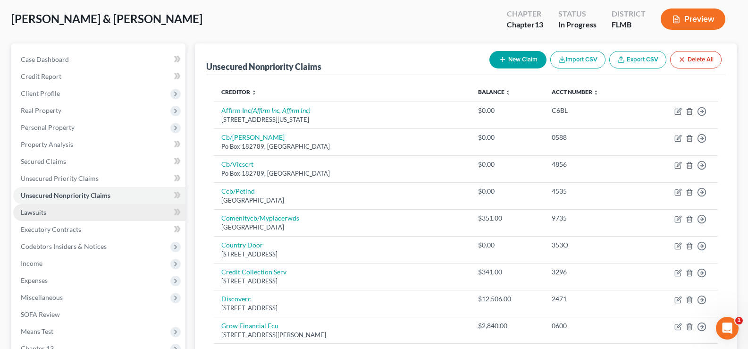
click at [45, 213] on span "Lawsuits" at bounding box center [33, 212] width 25 height 8
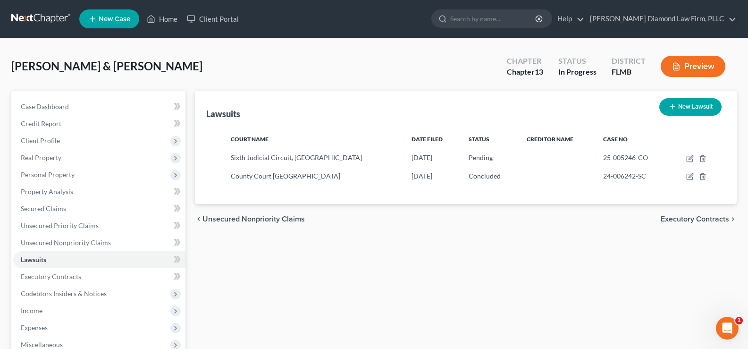
click at [688, 101] on button "New Lawsuit" at bounding box center [690, 106] width 62 height 17
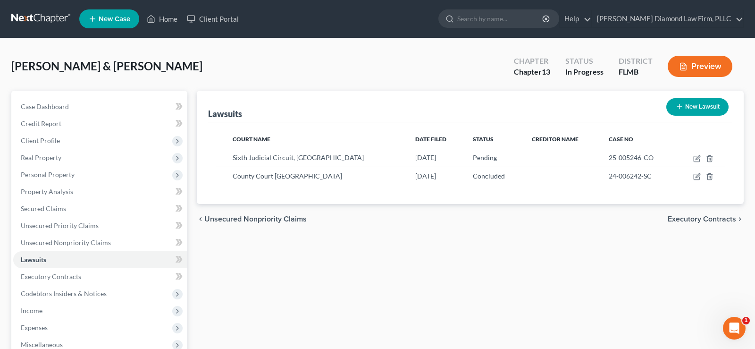
select select "0"
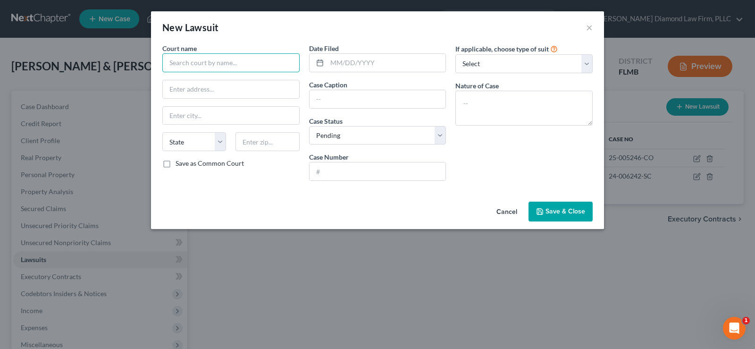
click at [252, 61] on input "text" at bounding box center [230, 62] width 137 height 19
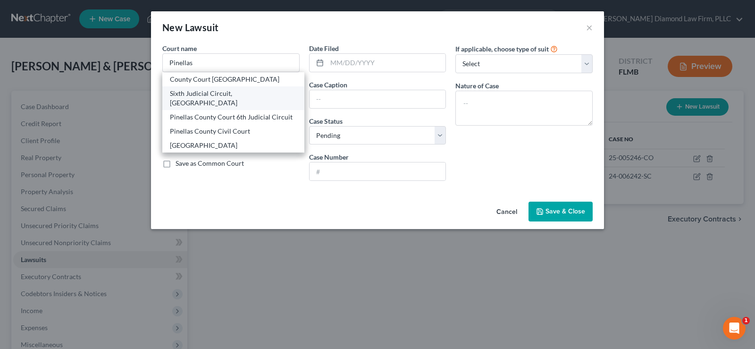
click at [259, 91] on div "Sixth Judicial Circuit, [GEOGRAPHIC_DATA]" at bounding box center [233, 98] width 127 height 19
type input "Sixth Judicial Circuit, [GEOGRAPHIC_DATA]"
type input "[STREET_ADDRESS]"
type input "Clearwater"
select select "9"
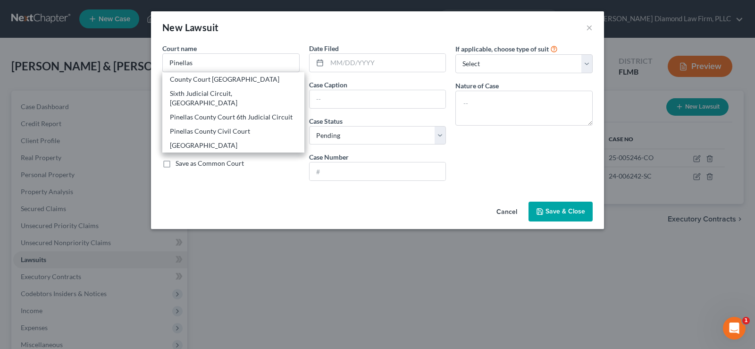
type input "33756"
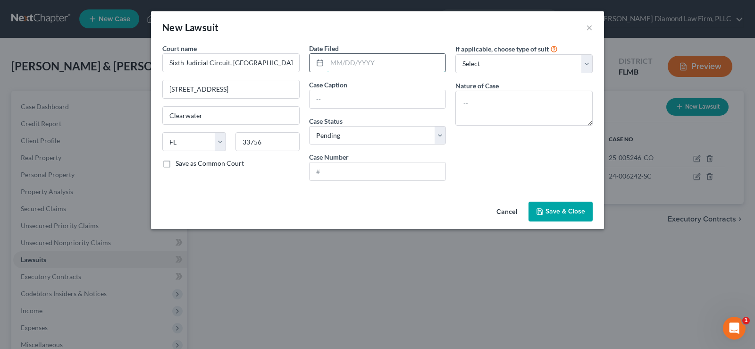
click at [354, 63] on input "text" at bounding box center [386, 63] width 119 height 18
type input "[DATE]"
type input "Discover Bank Vs. [PERSON_NAME]"
click at [386, 130] on select "Select Pending On Appeal Concluded" at bounding box center [377, 135] width 137 height 19
select select "2"
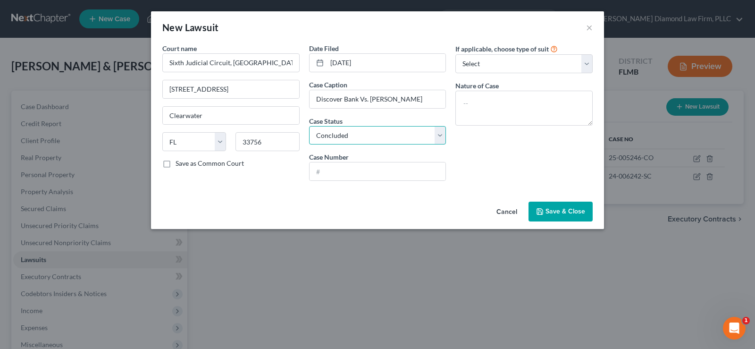
click at [309, 126] on select "Select Pending On Appeal Concluded" at bounding box center [377, 135] width 137 height 19
click at [351, 167] on input "text" at bounding box center [378, 171] width 136 height 18
type input "24-008295-CO"
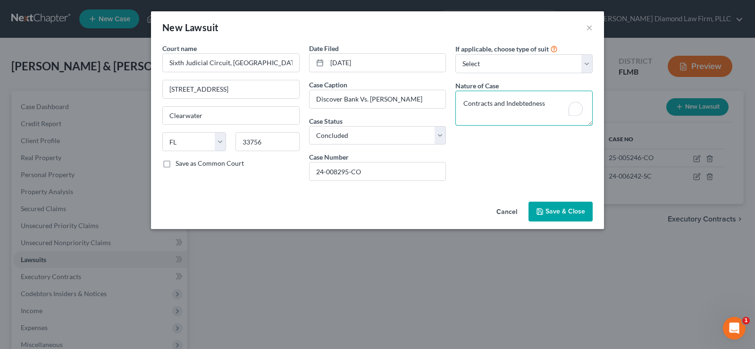
type textarea "Contracts and Indebtedness"
click at [576, 210] on span "Save & Close" at bounding box center [565, 211] width 40 height 8
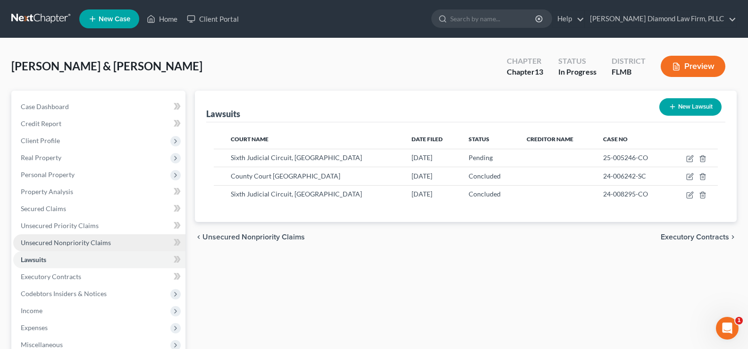
click at [104, 245] on span "Unsecured Nonpriority Claims" at bounding box center [66, 242] width 90 height 8
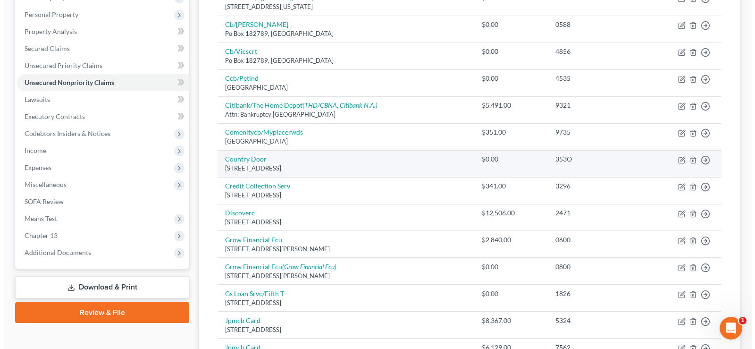
scroll to position [189, 0]
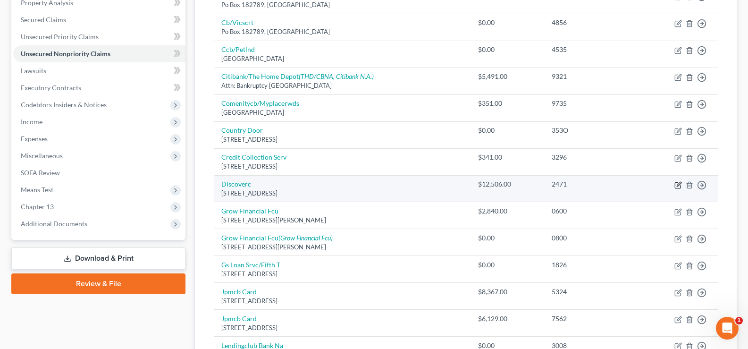
click at [677, 184] on icon "button" at bounding box center [678, 185] width 8 height 8
select select "46"
select select "2"
select select "1"
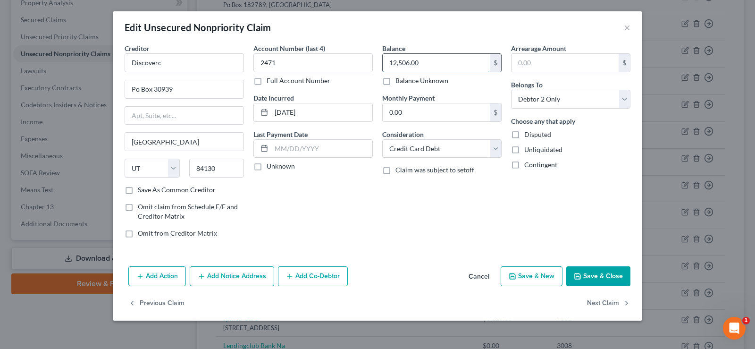
click at [437, 59] on input "12,506.00" at bounding box center [436, 63] width 107 height 18
type input "12,943.03"
click at [427, 145] on select "Select Cable / Satellite Services Collection Agency Credit Card Debt Debt Couns…" at bounding box center [441, 148] width 119 height 19
select select "8"
click at [382, 139] on select "Select Cable / Satellite Services Collection Agency Credit Card Debt Debt Couns…" at bounding box center [441, 148] width 119 height 19
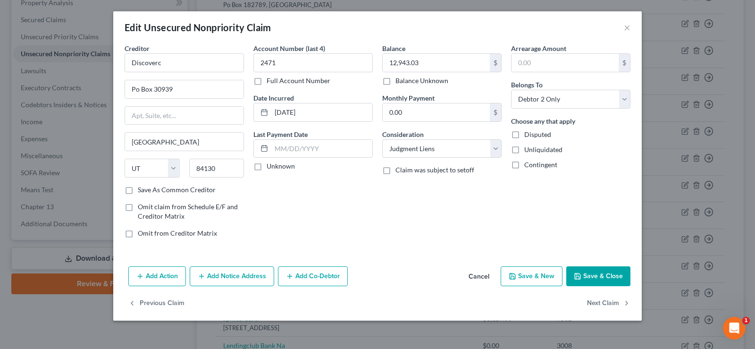
click at [238, 273] on button "Add Notice Address" at bounding box center [232, 276] width 84 height 20
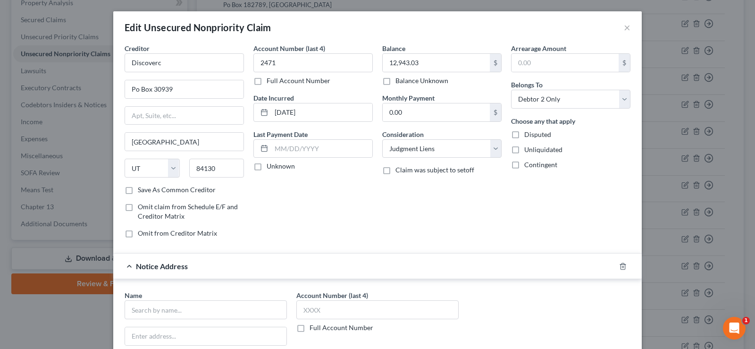
scroll to position [47, 0]
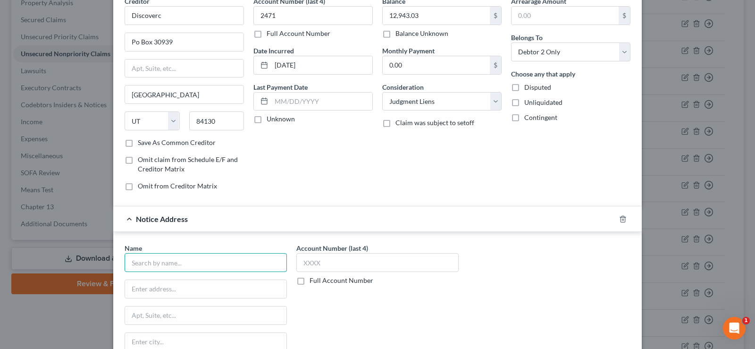
click at [132, 261] on input "text" at bounding box center [206, 262] width 162 height 19
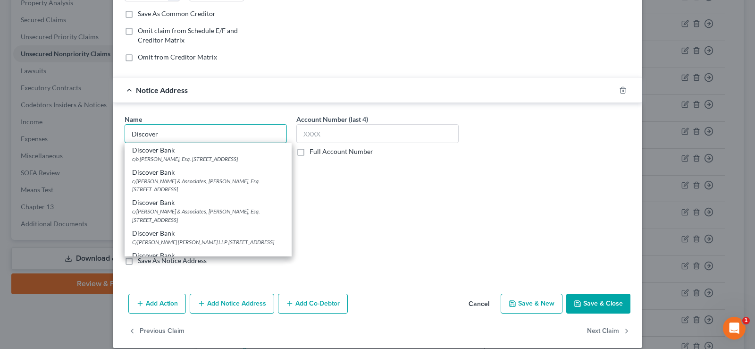
scroll to position [186, 0]
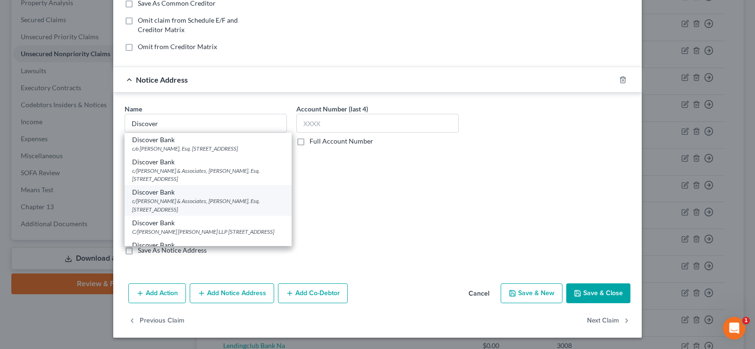
click at [195, 210] on div "c/[PERSON_NAME] & Associates, [PERSON_NAME], Esq. [STREET_ADDRESS]" at bounding box center [208, 205] width 152 height 16
type input "Discover Bank"
type input "c/[PERSON_NAME] & Associates, [PERSON_NAME], Esq."
type input "PO Box 48979"
type input "33646"
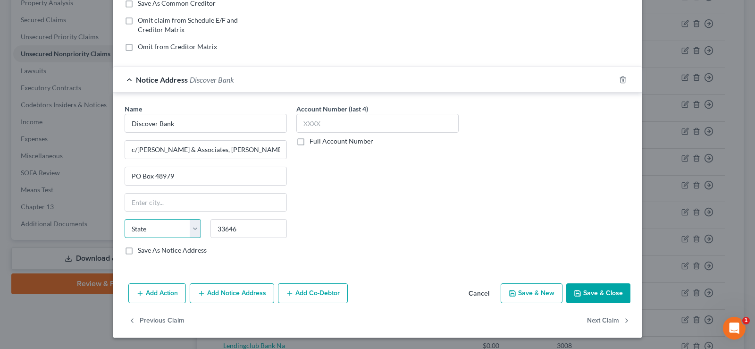
click at [164, 228] on select "State [US_STATE] AK AR AZ CA CO CT DE DC [GEOGRAPHIC_DATA] [GEOGRAPHIC_DATA] GU…" at bounding box center [163, 228] width 76 height 19
click at [125, 219] on select "State [US_STATE] AK AR AZ CA CO CT DE DC [GEOGRAPHIC_DATA] [GEOGRAPHIC_DATA] GU…" at bounding box center [163, 228] width 76 height 19
click at [151, 200] on input "text" at bounding box center [205, 202] width 161 height 18
click at [310, 139] on label "Full Account Number" at bounding box center [342, 140] width 64 height 9
click at [313, 139] on input "Full Account Number" at bounding box center [316, 139] width 6 height 6
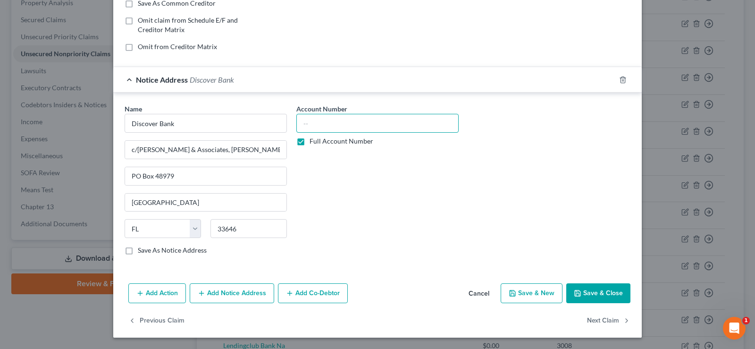
click at [315, 125] on input "text" at bounding box center [377, 123] width 162 height 19
click at [242, 298] on button "Add Notice Address" at bounding box center [232, 293] width 84 height 20
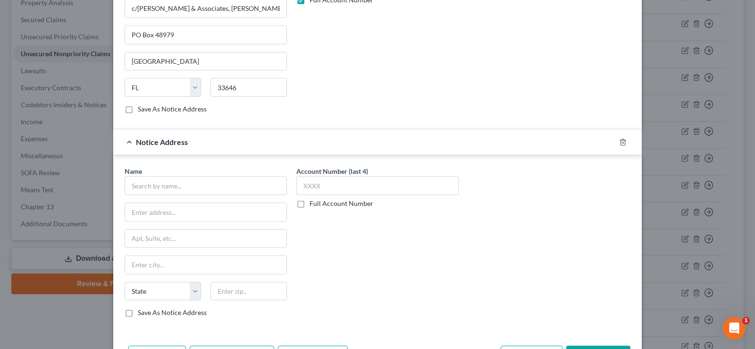
scroll to position [328, 0]
click at [135, 187] on input "text" at bounding box center [206, 185] width 162 height 19
click at [161, 187] on input "text" at bounding box center [206, 185] width 162 height 19
click at [484, 255] on div "Name * Discover Products Inc [STREET_ADDRESS] [US_STATE][GEOGRAPHIC_DATA] CO [G…" at bounding box center [377, 245] width 515 height 159
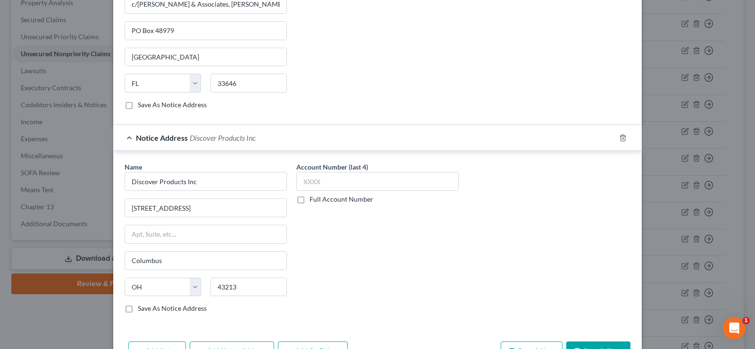
scroll to position [377, 0]
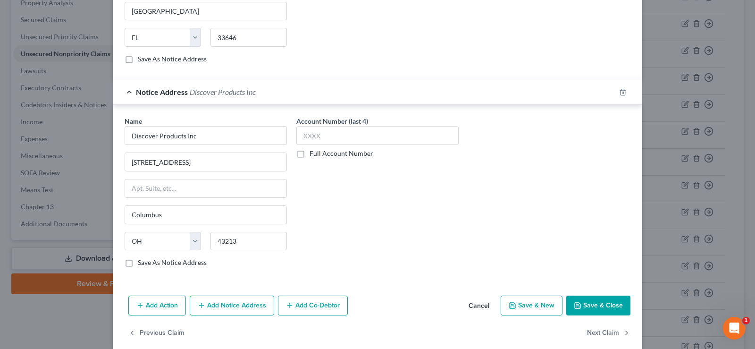
click at [310, 154] on label "Full Account Number" at bounding box center [342, 153] width 64 height 9
click at [313, 154] on input "Full Account Number" at bounding box center [316, 152] width 6 height 6
click at [313, 136] on input "text" at bounding box center [377, 135] width 162 height 19
click at [310, 156] on label "Full Account Number" at bounding box center [342, 153] width 64 height 9
click at [313, 155] on input "Full Account Number" at bounding box center [316, 152] width 6 height 6
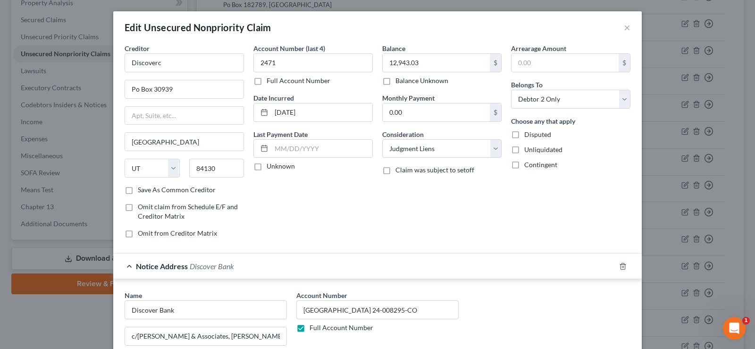
scroll to position [236, 0]
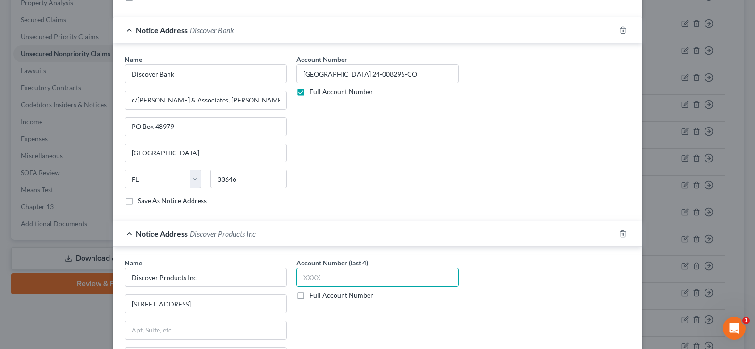
click at [323, 276] on input "text" at bounding box center [377, 277] width 162 height 19
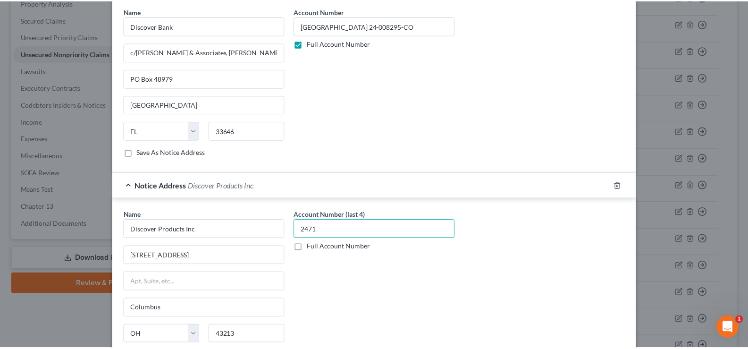
scroll to position [390, 0]
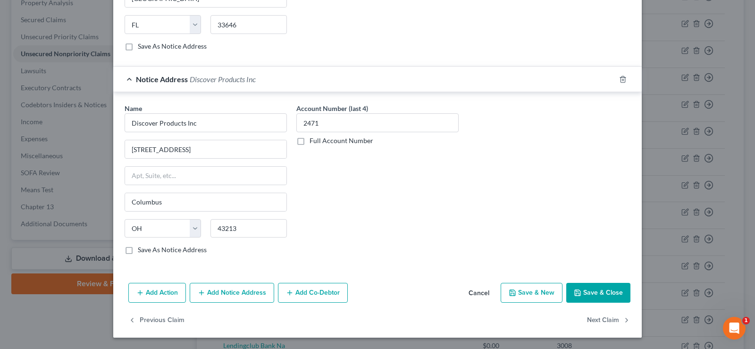
click at [606, 293] on button "Save & Close" at bounding box center [598, 293] width 64 height 20
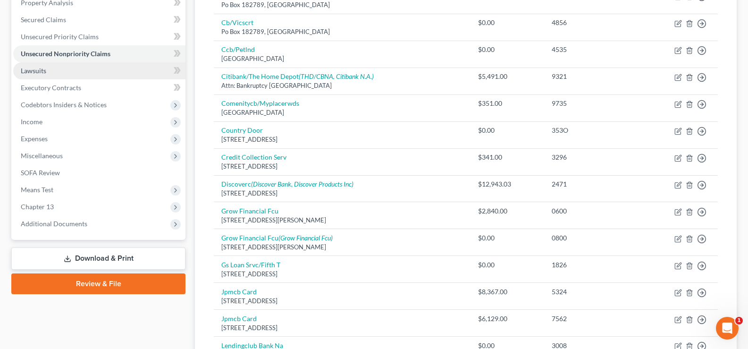
click at [57, 72] on link "Lawsuits" at bounding box center [99, 70] width 172 height 17
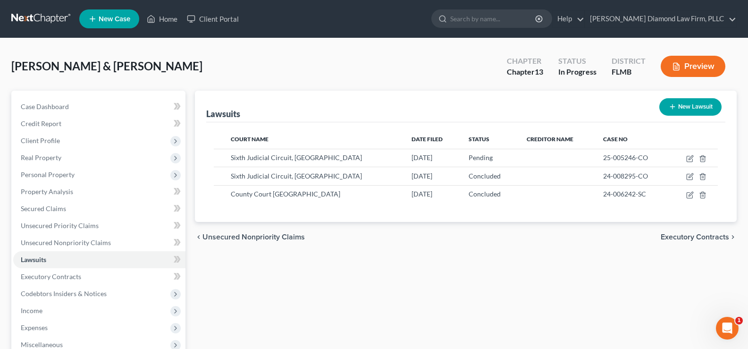
click at [692, 104] on button "New Lawsuit" at bounding box center [690, 106] width 62 height 17
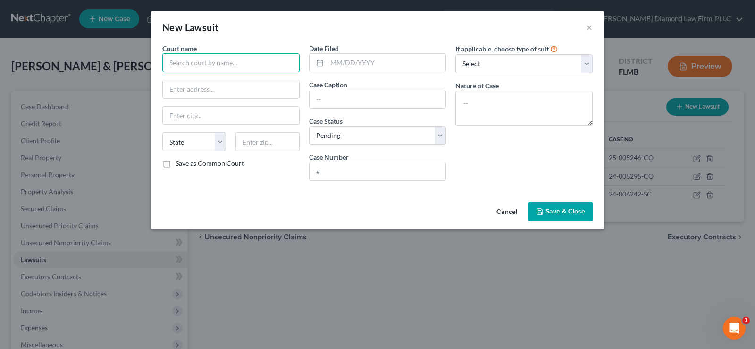
click at [226, 71] on input "text" at bounding box center [230, 62] width 137 height 19
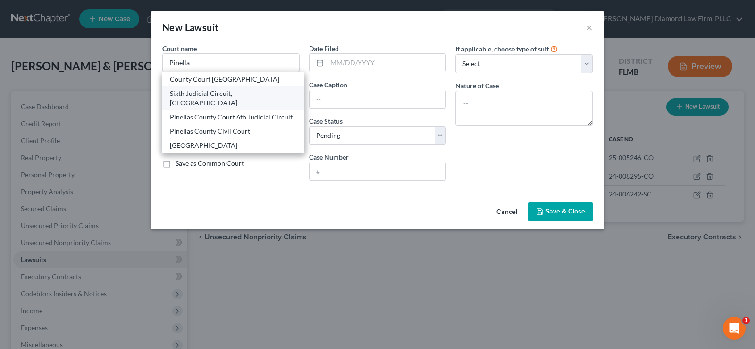
click at [250, 97] on div "Sixth Judicial Circuit, [GEOGRAPHIC_DATA]" at bounding box center [233, 98] width 127 height 19
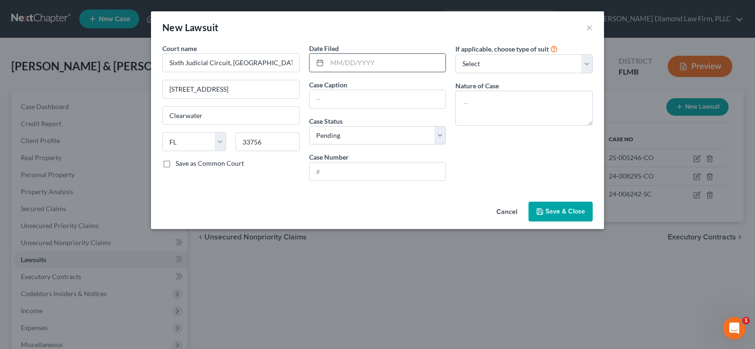
click at [366, 68] on input "text" at bounding box center [386, 63] width 119 height 18
click at [353, 135] on select "Select Pending On Appeal Concluded" at bounding box center [377, 135] width 137 height 19
click at [336, 97] on input "text" at bounding box center [378, 99] width 136 height 18
click at [344, 99] on input "text" at bounding box center [378, 99] width 136 height 18
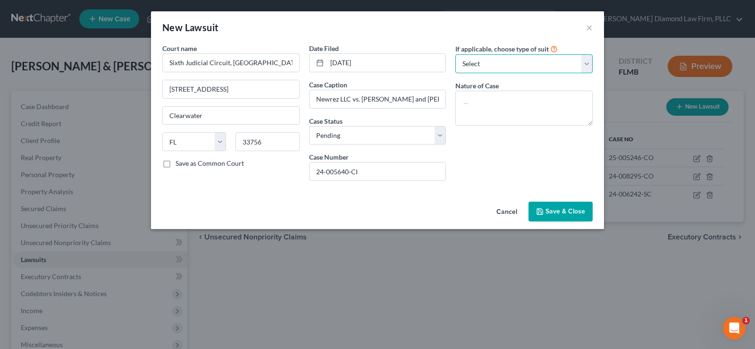
click at [535, 70] on select "Select Repossession Garnishment Foreclosure Attached, Seized, Or Levied Other" at bounding box center [523, 63] width 137 height 19
click at [455, 54] on select "Select Repossession Garnishment Foreclosure Attached, Seized, Or Levied Other" at bounding box center [523, 63] width 137 height 19
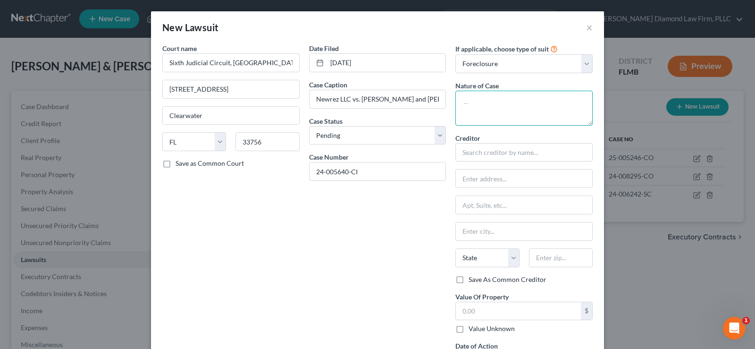
click at [498, 103] on textarea at bounding box center [523, 108] width 137 height 35
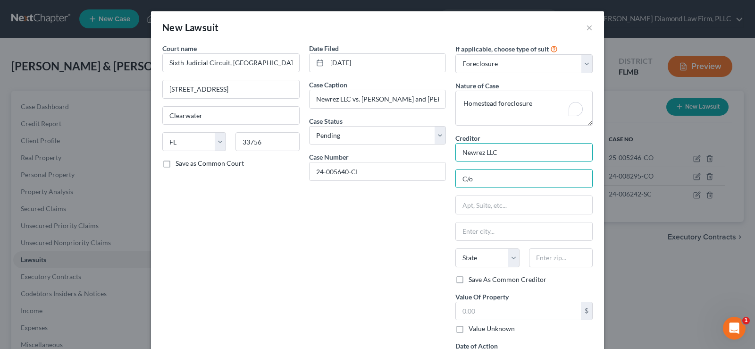
click at [528, 159] on input "Newrez LLC" at bounding box center [523, 152] width 137 height 19
click at [505, 174] on input "C/o" at bounding box center [524, 178] width 136 height 18
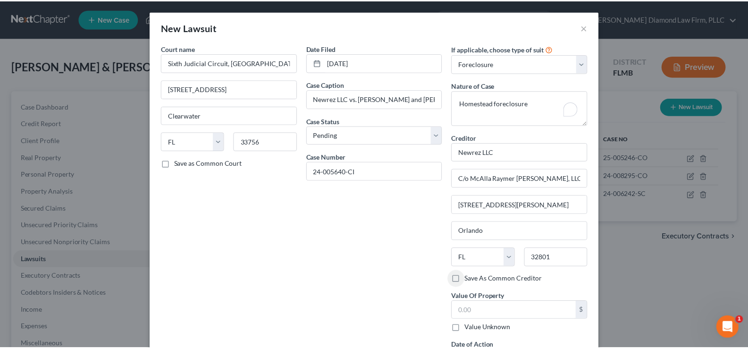
scroll to position [80, 0]
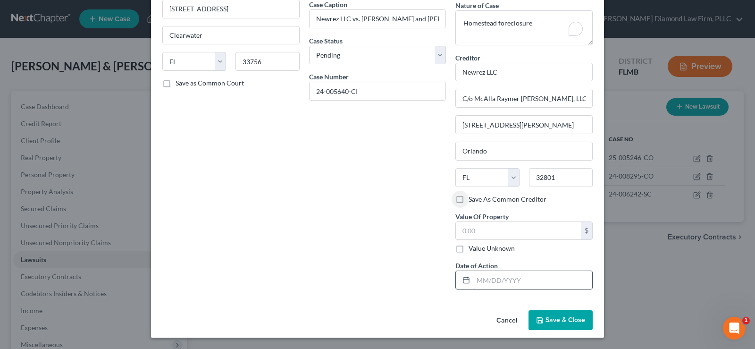
click at [505, 275] on input "text" at bounding box center [532, 280] width 119 height 18
click at [481, 234] on input "text" at bounding box center [518, 231] width 125 height 18
click at [563, 321] on span "Save & Close" at bounding box center [565, 320] width 40 height 8
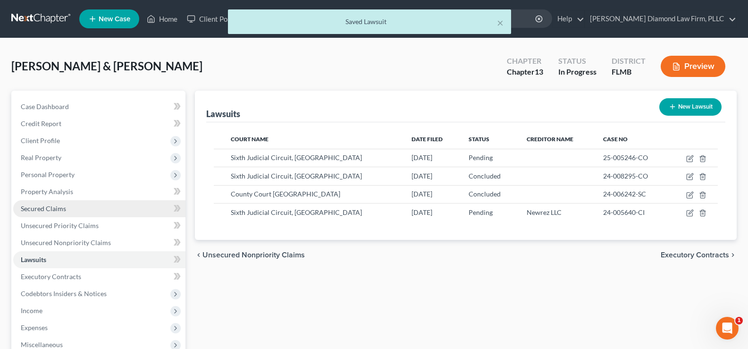
click at [74, 208] on link "Secured Claims" at bounding box center [99, 208] width 172 height 17
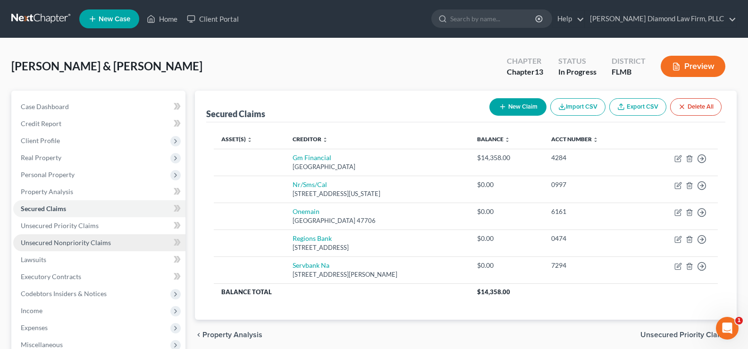
click at [75, 242] on span "Unsecured Nonpriority Claims" at bounding box center [66, 242] width 90 height 8
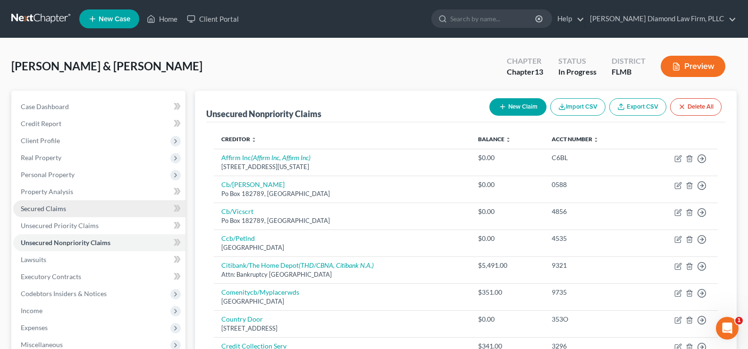
click at [77, 210] on link "Secured Claims" at bounding box center [99, 208] width 172 height 17
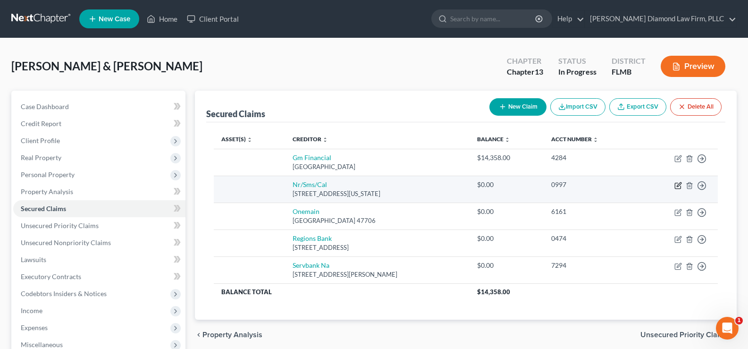
click at [678, 183] on icon "button" at bounding box center [678, 186] width 6 height 6
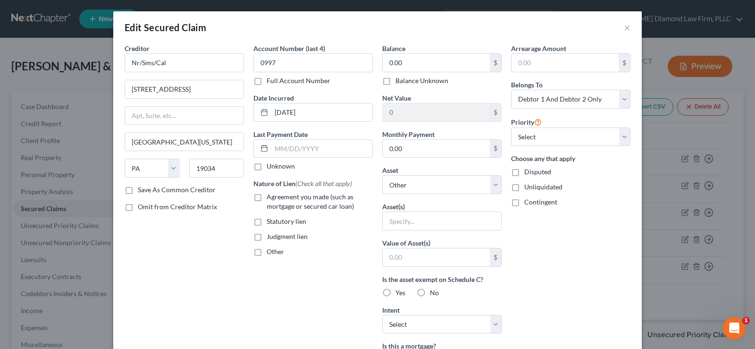
click at [267, 198] on label "Agreement you made (such as mortgage or secured car loan)" at bounding box center [320, 201] width 106 height 19
click at [270, 198] on input "Agreement you made (such as mortgage or secured car loan)" at bounding box center [273, 195] width 6 height 6
click at [428, 59] on input "0.00" at bounding box center [436, 63] width 107 height 18
click at [586, 136] on select "Select 1st 2nd 3rd 4th 5th 6th 7th 8th 9th 10th 11th 12th 13th 14th 15th 16th 1…" at bounding box center [570, 136] width 119 height 19
click at [511, 127] on select "Select 1st 2nd 3rd 4th 5th 6th 7th 8th 9th 10th 11th 12th 13th 14th 15th 16th 1…" at bounding box center [570, 136] width 119 height 19
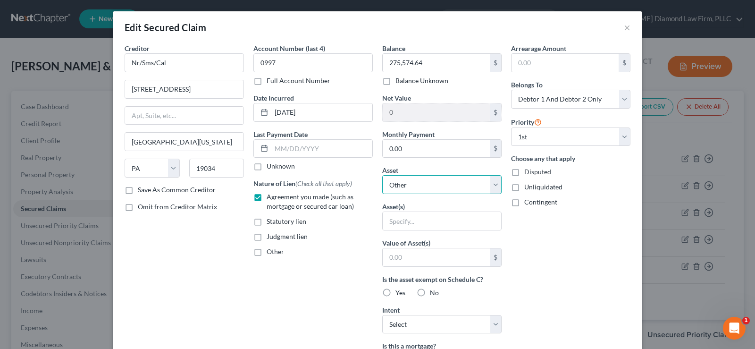
click at [432, 189] on select "Select Other Multiple Assets [STREET_ADDRESS] - $380600.0" at bounding box center [441, 184] width 119 height 19
click at [382, 175] on select "Select Other Multiple Assets [STREET_ADDRESS] - $380600.0" at bounding box center [441, 184] width 119 height 19
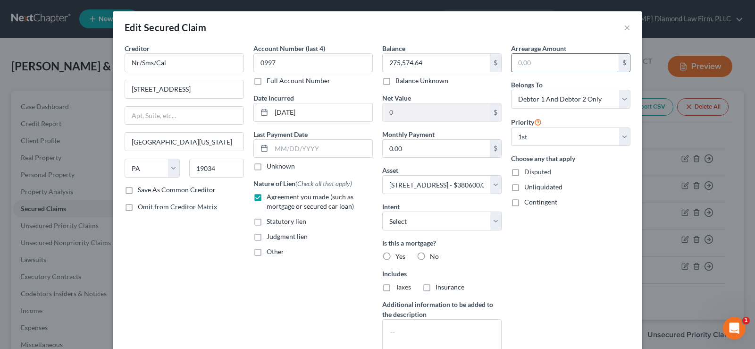
click at [530, 67] on input "text" at bounding box center [565, 63] width 107 height 18
click at [443, 141] on input "0.00" at bounding box center [436, 149] width 107 height 18
click at [395, 255] on label "Yes" at bounding box center [400, 256] width 10 height 9
click at [399, 255] on input "Yes" at bounding box center [402, 255] width 6 height 6
click at [457, 219] on select "Select Surrender Redeem Reaffirm Avoid Other" at bounding box center [441, 220] width 119 height 19
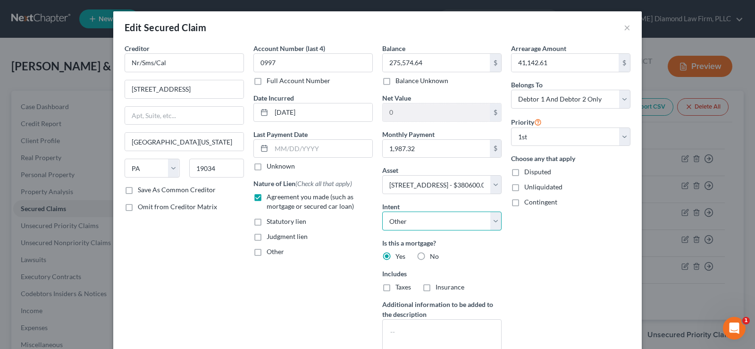
click at [382, 211] on select "Select Surrender Redeem Reaffirm Avoid Other" at bounding box center [441, 220] width 119 height 19
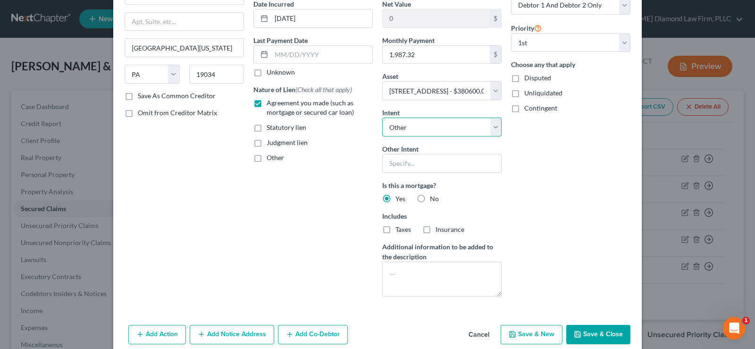
scroll to position [94, 0]
click at [395, 228] on label "Taxes" at bounding box center [403, 228] width 16 height 9
click at [399, 228] on input "Taxes" at bounding box center [402, 227] width 6 height 6
click at [436, 226] on label "Insurance" at bounding box center [450, 228] width 29 height 9
click at [439, 226] on input "Insurance" at bounding box center [442, 227] width 6 height 6
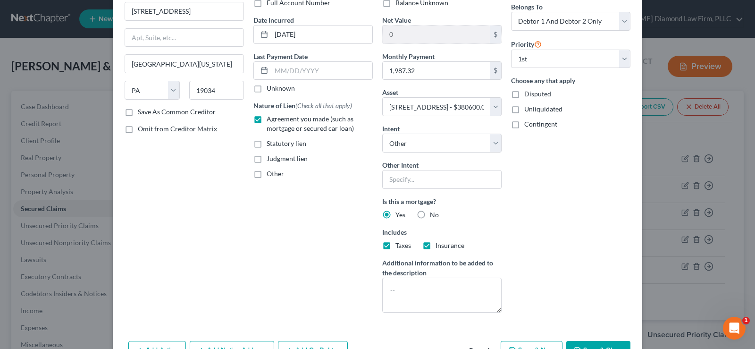
scroll to position [135, 0]
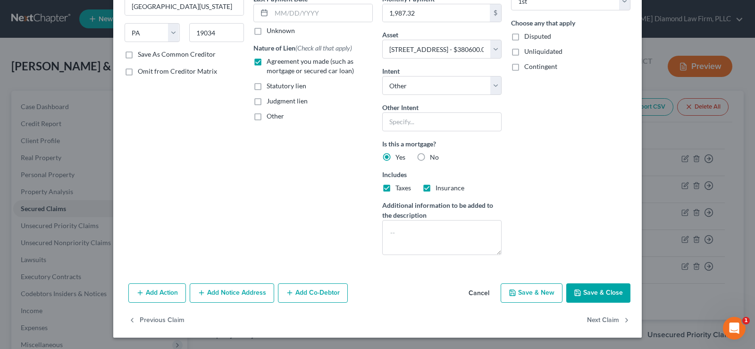
click at [245, 290] on button "Add Notice Address" at bounding box center [232, 293] width 84 height 20
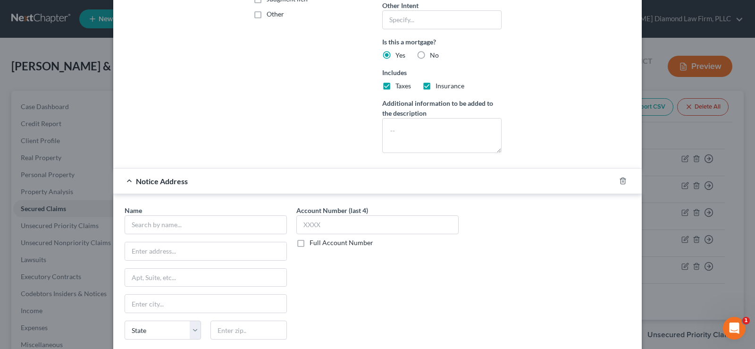
scroll to position [277, 0]
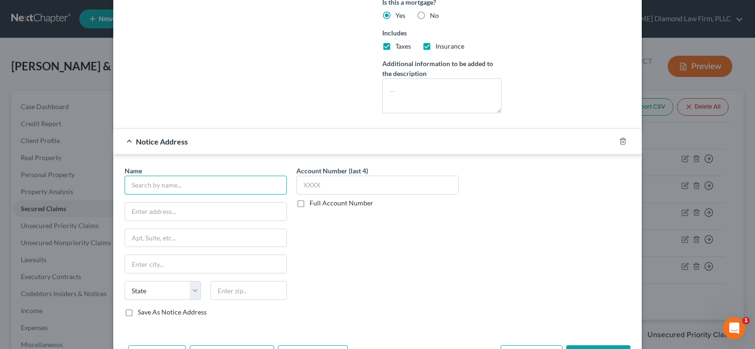
click at [147, 185] on input "text" at bounding box center [206, 185] width 162 height 19
click at [159, 208] on input "C/o" at bounding box center [205, 211] width 161 height 18
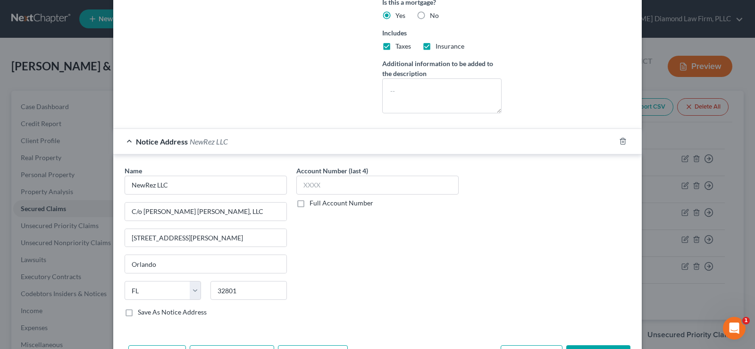
click at [310, 203] on label "Full Account Number" at bounding box center [342, 202] width 64 height 9
click at [313, 203] on input "Full Account Number" at bounding box center [316, 201] width 6 height 6
click at [310, 187] on input "text" at bounding box center [377, 185] width 162 height 19
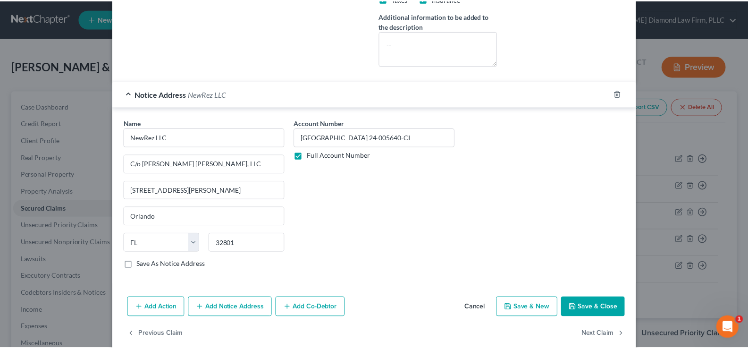
scroll to position [339, 0]
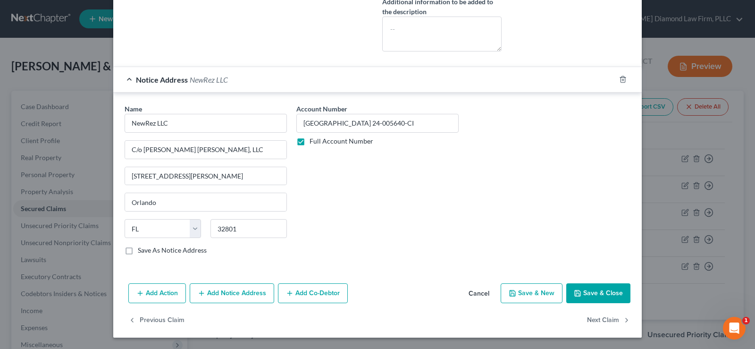
click at [606, 293] on button "Save & Close" at bounding box center [598, 293] width 64 height 20
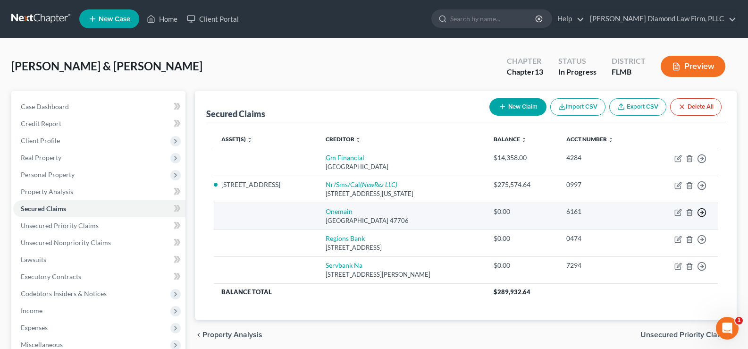
click at [701, 163] on icon "button" at bounding box center [701, 158] width 9 height 9
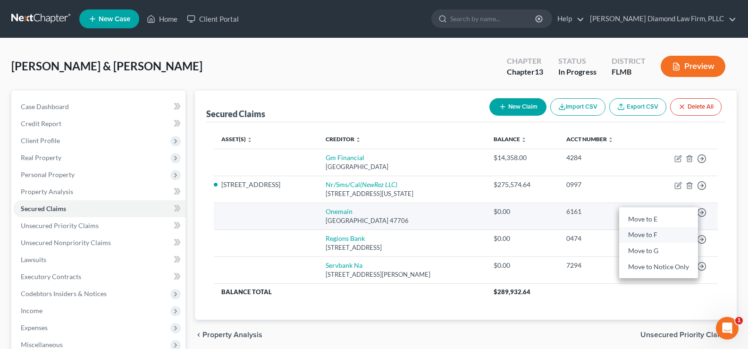
click at [648, 232] on link "Move to F" at bounding box center [658, 235] width 79 height 16
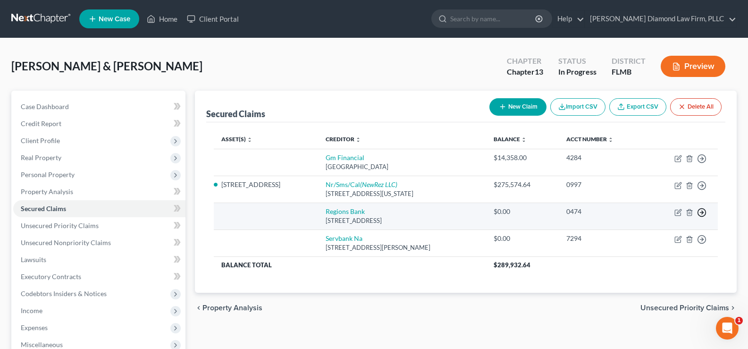
click at [701, 163] on icon "button" at bounding box center [701, 158] width 9 height 9
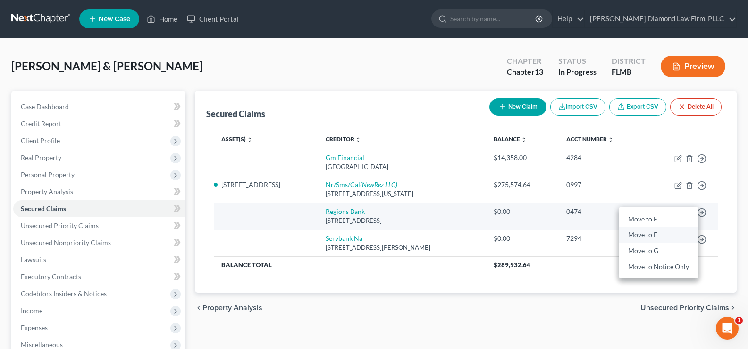
click at [641, 237] on link "Move to F" at bounding box center [658, 235] width 79 height 16
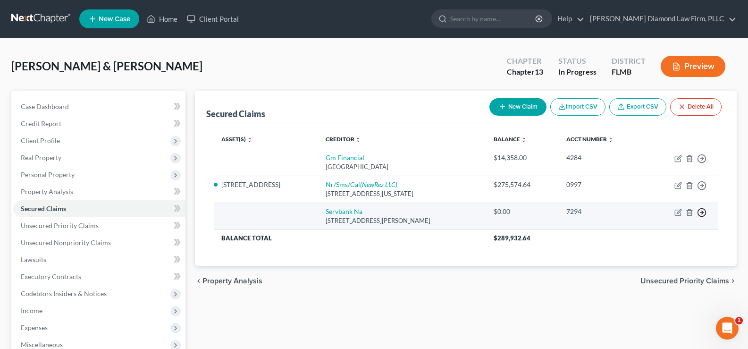
click at [700, 163] on icon "button" at bounding box center [701, 158] width 9 height 9
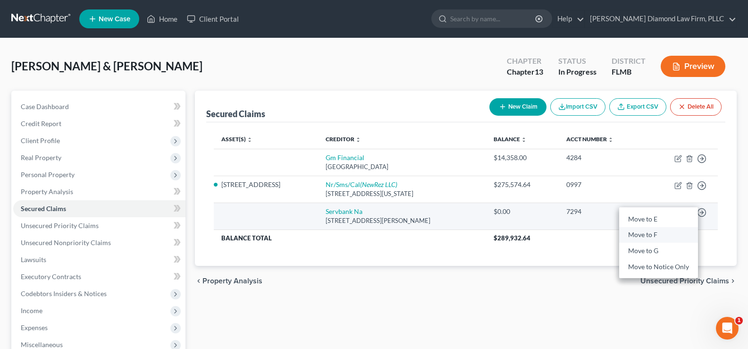
click at [649, 235] on link "Move to F" at bounding box center [658, 235] width 79 height 16
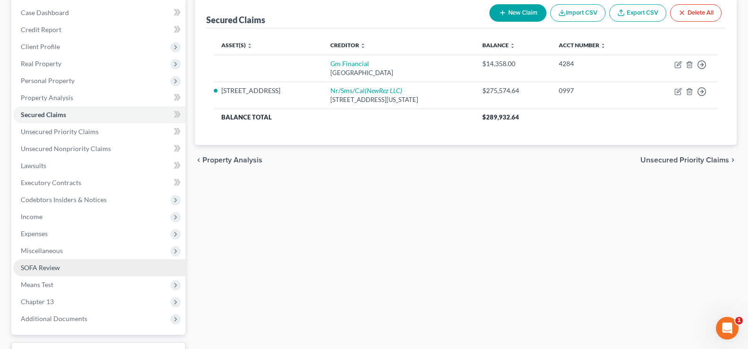
scroll to position [94, 0]
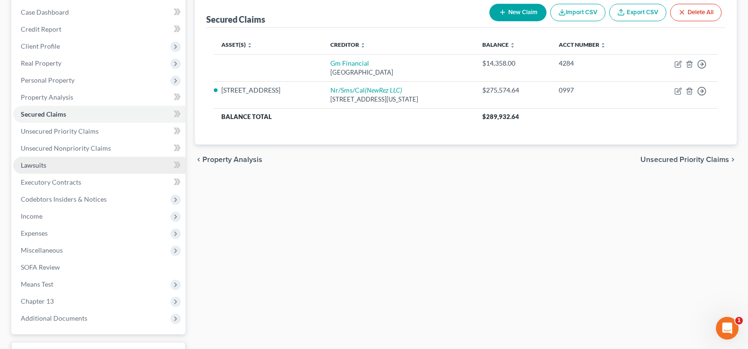
click at [38, 165] on span "Lawsuits" at bounding box center [33, 165] width 25 height 8
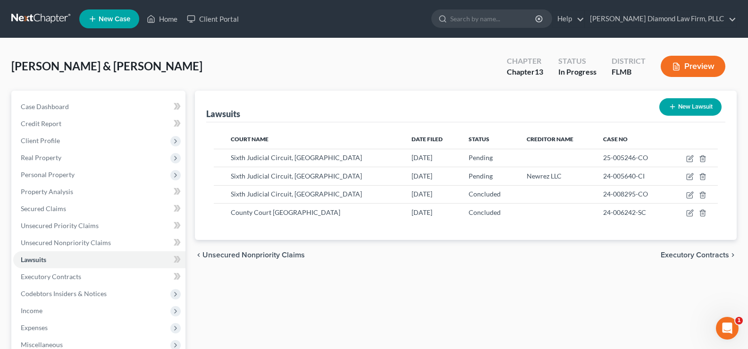
click at [677, 107] on button "New Lawsuit" at bounding box center [690, 106] width 62 height 17
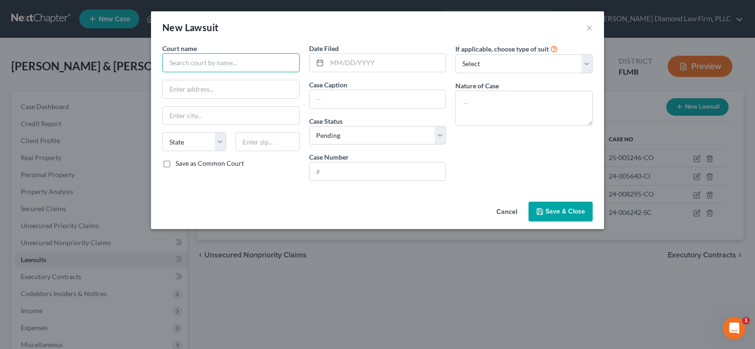
click at [192, 68] on input "text" at bounding box center [230, 62] width 137 height 19
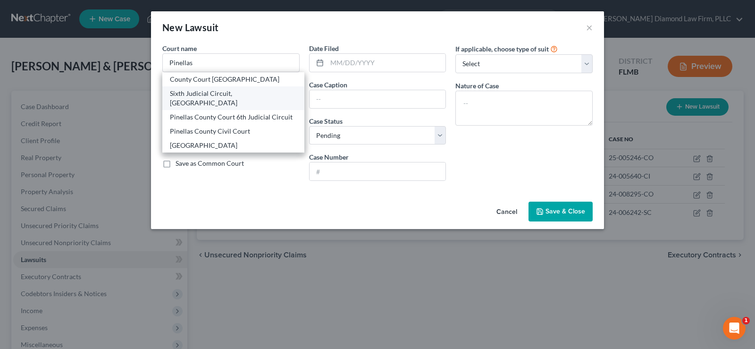
click at [230, 94] on div "Sixth Judicial Circuit, [GEOGRAPHIC_DATA]" at bounding box center [233, 98] width 127 height 19
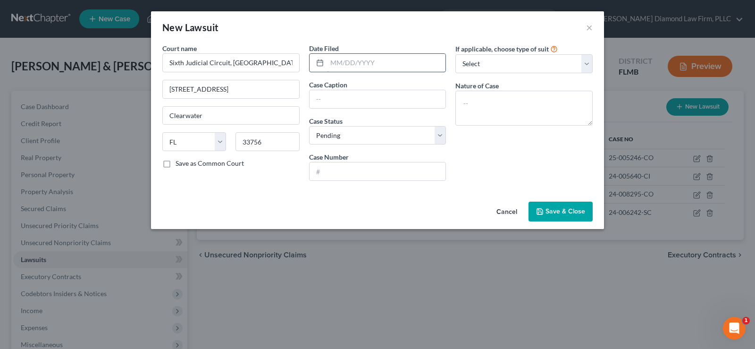
click at [366, 68] on input "text" at bounding box center [386, 63] width 119 height 18
click at [353, 169] on input "text" at bounding box center [378, 171] width 136 height 18
click at [562, 210] on span "Save & Close" at bounding box center [565, 211] width 40 height 8
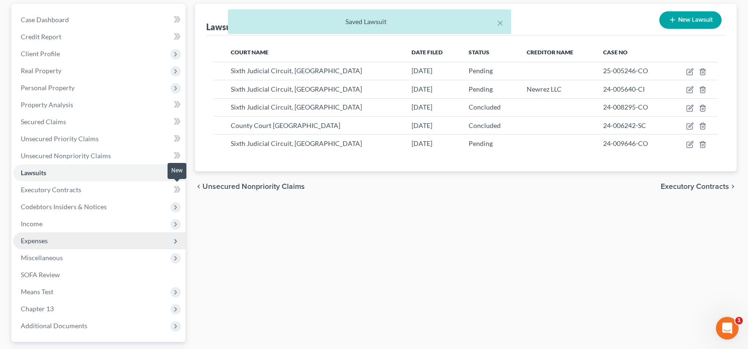
scroll to position [94, 0]
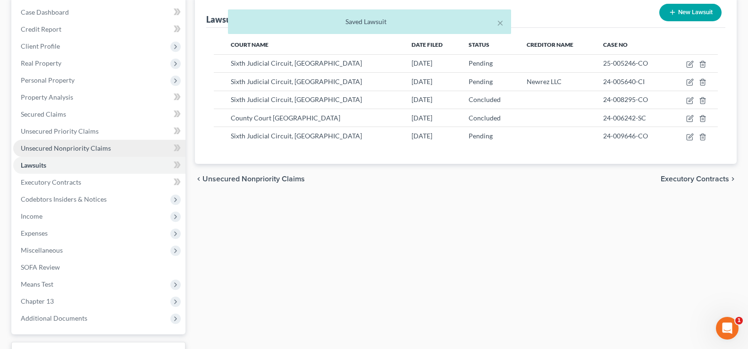
click at [83, 148] on span "Unsecured Nonpriority Claims" at bounding box center [66, 148] width 90 height 8
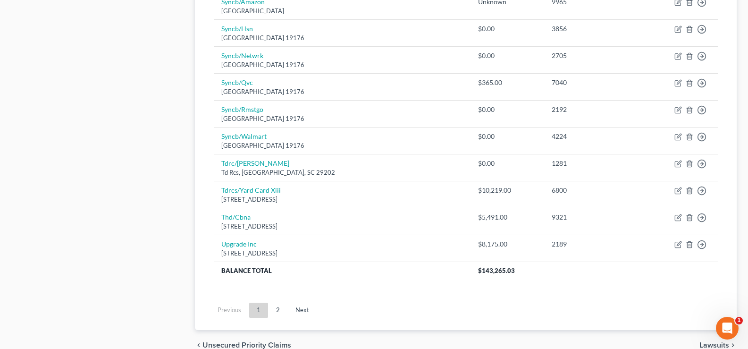
scroll to position [741, 0]
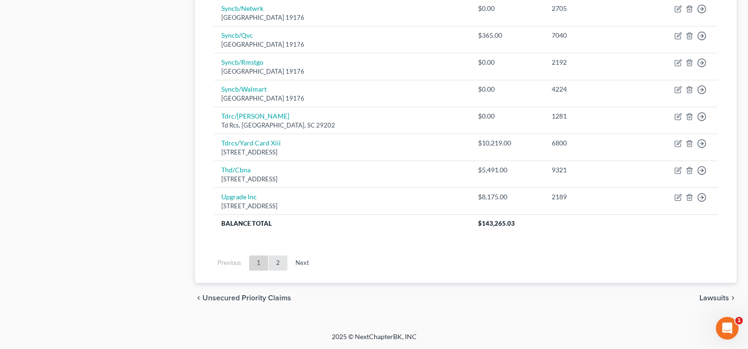
click at [277, 265] on link "2" at bounding box center [277, 262] width 19 height 15
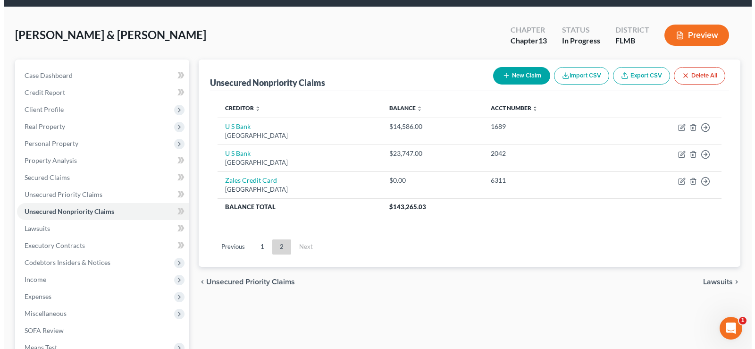
scroll to position [28, 0]
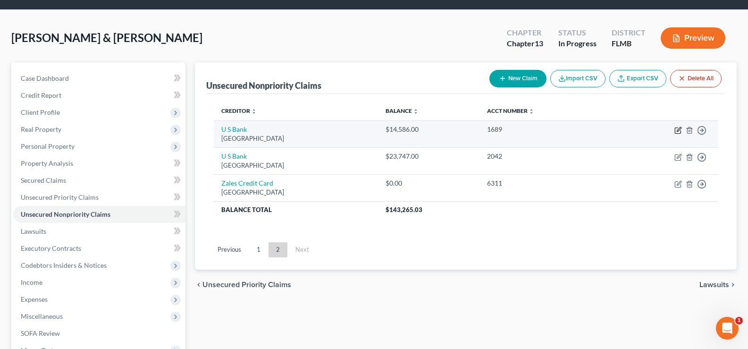
click at [679, 131] on icon "button" at bounding box center [678, 130] width 8 height 8
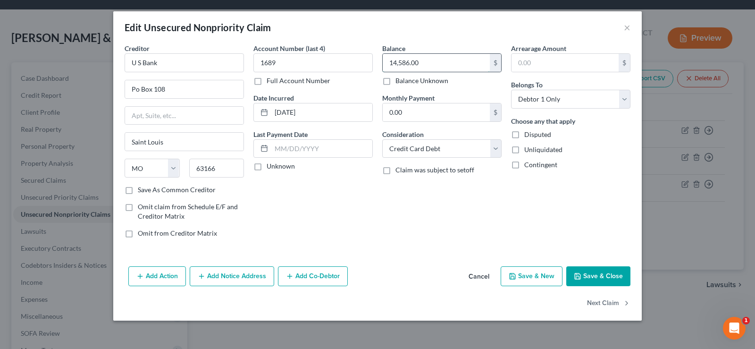
click at [451, 62] on input "14,586.00" at bounding box center [436, 63] width 107 height 18
click at [237, 271] on button "Add Notice Address" at bounding box center [232, 276] width 84 height 20
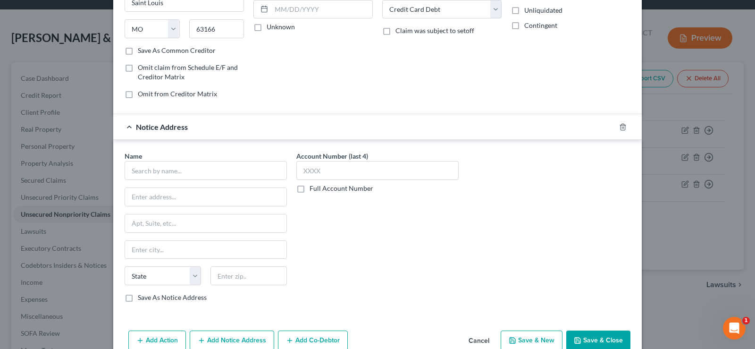
scroll to position [142, 0]
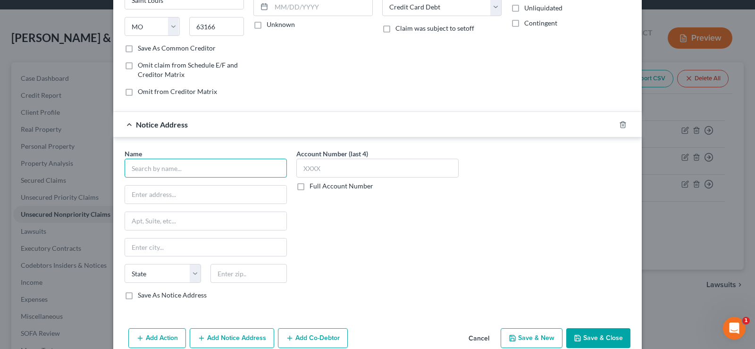
click at [209, 168] on input "text" at bounding box center [206, 168] width 162 height 19
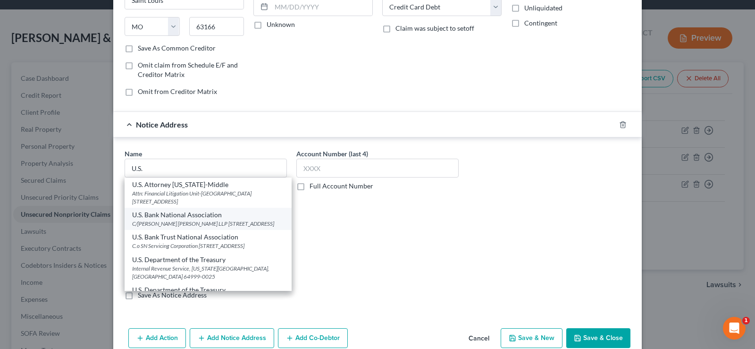
click at [212, 217] on div "U.S. Bank National Association" at bounding box center [208, 214] width 152 height 9
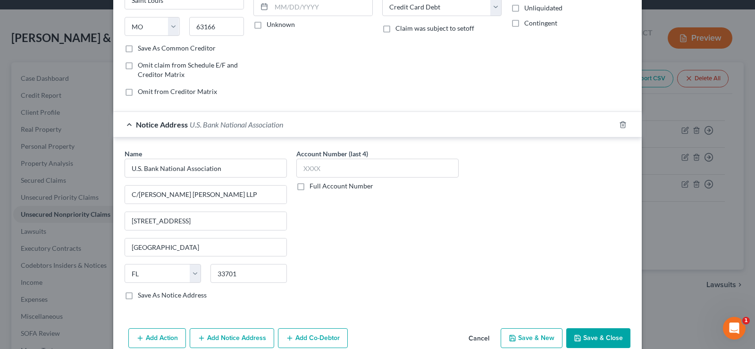
click at [310, 185] on label "Full Account Number" at bounding box center [342, 185] width 64 height 9
click at [313, 185] on input "Full Account Number" at bounding box center [316, 184] width 6 height 6
click at [303, 163] on input "text" at bounding box center [377, 168] width 162 height 19
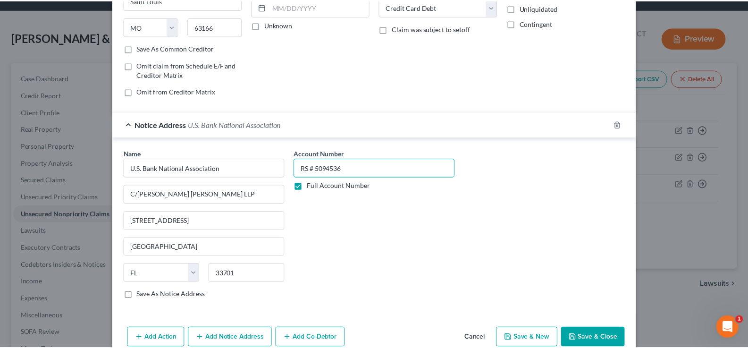
scroll to position [186, 0]
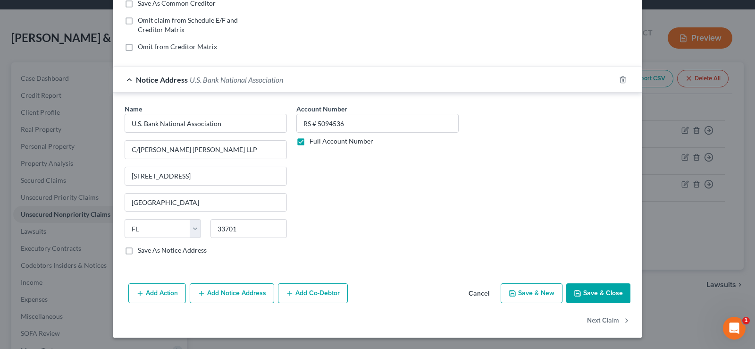
click at [600, 293] on button "Save & Close" at bounding box center [598, 293] width 64 height 20
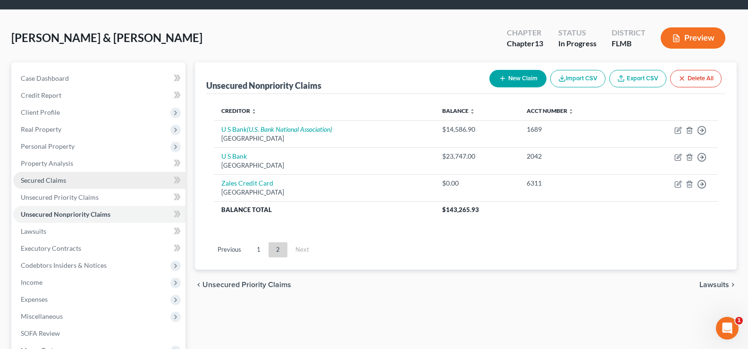
click at [84, 180] on link "Secured Claims" at bounding box center [99, 180] width 172 height 17
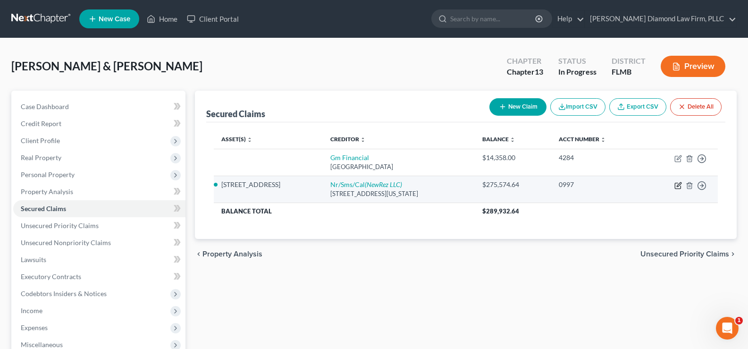
click at [678, 184] on icon "button" at bounding box center [678, 186] width 8 height 8
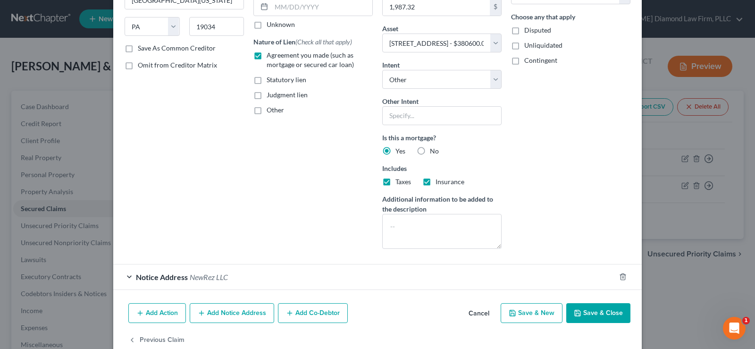
scroll to position [161, 0]
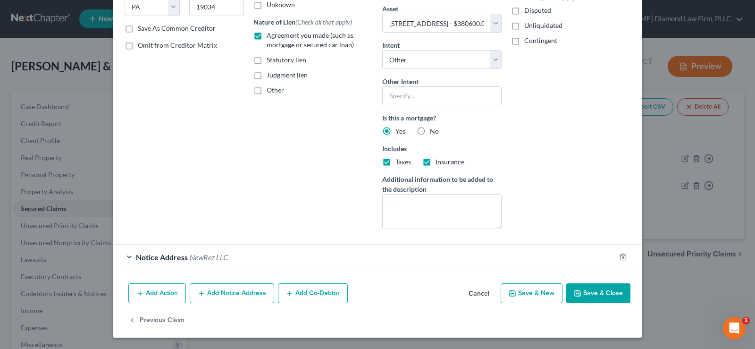
click at [243, 291] on button "Add Notice Address" at bounding box center [232, 293] width 84 height 20
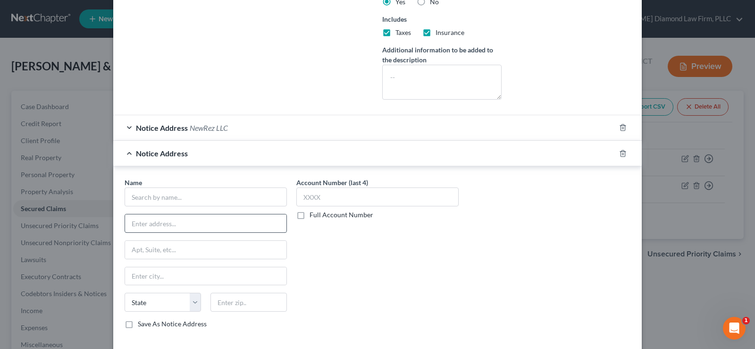
scroll to position [303, 0]
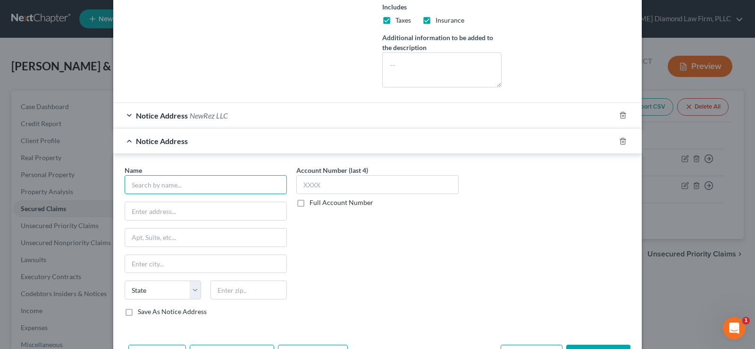
click at [203, 179] on input "text" at bounding box center [206, 184] width 162 height 19
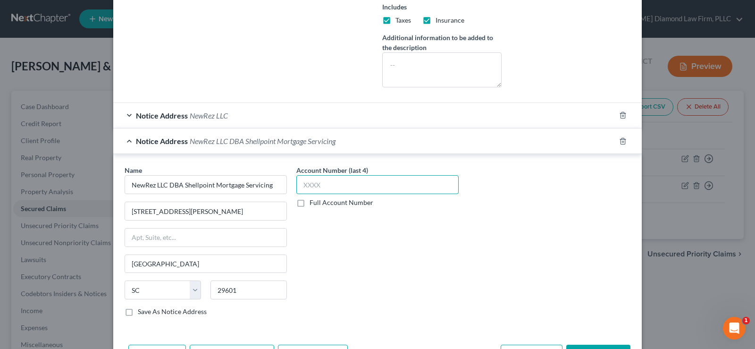
click at [335, 193] on input "text" at bounding box center [377, 184] width 162 height 19
click at [358, 187] on input "text" at bounding box center [377, 184] width 162 height 19
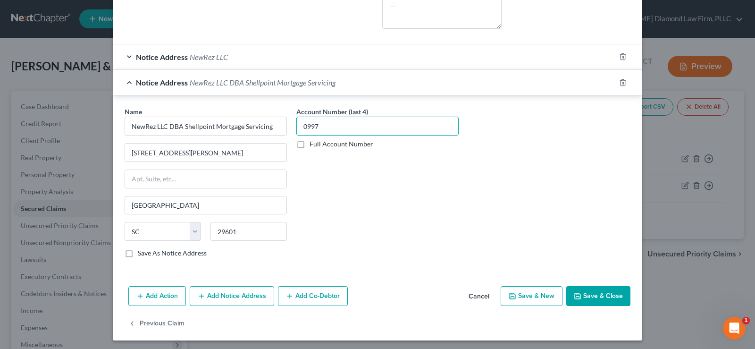
scroll to position [364, 0]
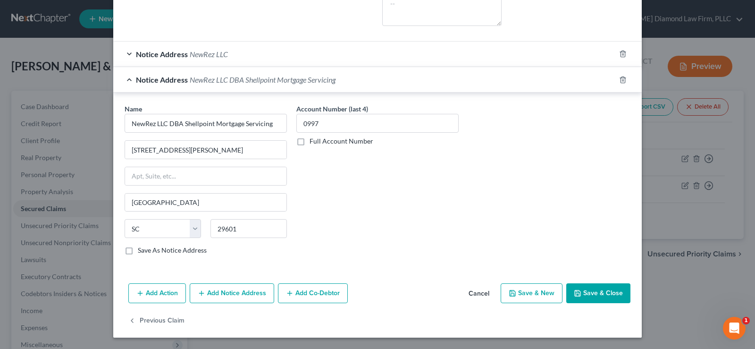
click at [226, 292] on button "Add Notice Address" at bounding box center [232, 293] width 84 height 20
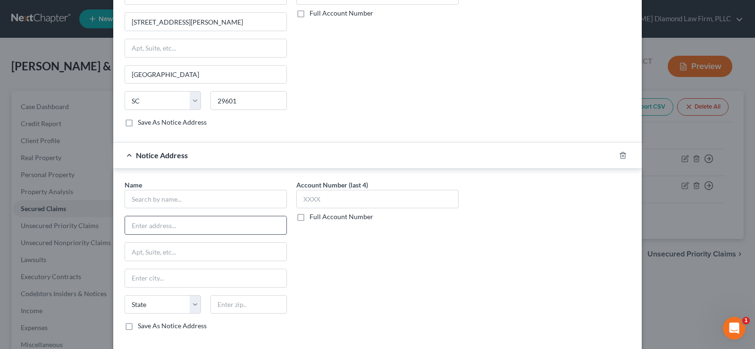
scroll to position [506, 0]
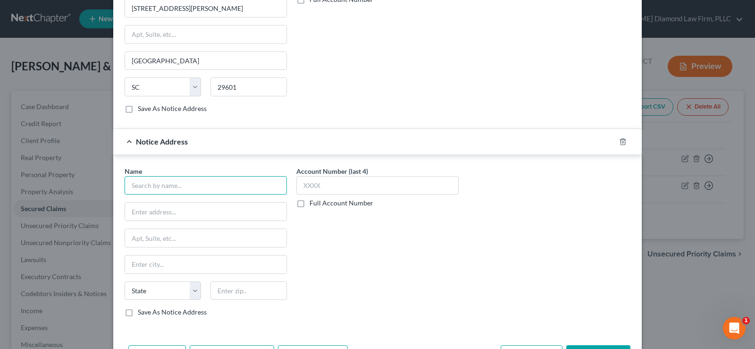
click at [236, 184] on input "text" at bounding box center [206, 185] width 162 height 19
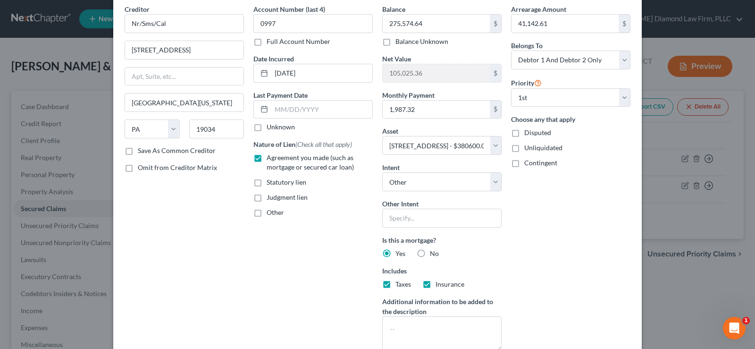
scroll to position [0, 0]
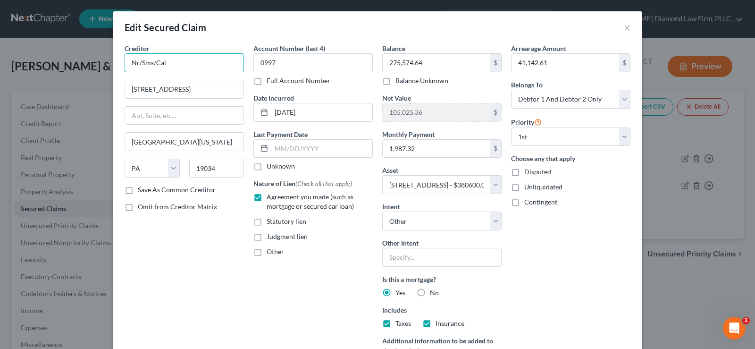
click at [162, 63] on input "Nr/Sms/Cal" at bounding box center [184, 62] width 119 height 19
drag, startPoint x: 171, startPoint y: 62, endPoint x: 108, endPoint y: 64, distance: 63.3
click at [108, 64] on div "Edit Secured Claim × Creditor * Nr/Sms/Cal [GEOGRAPHIC_DATA] [GEOGRAPHIC_DATA][…" at bounding box center [377, 174] width 755 height 349
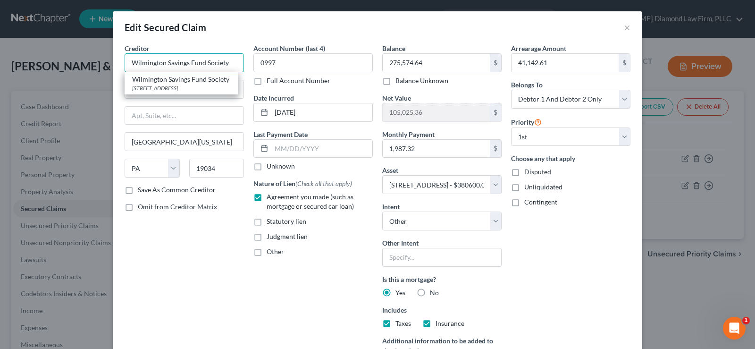
click at [231, 64] on input "Wilmington Savings Fund Society" at bounding box center [184, 62] width 119 height 19
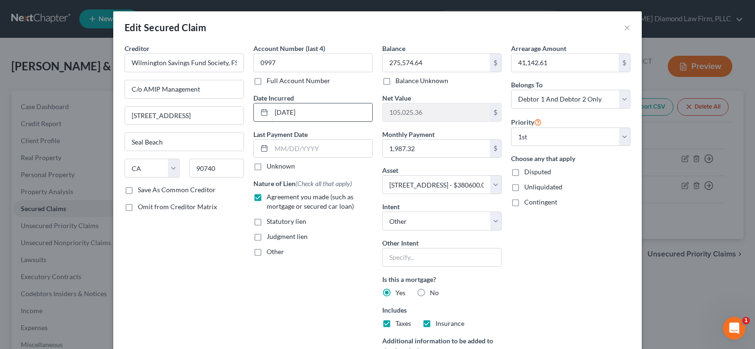
click at [310, 111] on input "[DATE]" at bounding box center [321, 112] width 101 height 18
drag, startPoint x: 312, startPoint y: 114, endPoint x: 272, endPoint y: 109, distance: 40.0
click at [272, 109] on input "[DATE]" at bounding box center [321, 112] width 101 height 18
click at [267, 196] on label "Agreement you made (such as mortgage or secured car loan)" at bounding box center [320, 201] width 106 height 19
click at [270, 196] on input "Agreement you made (such as mortgage or secured car loan)" at bounding box center [273, 195] width 6 height 6
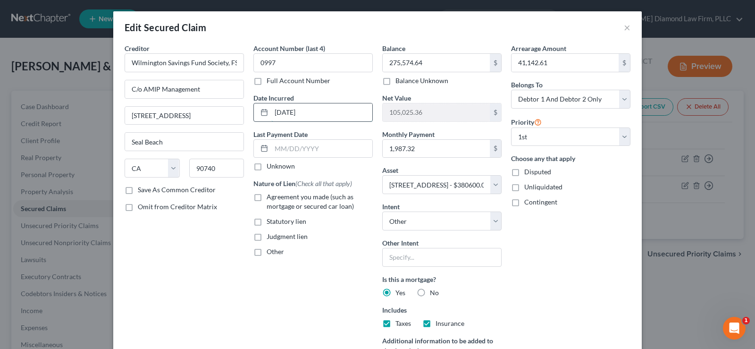
click at [281, 112] on input "[DATE]" at bounding box center [321, 112] width 101 height 18
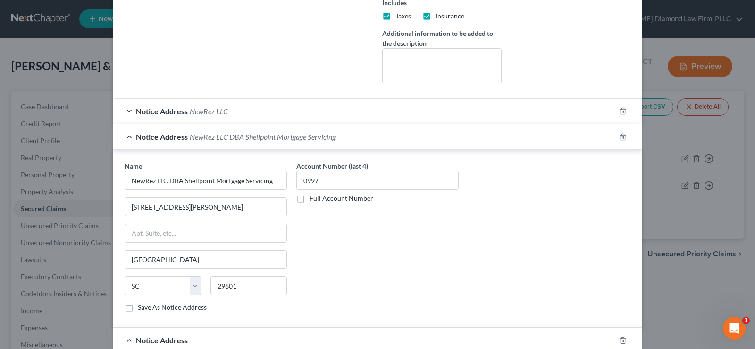
scroll to position [330, 0]
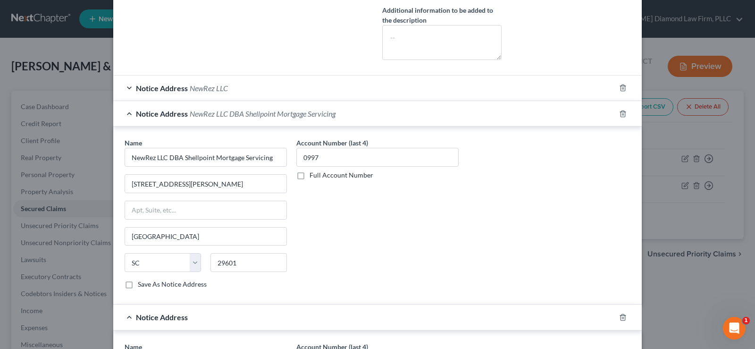
click at [127, 115] on div "Notice Address NewRez LLC DBA Shellpoint Mortgage Servicing" at bounding box center [364, 113] width 502 height 25
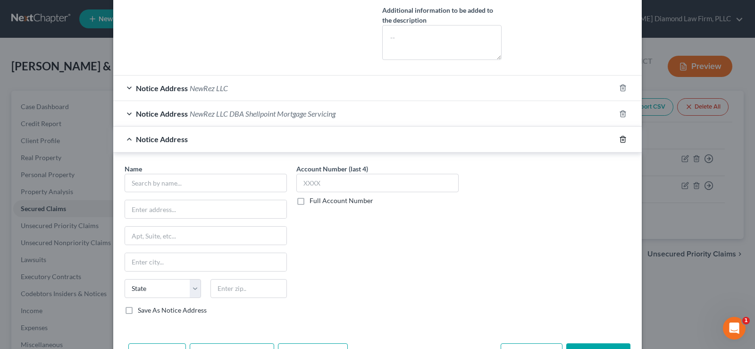
click at [623, 139] on line "button" at bounding box center [623, 140] width 0 height 2
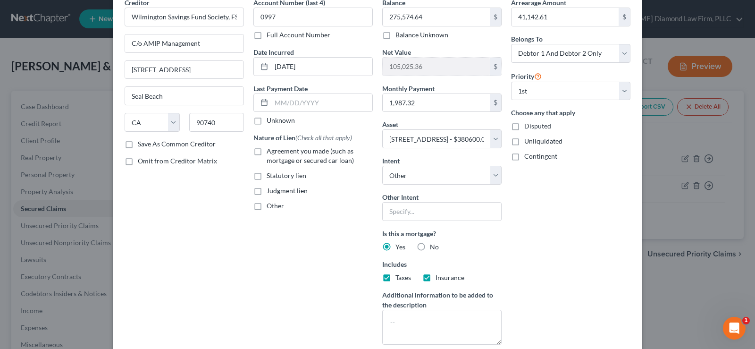
scroll to position [0, 0]
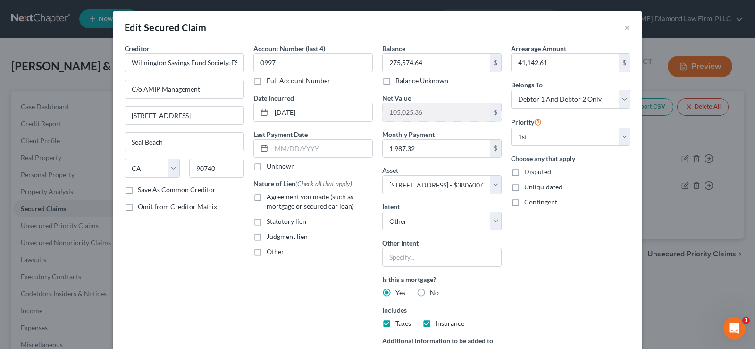
click at [267, 252] on label "Other" at bounding box center [275, 251] width 17 height 9
click at [270, 252] on input "Other" at bounding box center [273, 250] width 6 height 6
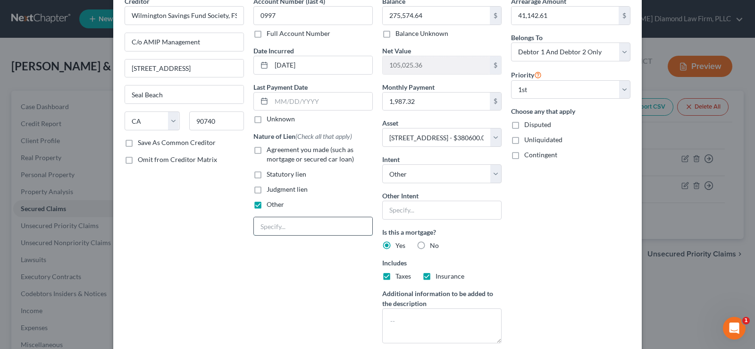
click at [278, 228] on input "text" at bounding box center [313, 226] width 118 height 18
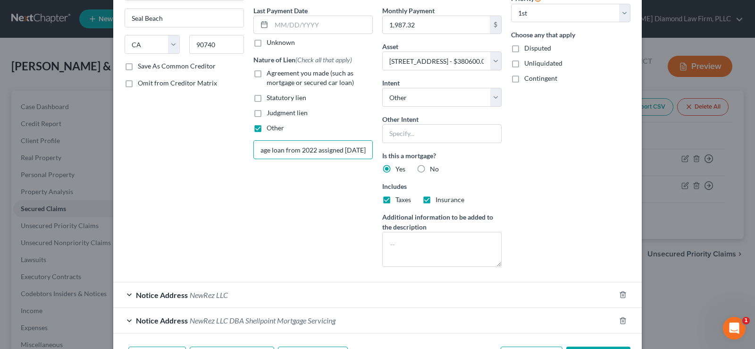
scroll to position [187, 0]
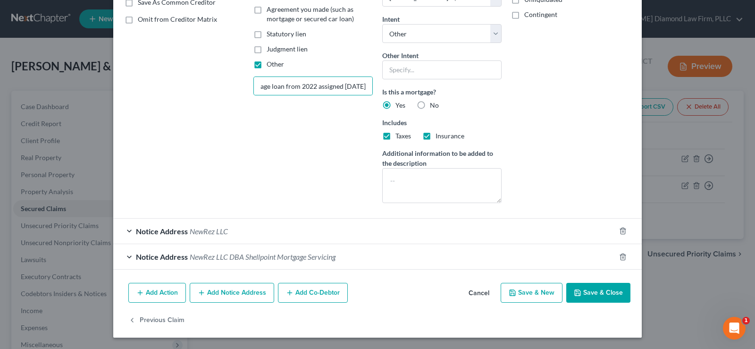
click at [596, 293] on button "Save & Close" at bounding box center [598, 293] width 64 height 20
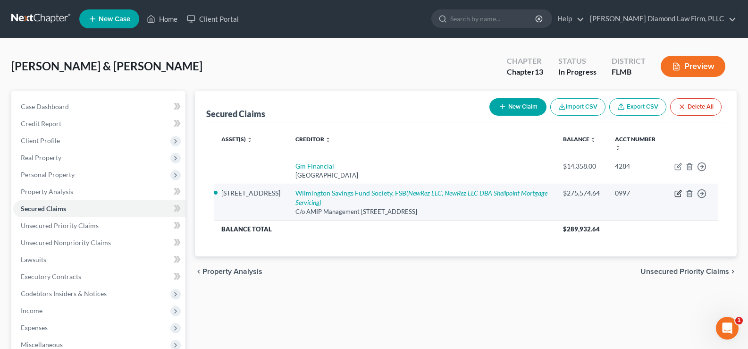
click at [678, 193] on icon "button" at bounding box center [679, 192] width 4 height 4
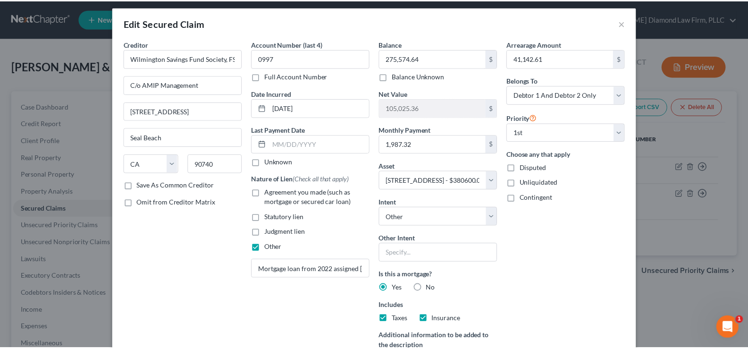
scroll to position [0, 0]
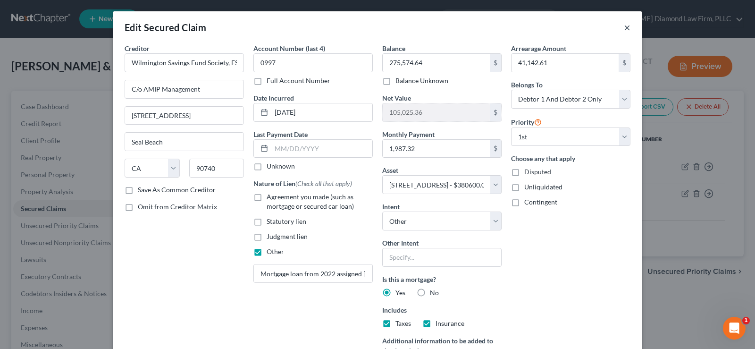
click at [624, 27] on button "×" at bounding box center [627, 27] width 7 height 11
